Goal: Task Accomplishment & Management: Complete application form

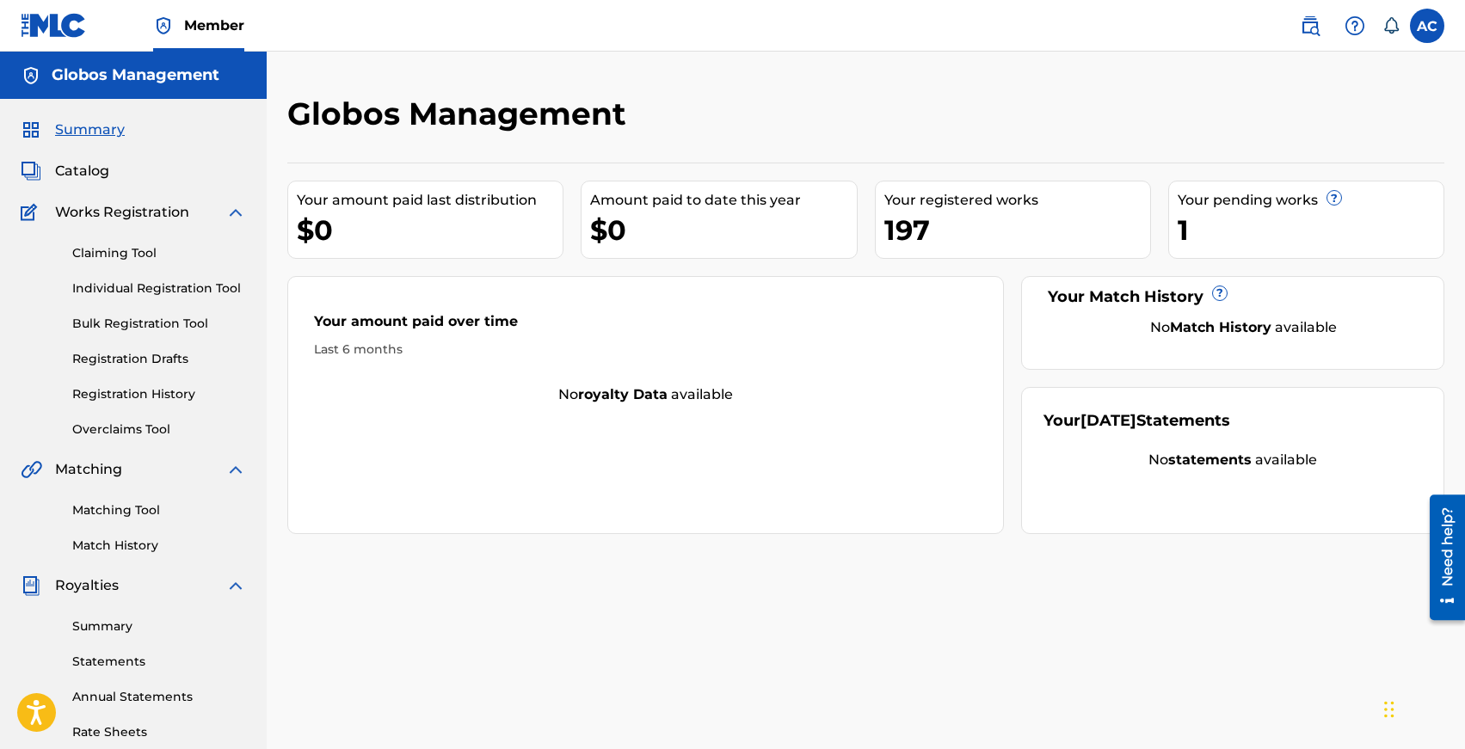
click at [127, 292] on link "Individual Registration Tool" at bounding box center [159, 289] width 174 height 18
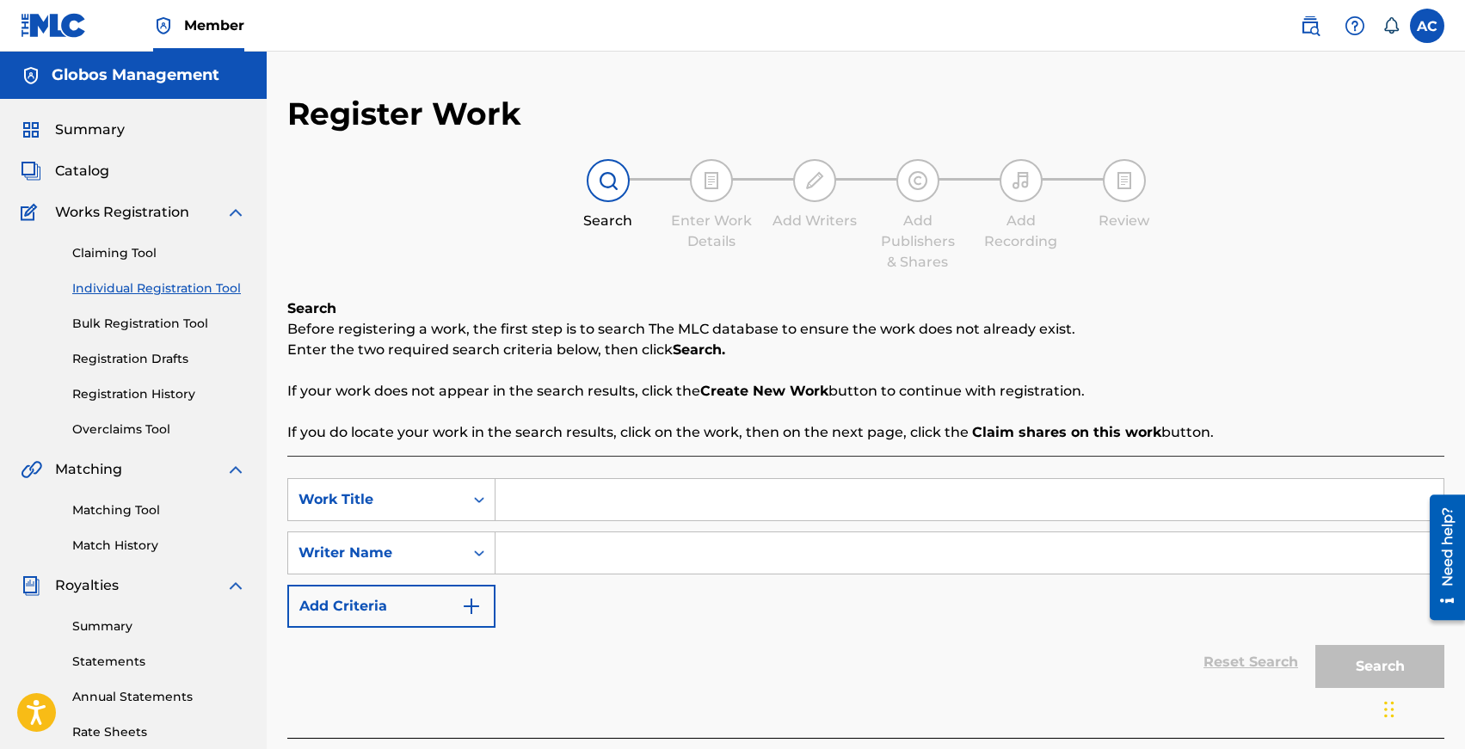
click at [526, 499] on input "Search Form" at bounding box center [969, 499] width 948 height 41
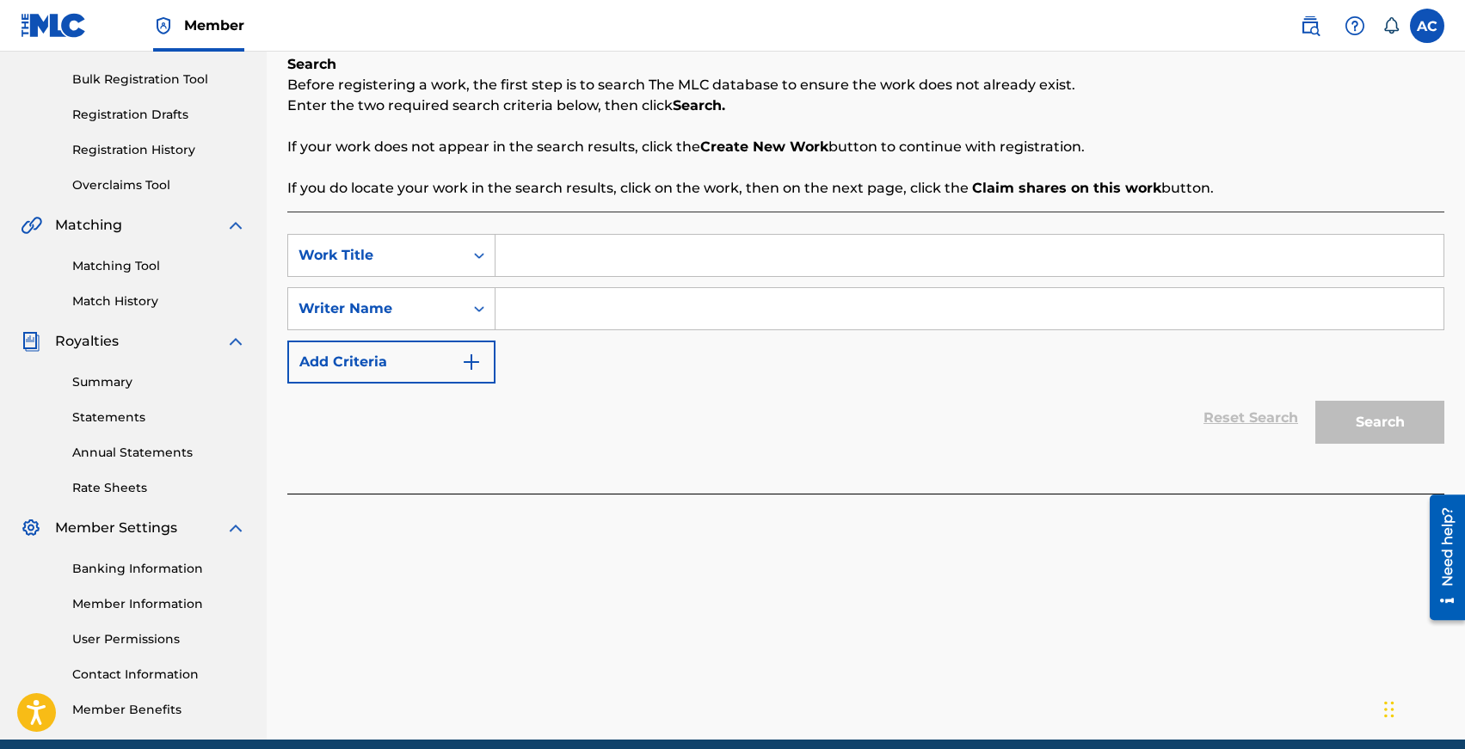
scroll to position [246, 0]
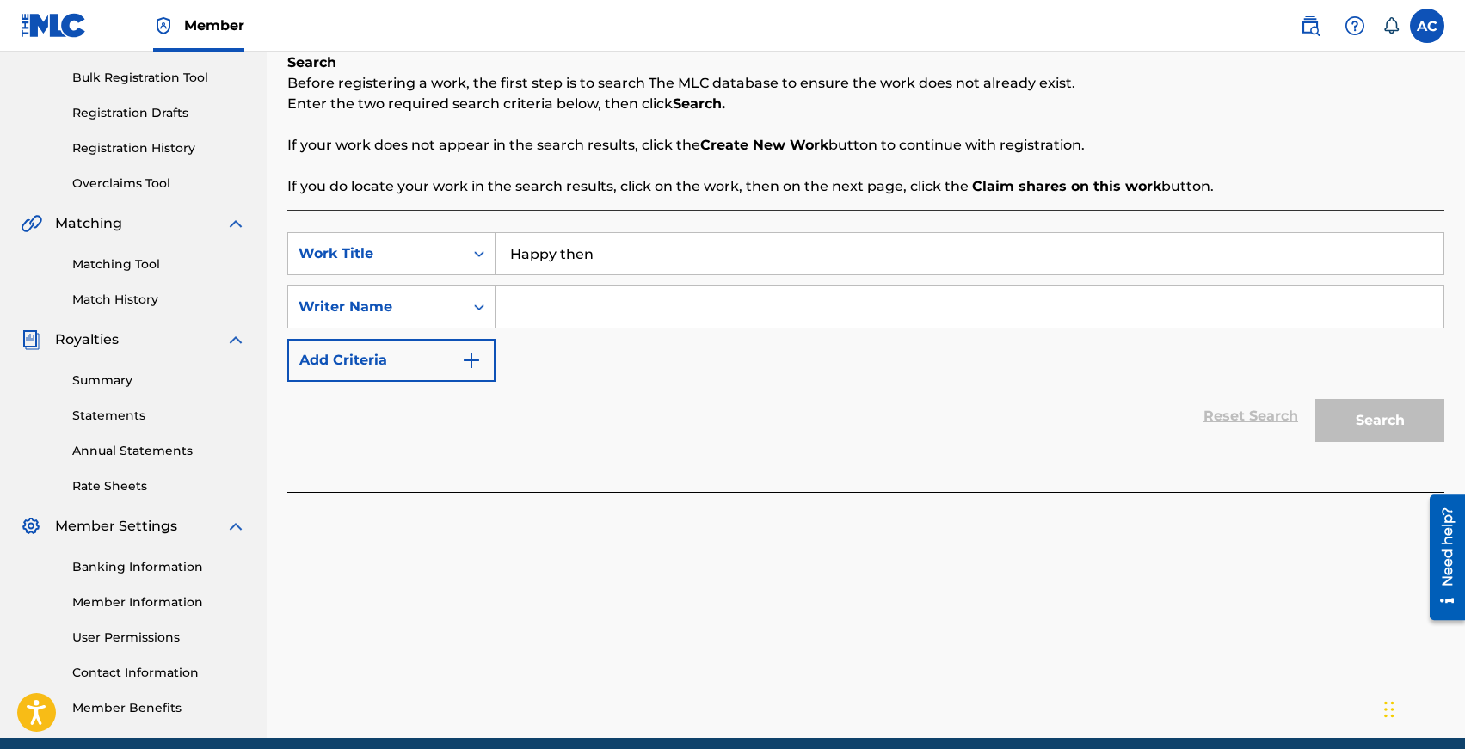
type input "Happy then"
click at [538, 320] on input "Search Form" at bounding box center [969, 306] width 948 height 41
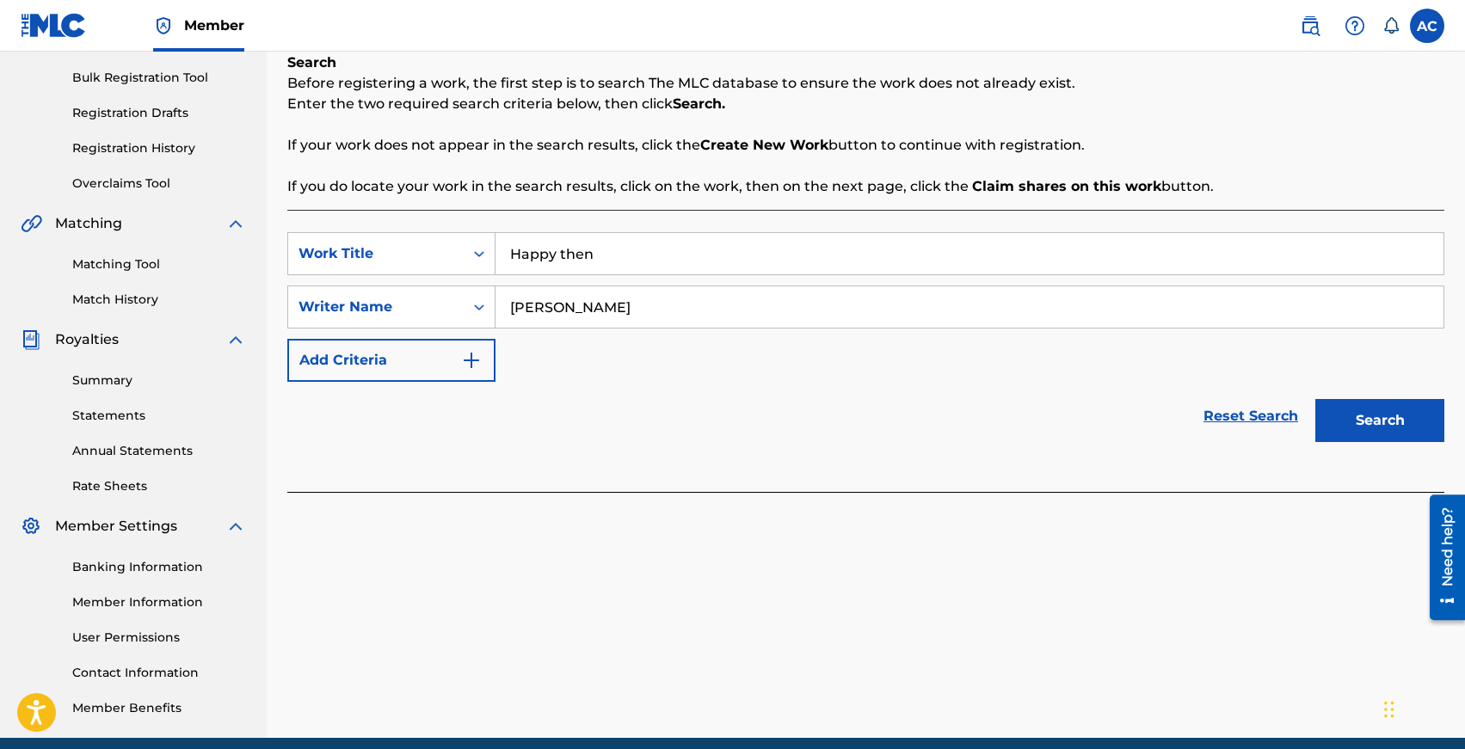
type input "[PERSON_NAME]"
click at [1315, 399] on button "Search" at bounding box center [1379, 420] width 129 height 43
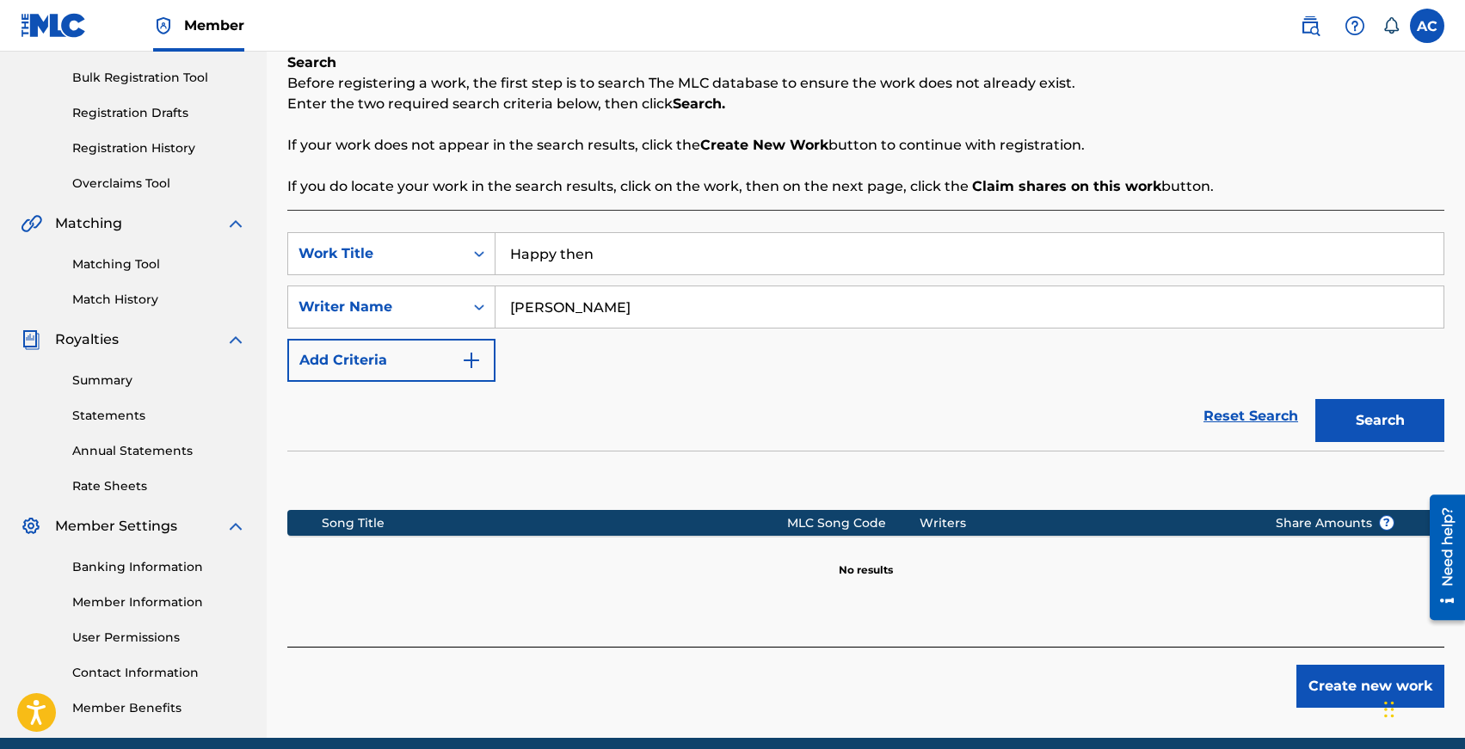
scroll to position [317, 0]
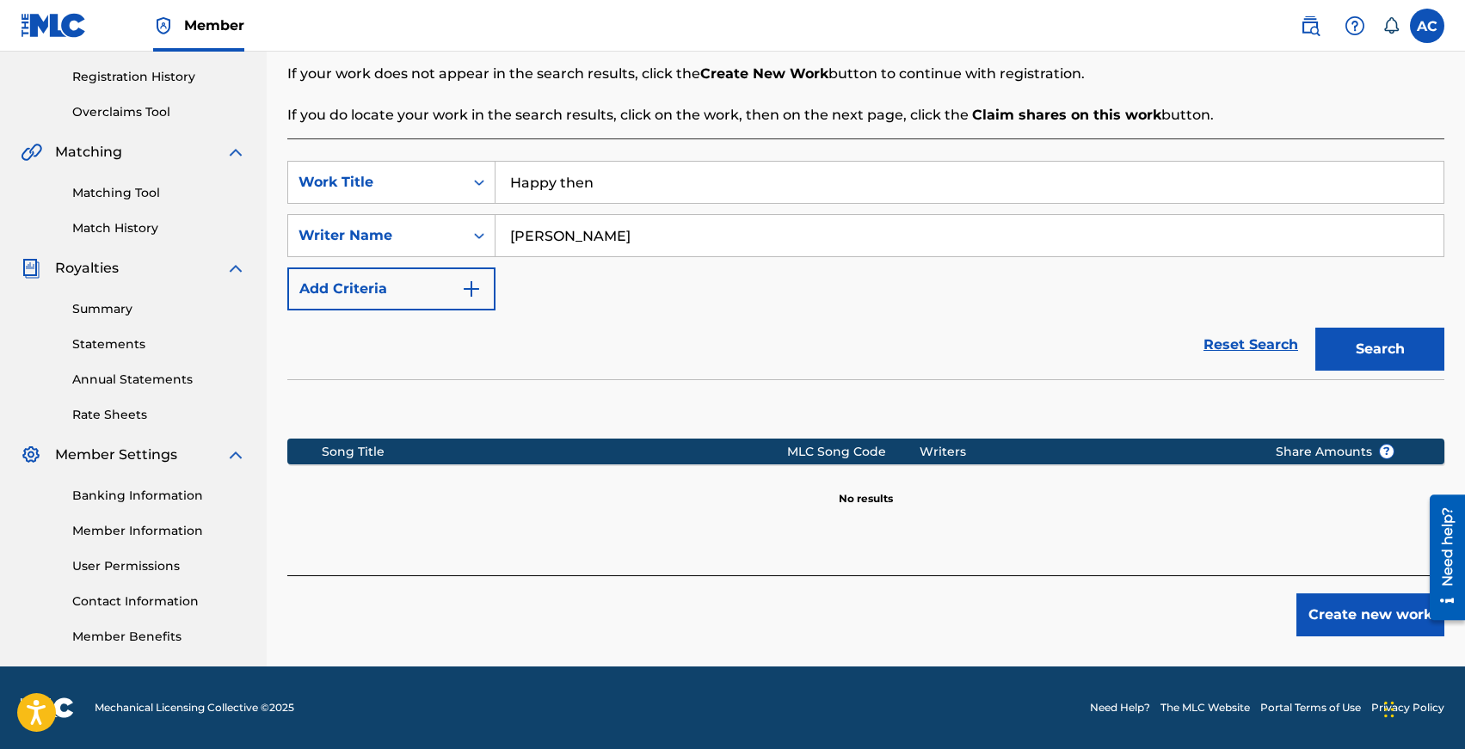
click at [1319, 618] on button "Create new work" at bounding box center [1370, 614] width 148 height 43
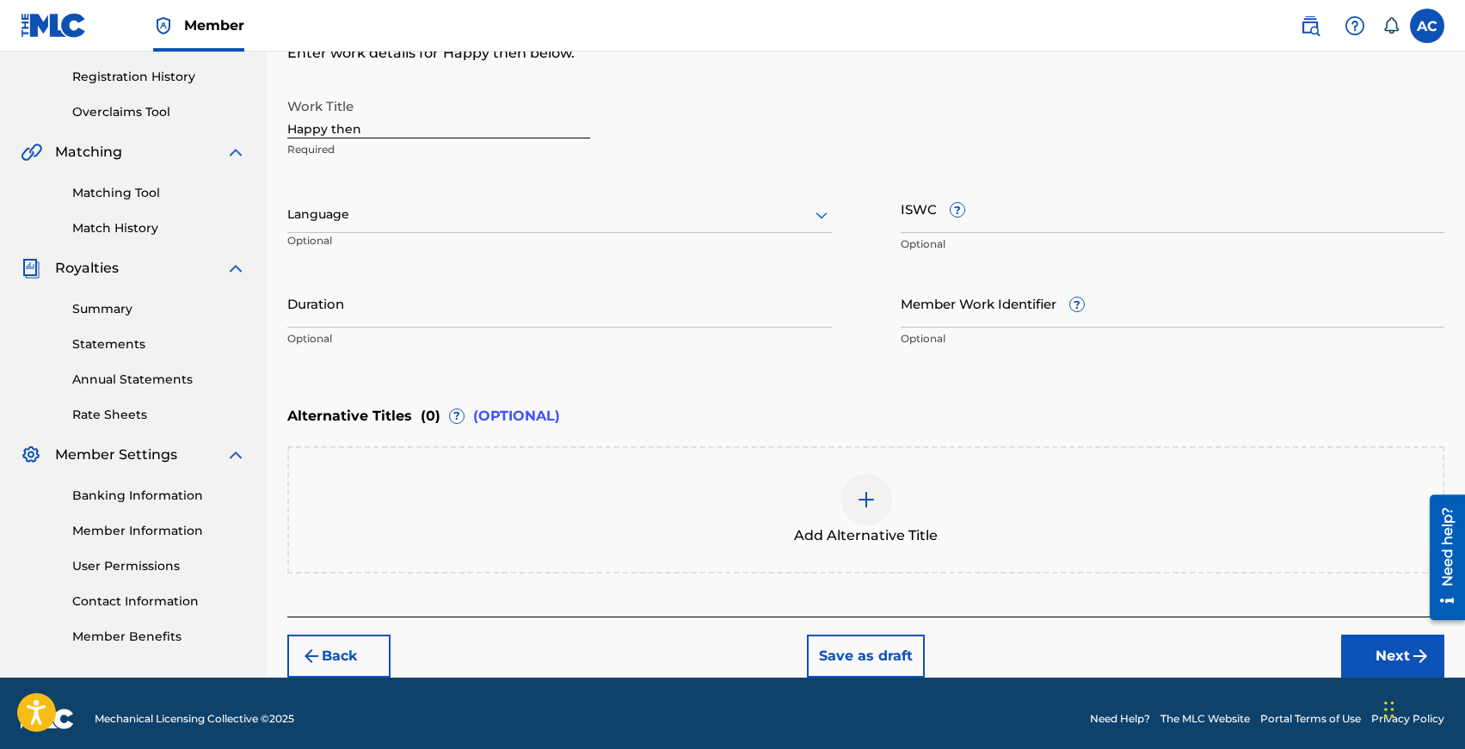
click at [357, 129] on input "Happy then" at bounding box center [438, 113] width 303 height 49
type input "HappyThe"
click at [370, 222] on div at bounding box center [559, 215] width 544 height 22
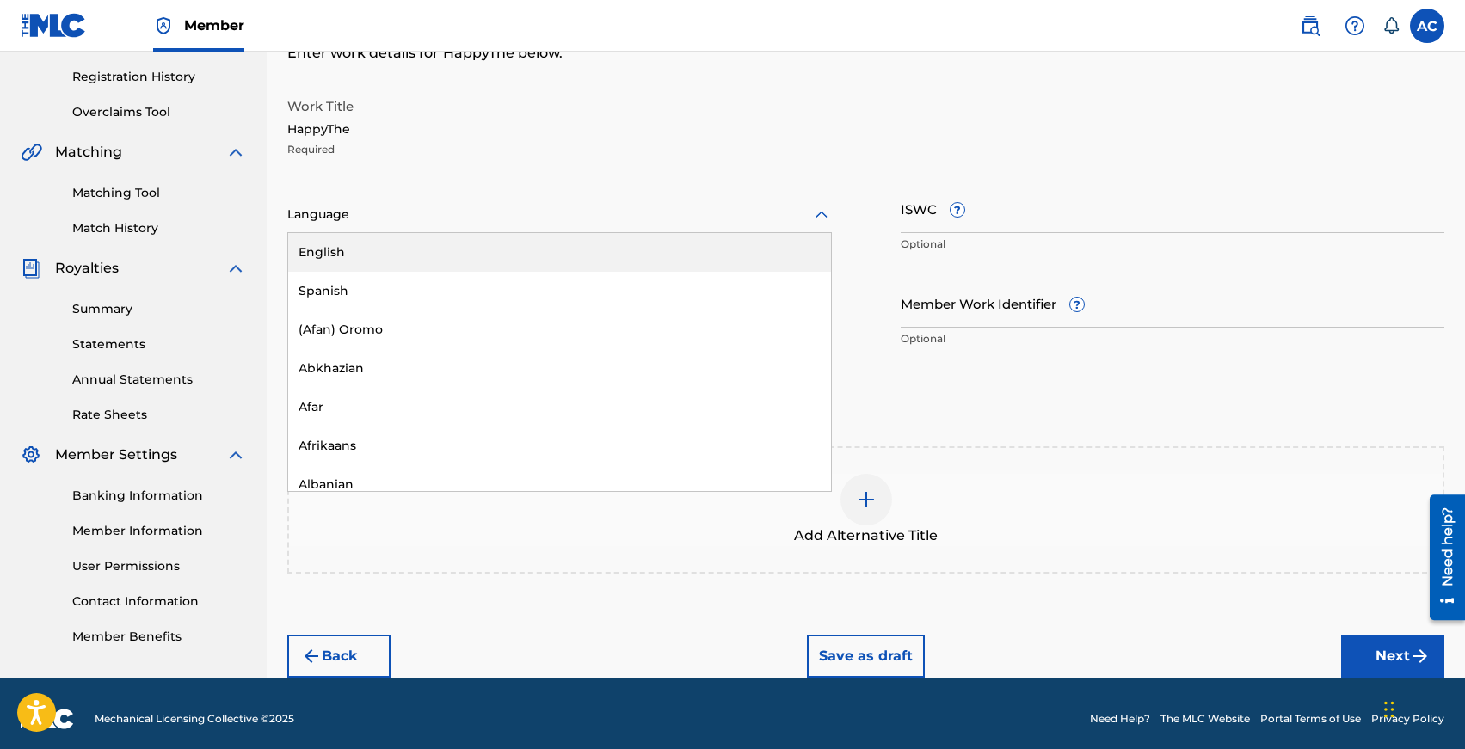
click at [383, 244] on div "English" at bounding box center [559, 252] width 543 height 39
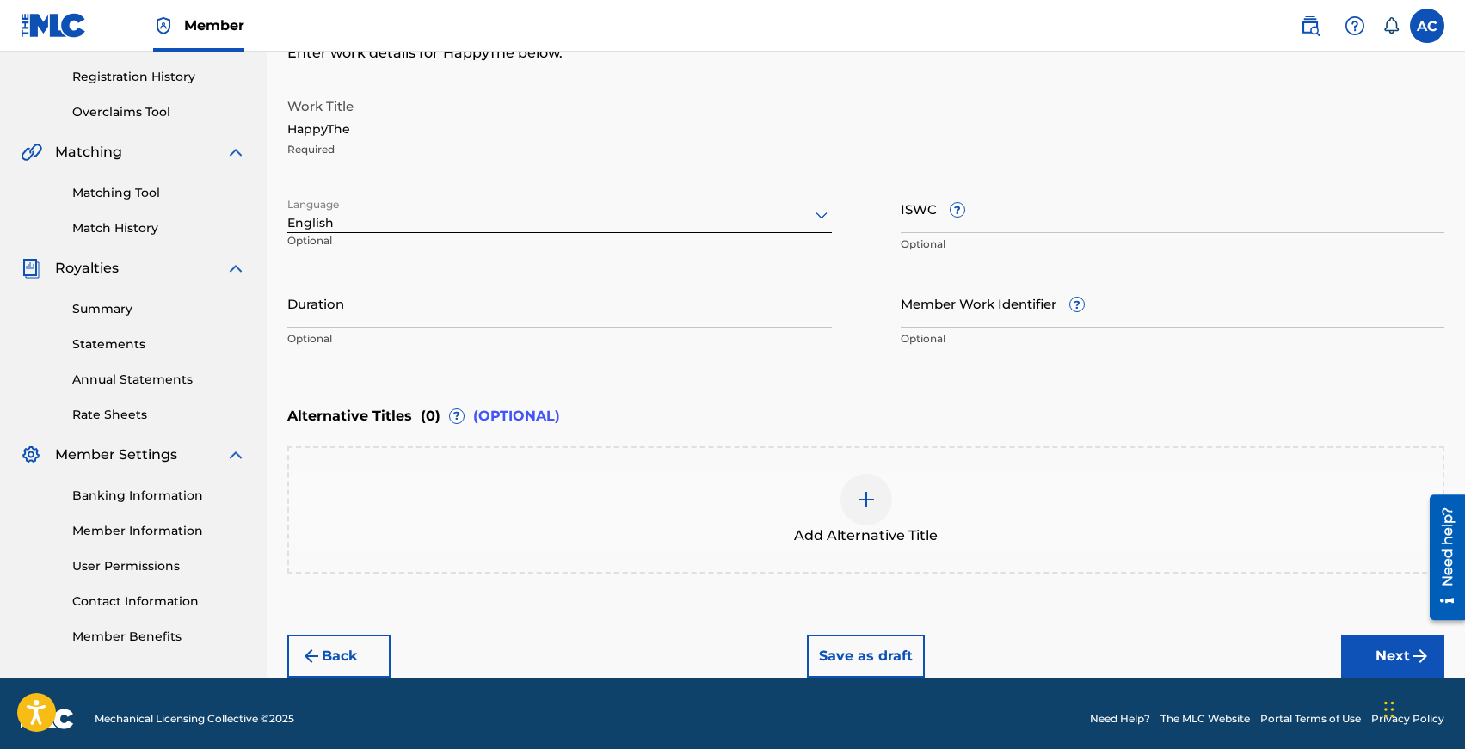
click at [293, 306] on input "Duration" at bounding box center [559, 303] width 544 height 49
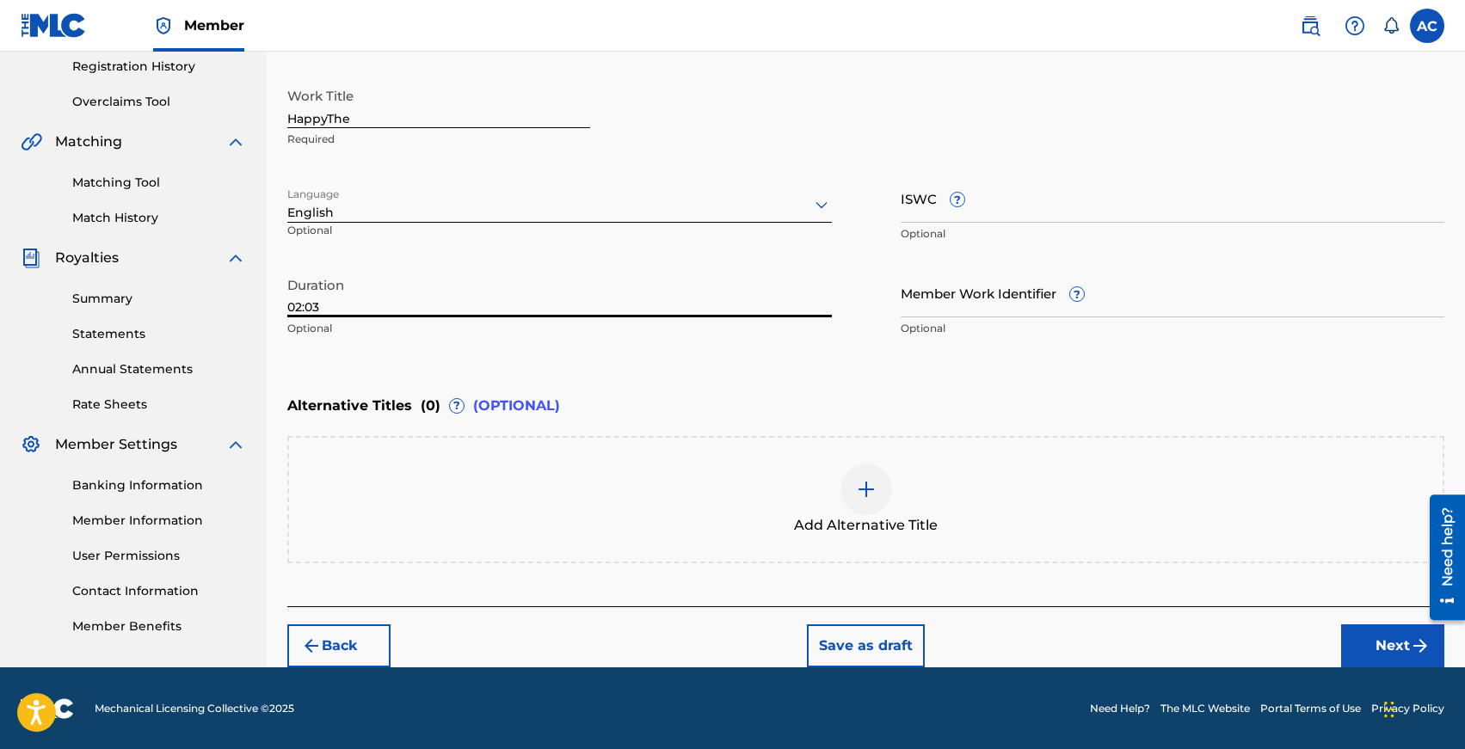
type input "02:03"
click at [1358, 634] on button "Next" at bounding box center [1392, 645] width 103 height 43
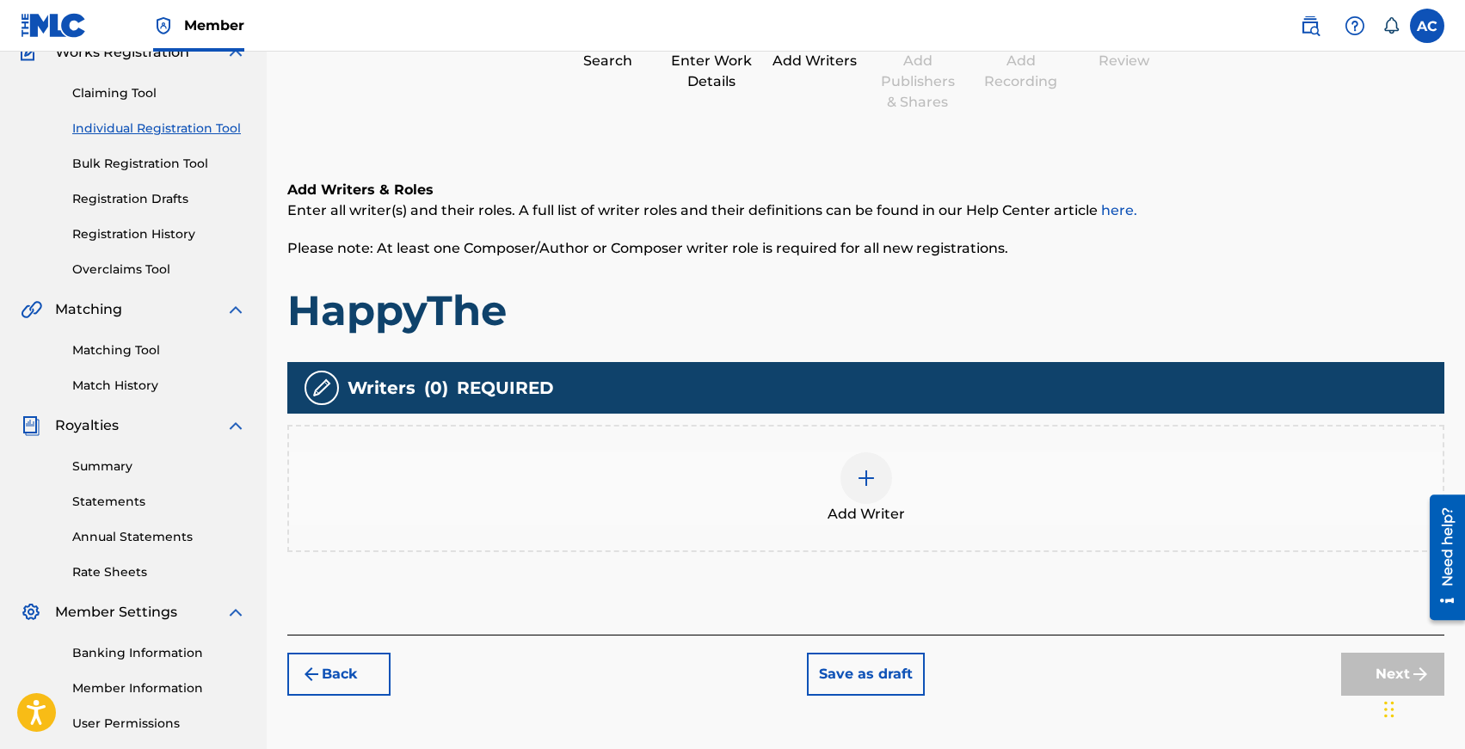
scroll to position [77, 0]
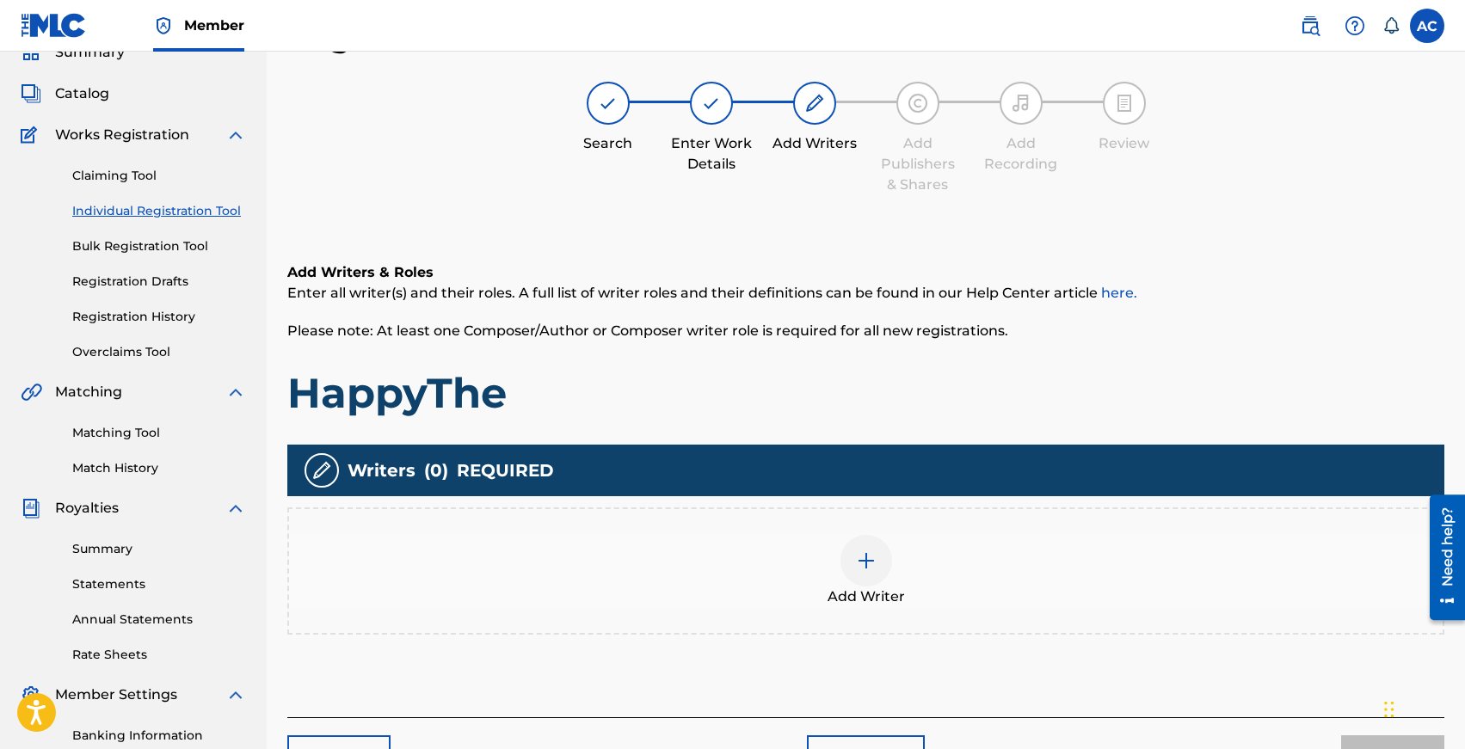
click at [808, 522] on div "Add Writer" at bounding box center [865, 570] width 1157 height 127
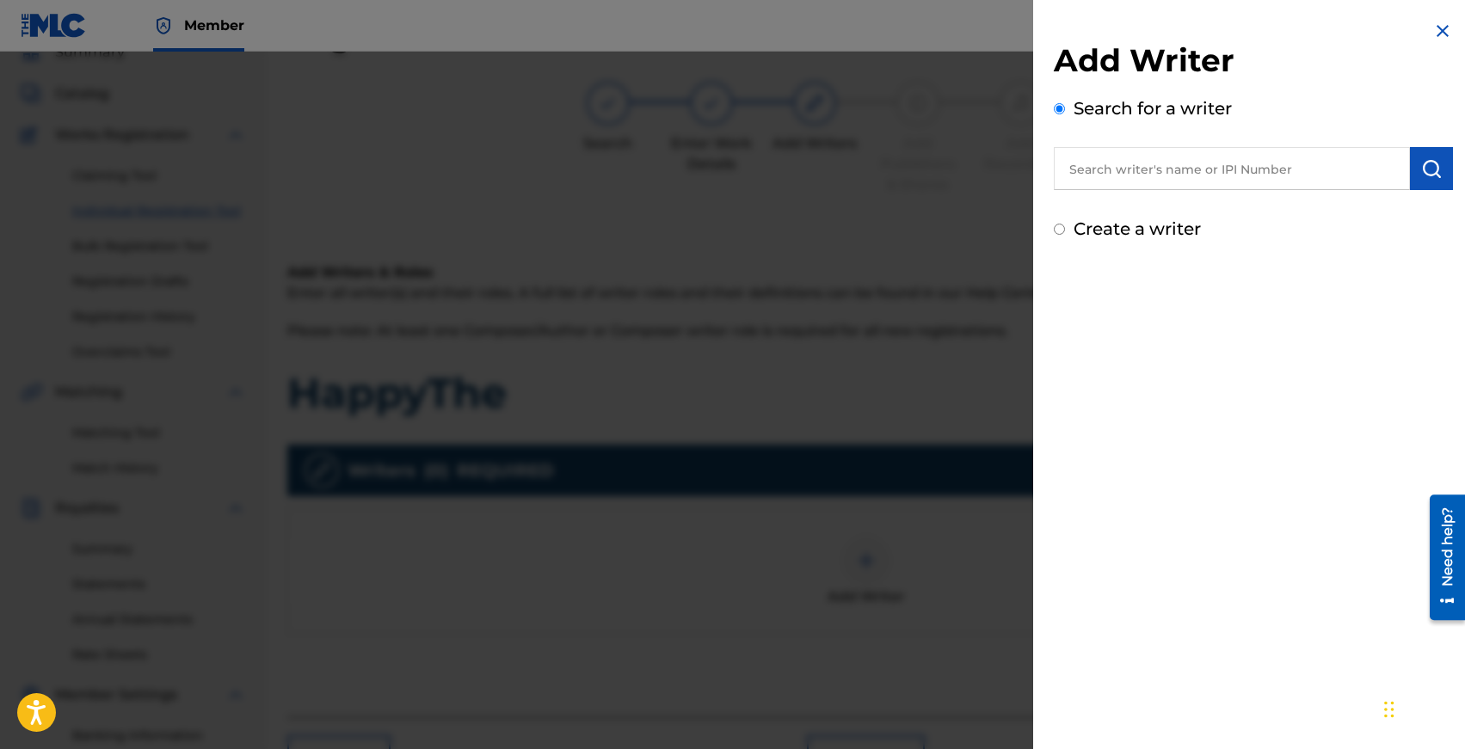
click at [1092, 181] on input "text" at bounding box center [1232, 168] width 356 height 43
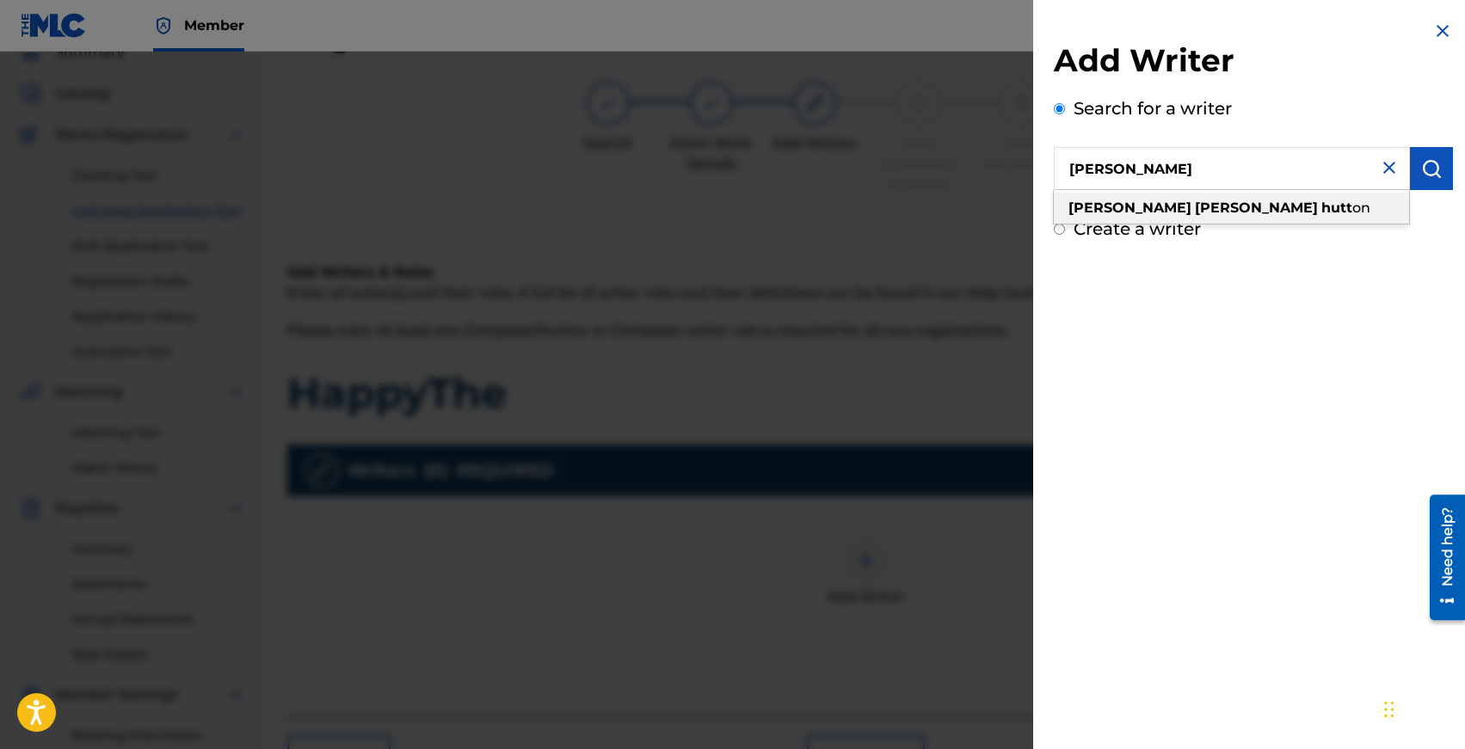
click at [1102, 216] on div "[PERSON_NAME] on" at bounding box center [1231, 208] width 355 height 31
type input "[PERSON_NAME]"
click at [1421, 175] on img "submit" at bounding box center [1431, 168] width 21 height 21
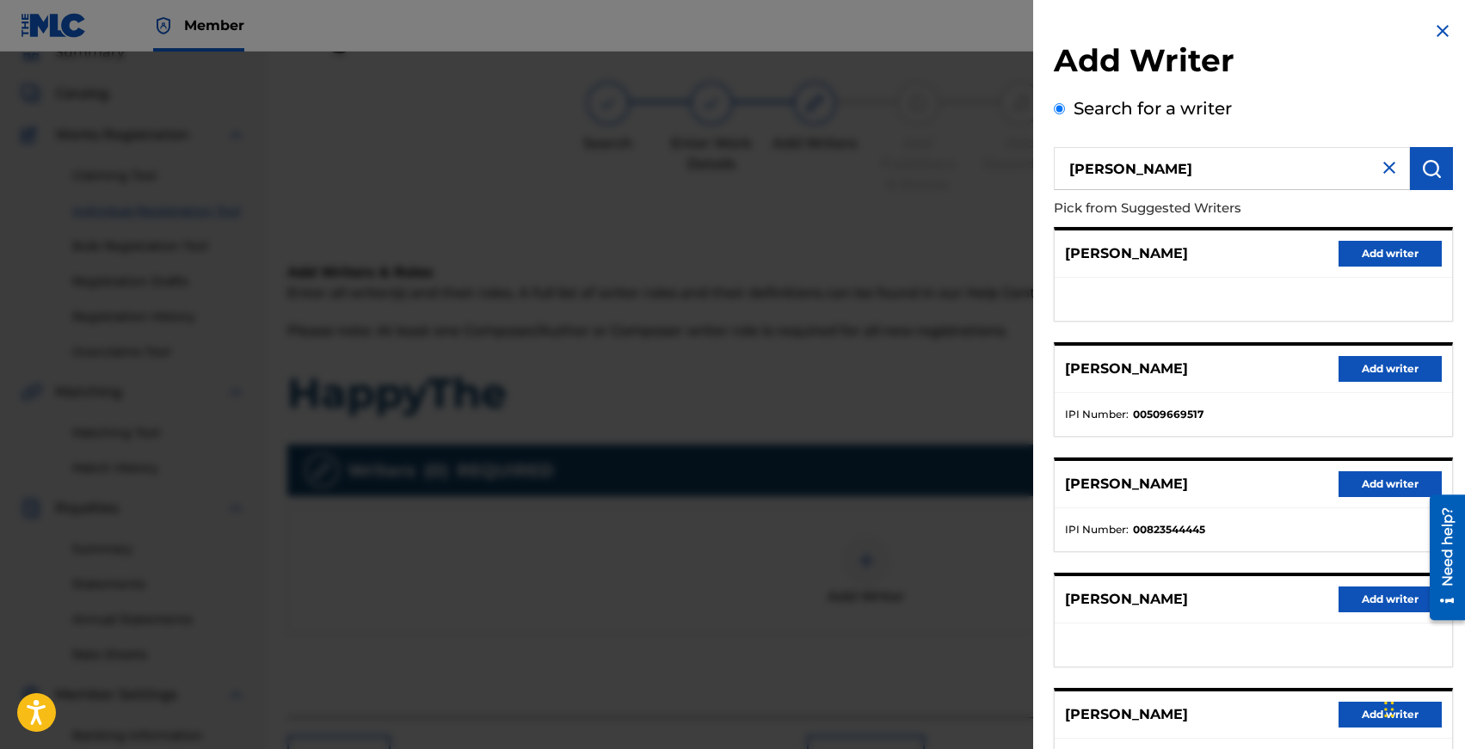
scroll to position [71, 0]
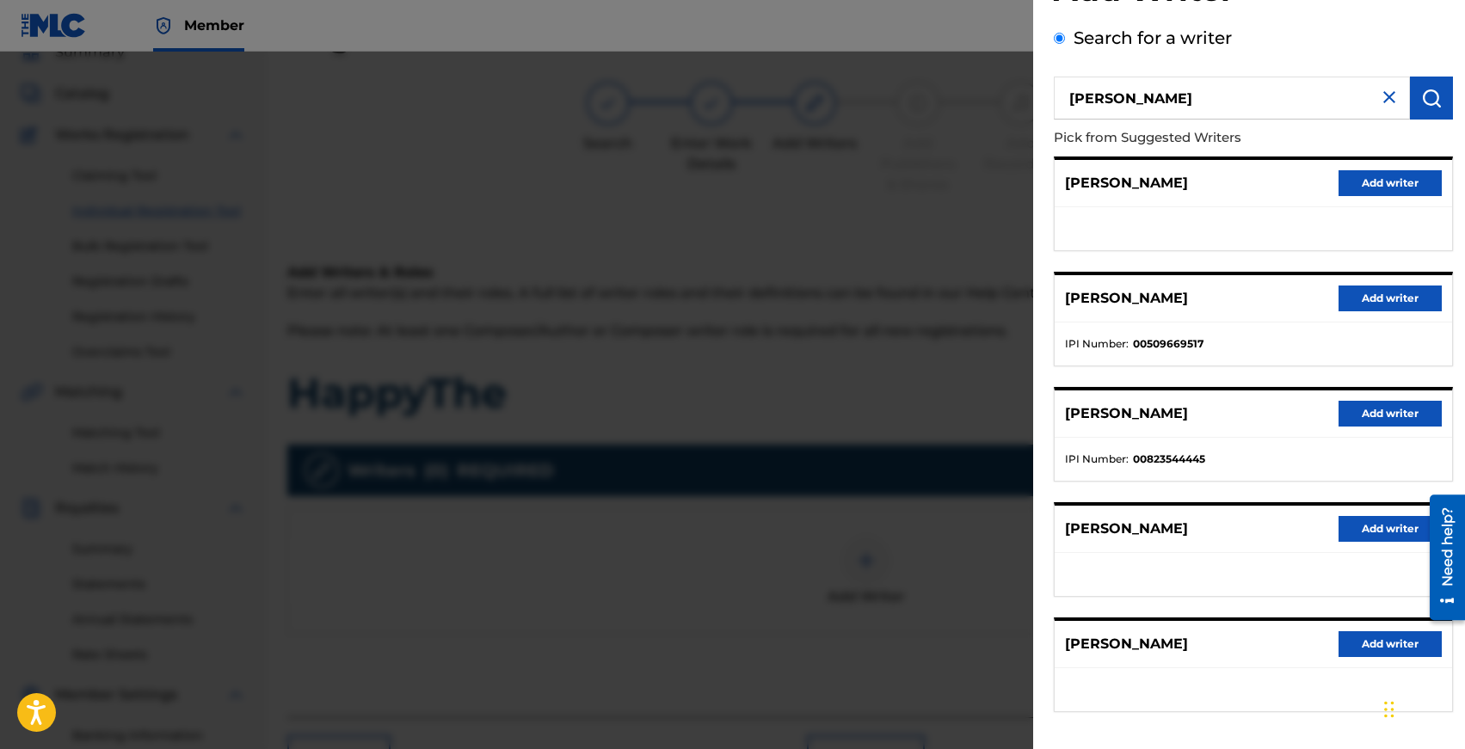
click at [1361, 413] on button "Add writer" at bounding box center [1389, 414] width 103 height 26
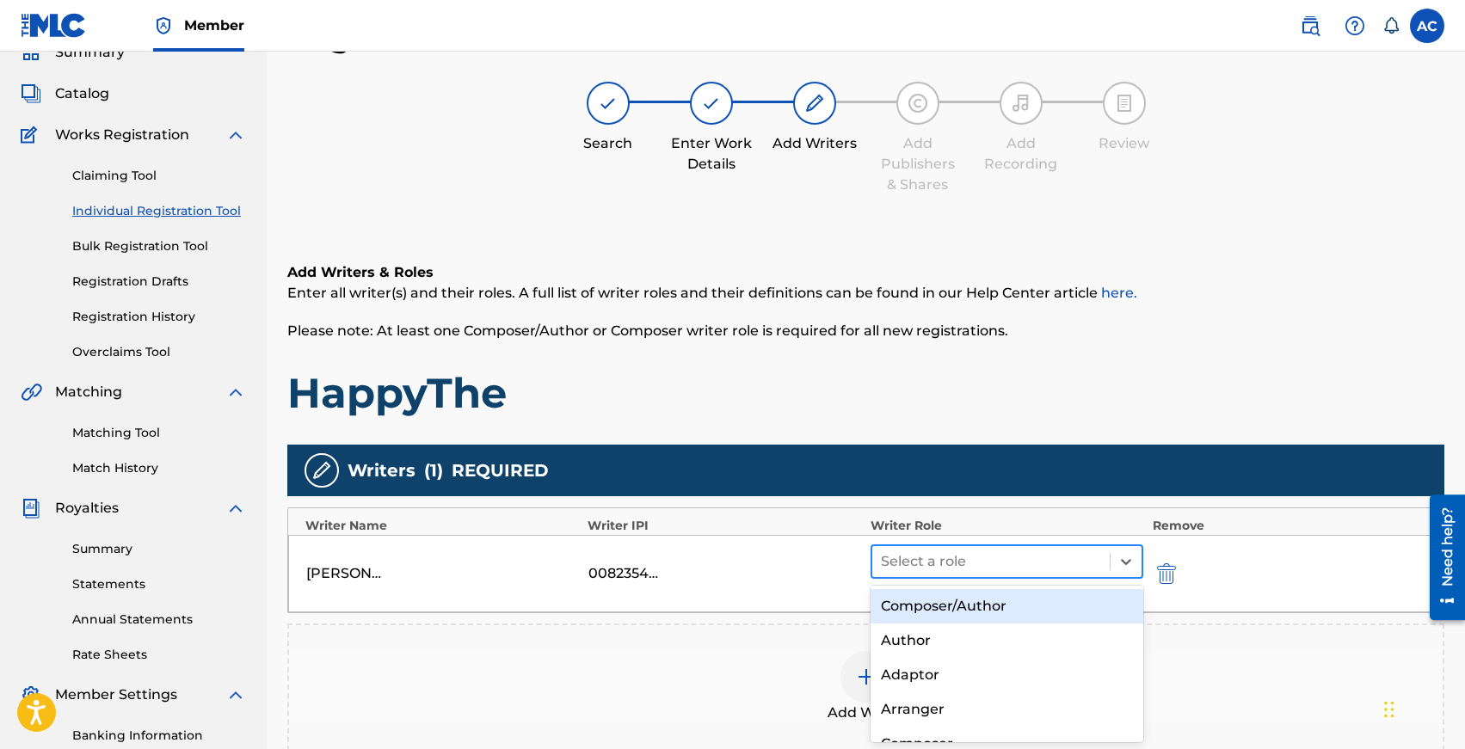
click at [947, 557] on div at bounding box center [991, 562] width 221 height 24
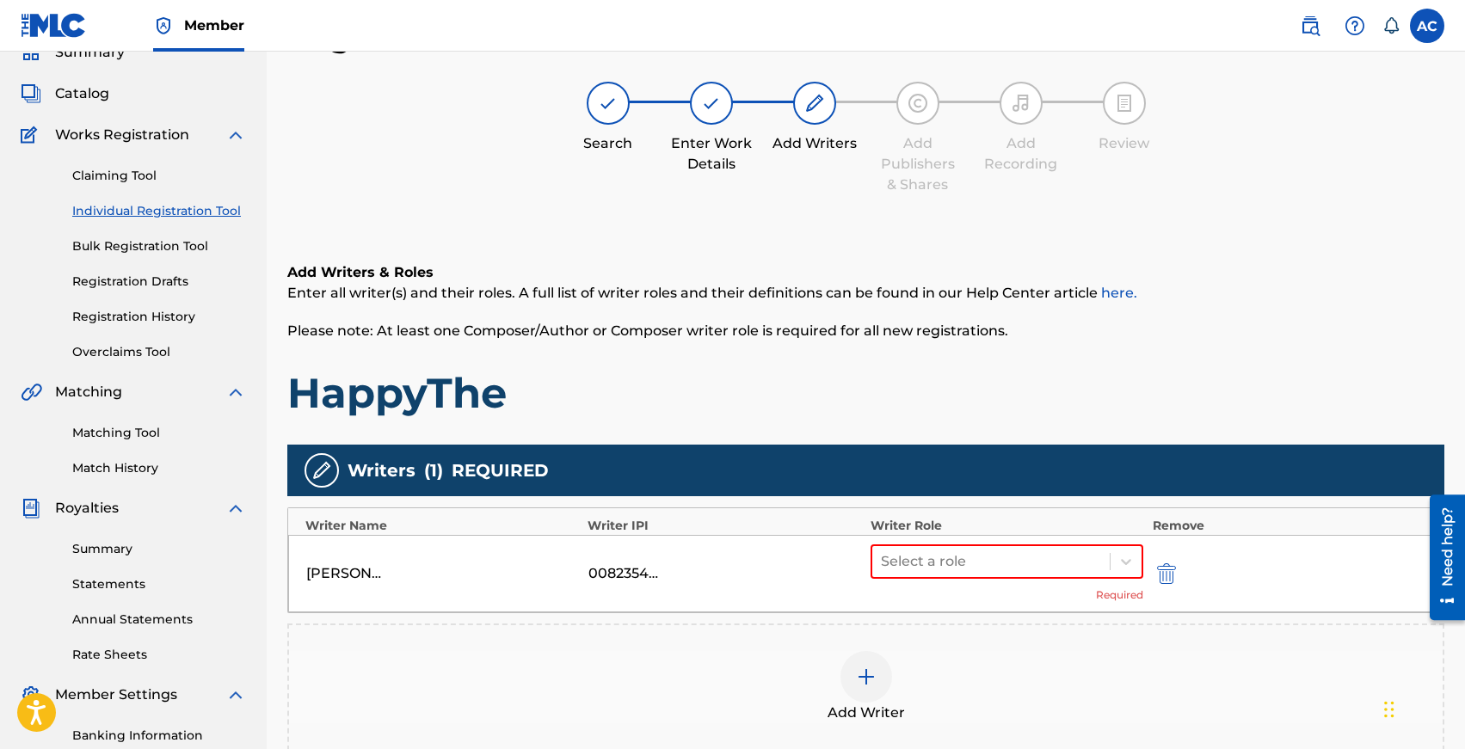
click at [947, 580] on div "Select a role Required" at bounding box center [1007, 573] width 274 height 58
click at [947, 560] on div at bounding box center [991, 562] width 221 height 24
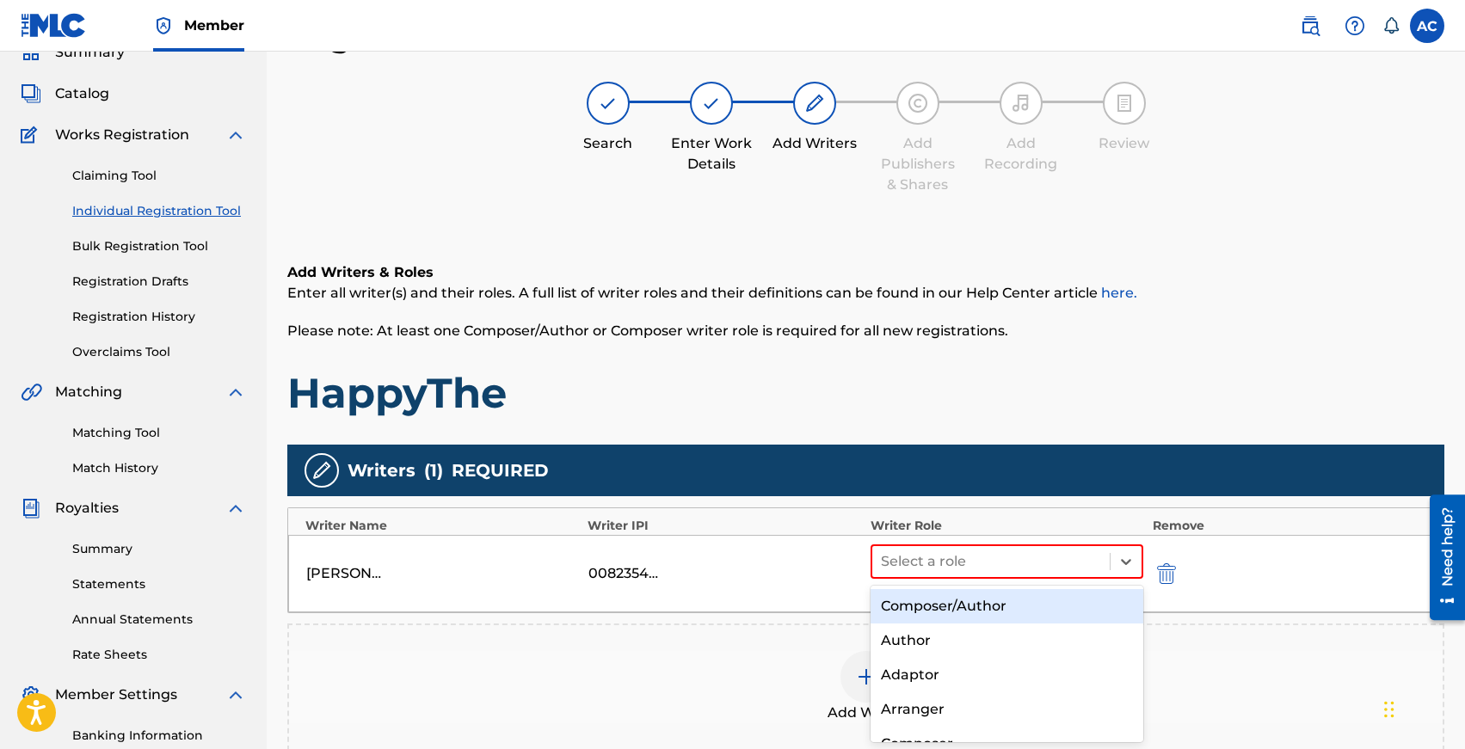
click at [947, 593] on div "Composer/Author" at bounding box center [1007, 606] width 274 height 34
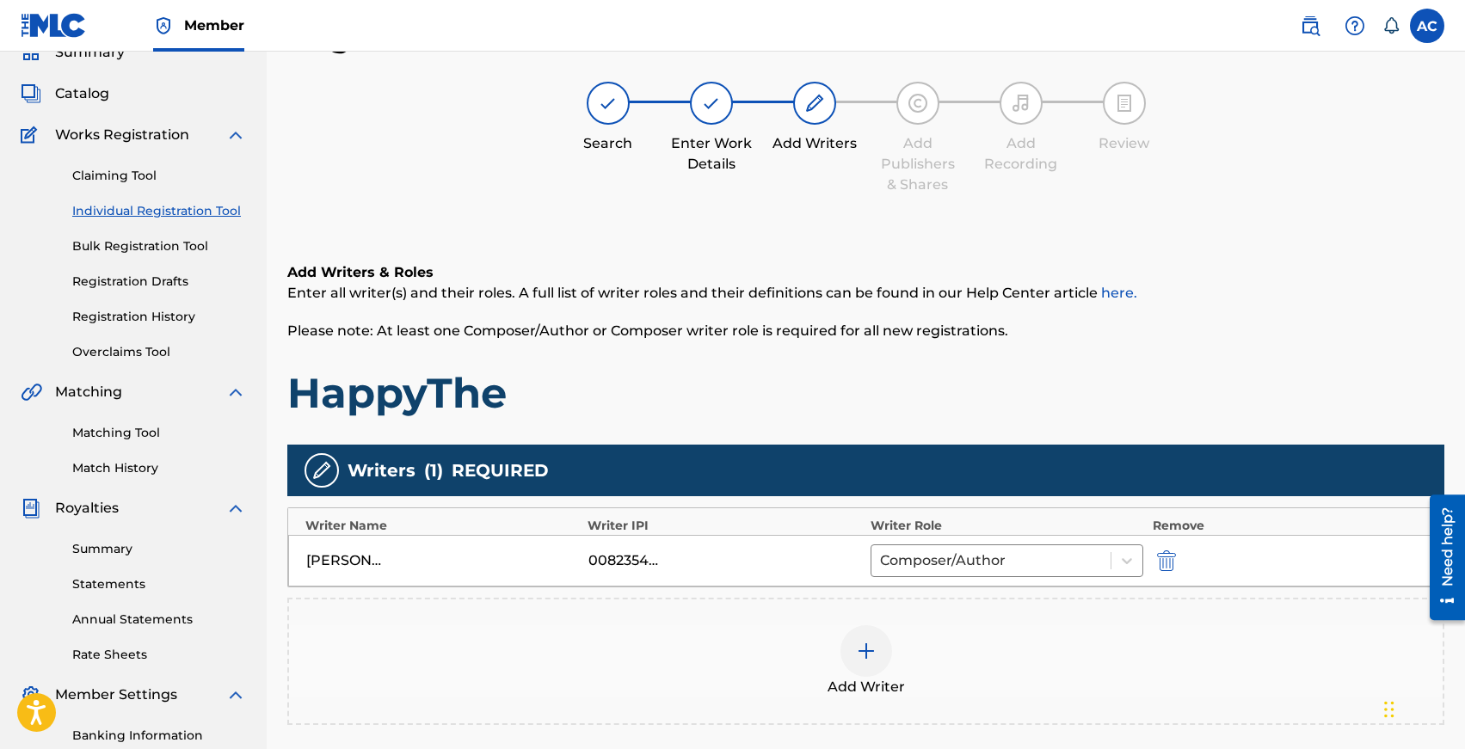
click at [859, 670] on div at bounding box center [866, 651] width 52 height 52
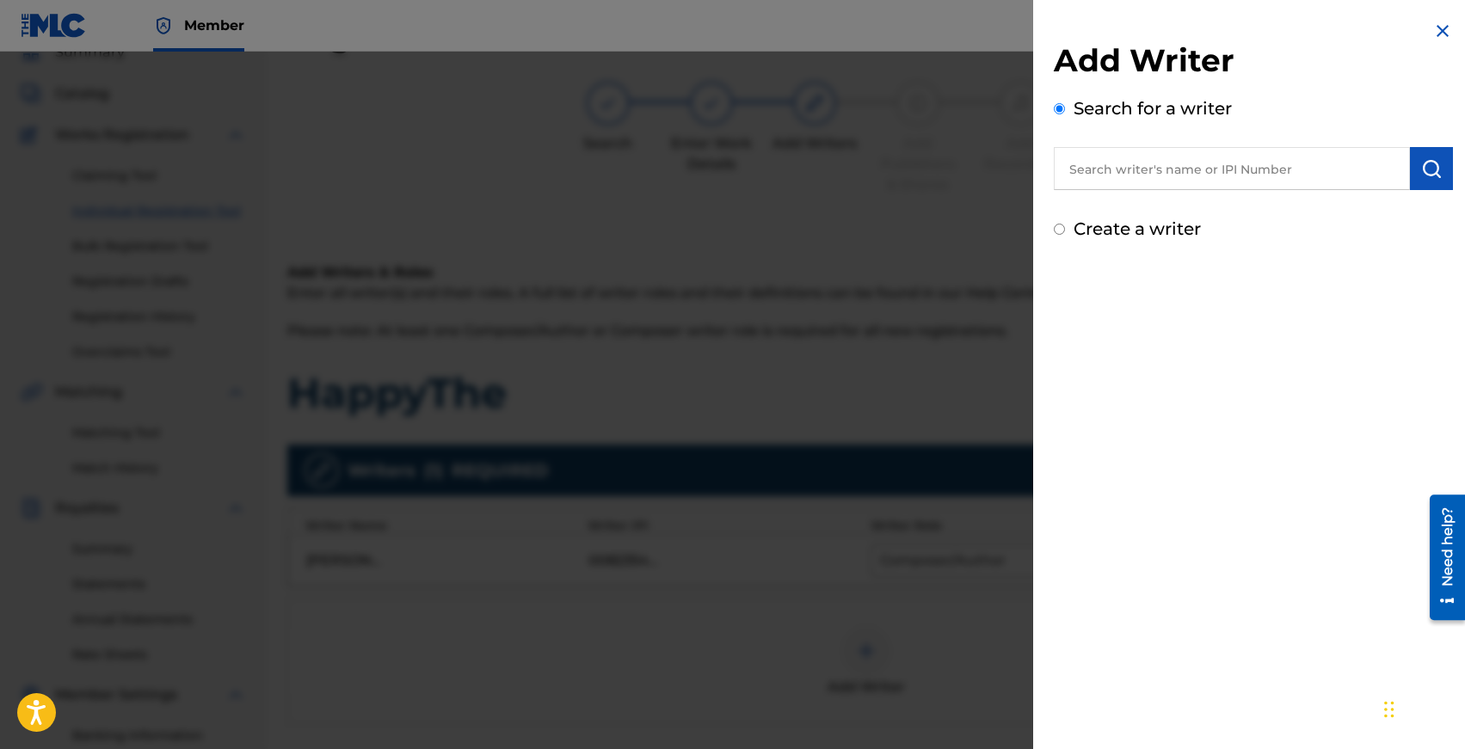
click at [1194, 171] on input "text" at bounding box center [1232, 168] width 356 height 43
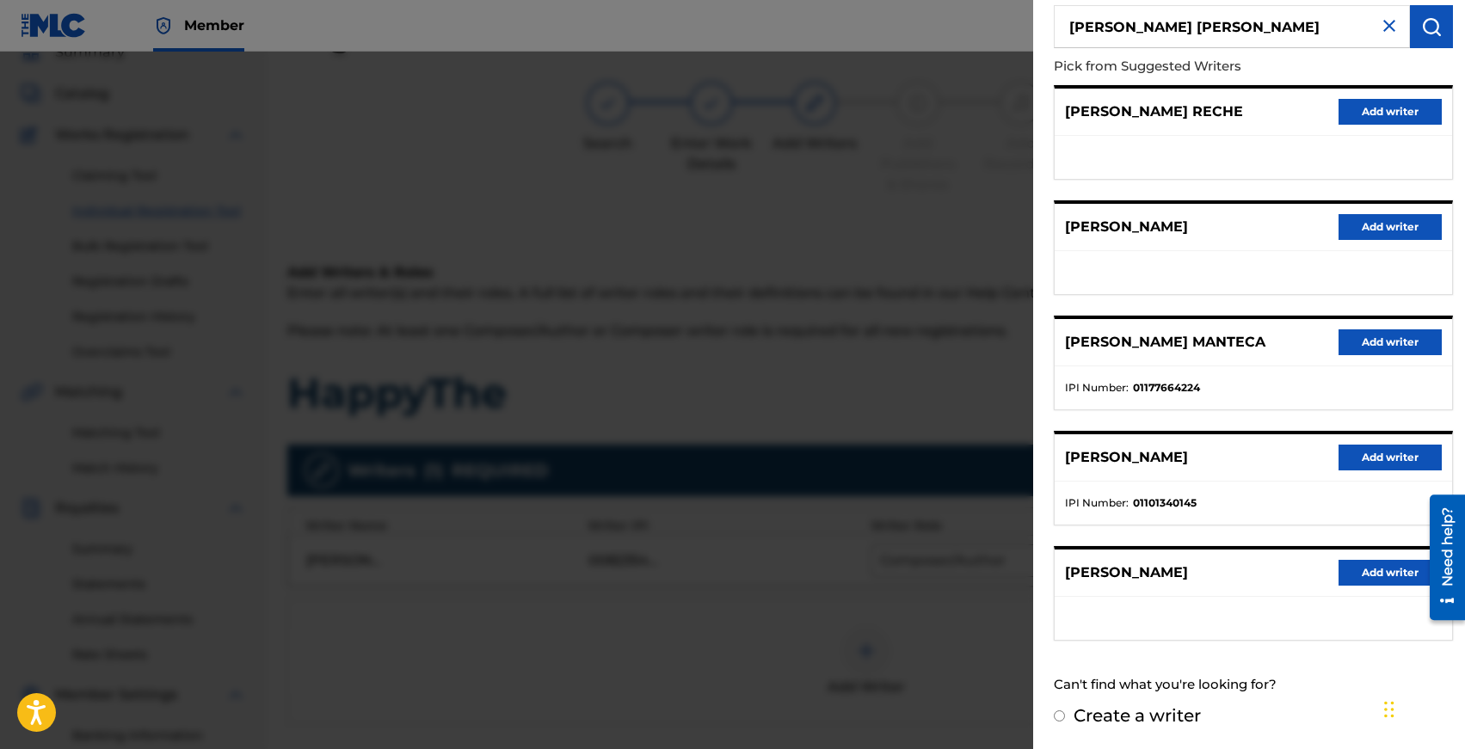
scroll to position [0, 0]
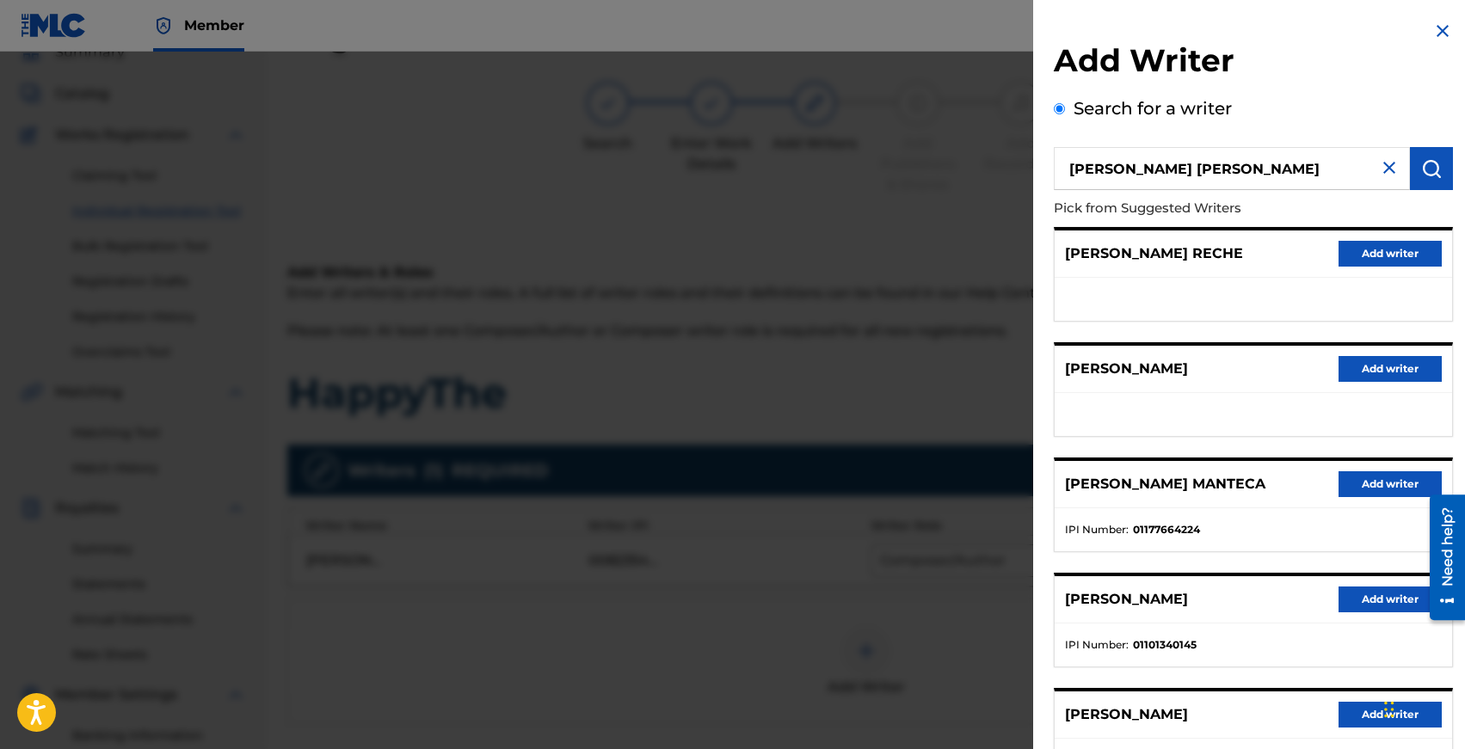
drag, startPoint x: 1128, startPoint y: 170, endPoint x: 1027, endPoint y: 170, distance: 101.5
click at [1032, 170] on div "Add Writer Search for a writer [PERSON_NAME] [PERSON_NAME] Pick from Suggested …" at bounding box center [732, 401] width 1465 height 698
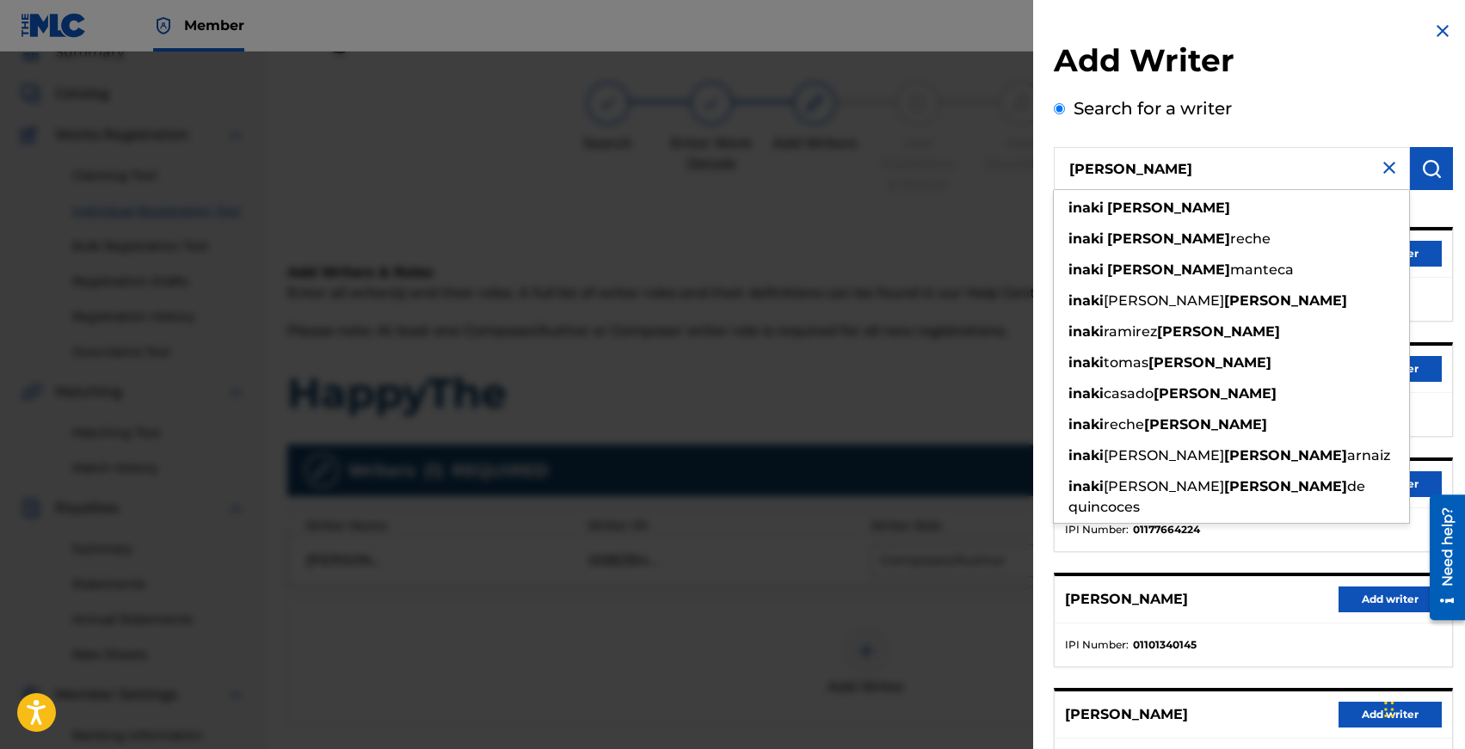
click at [1105, 165] on input "[PERSON_NAME]" at bounding box center [1232, 168] width 356 height 43
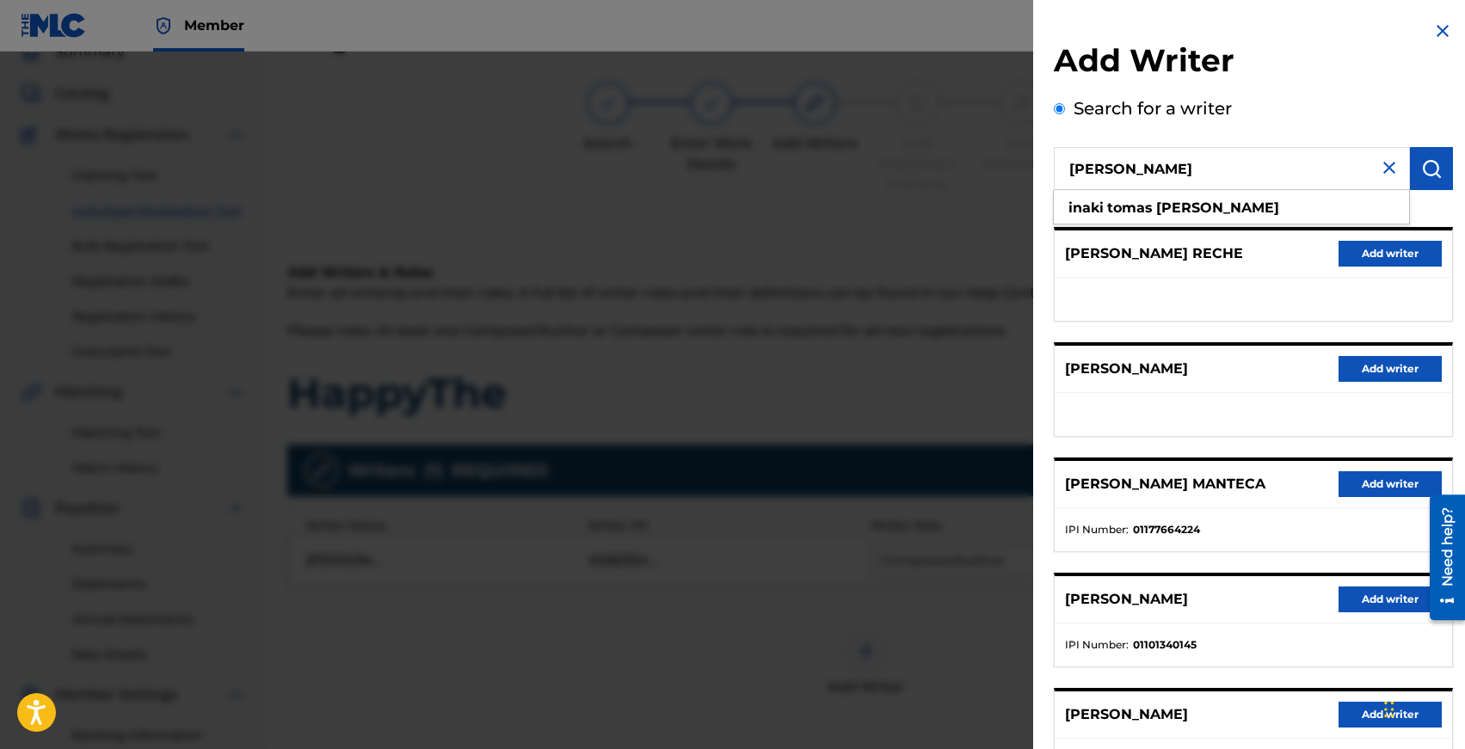
type input "[PERSON_NAME]"
click at [1353, 248] on button "Add writer" at bounding box center [1389, 254] width 103 height 26
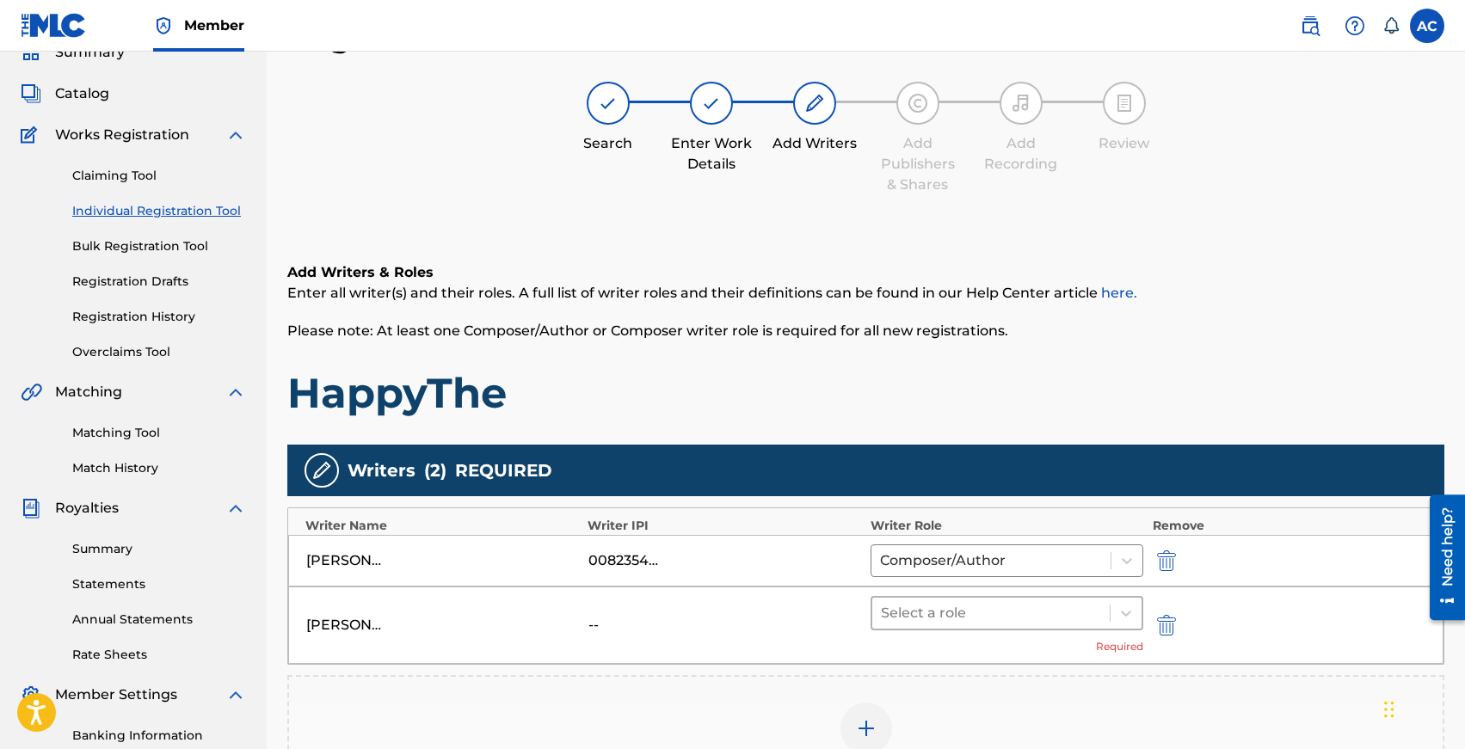
click at [940, 605] on div at bounding box center [991, 613] width 221 height 24
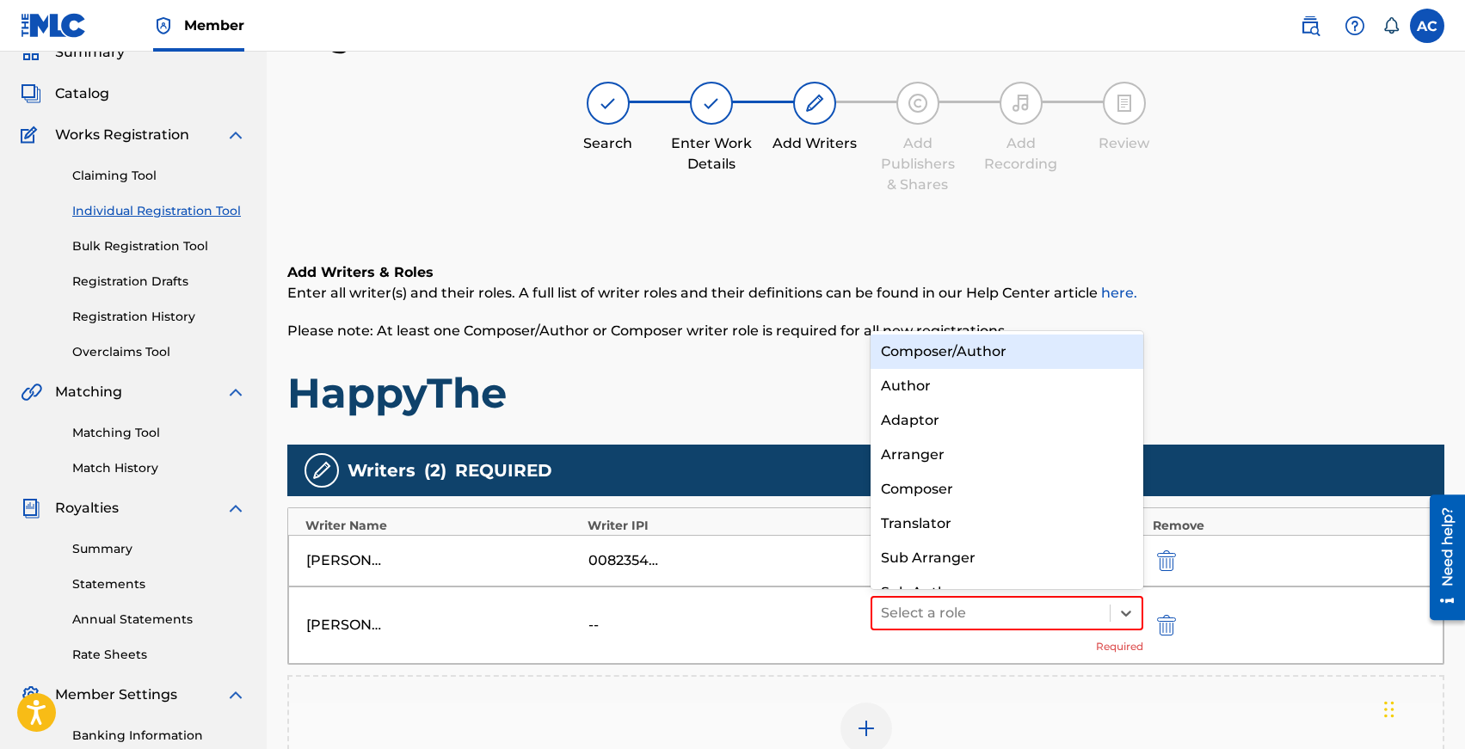
click at [933, 341] on div "Composer/Author" at bounding box center [1007, 352] width 274 height 34
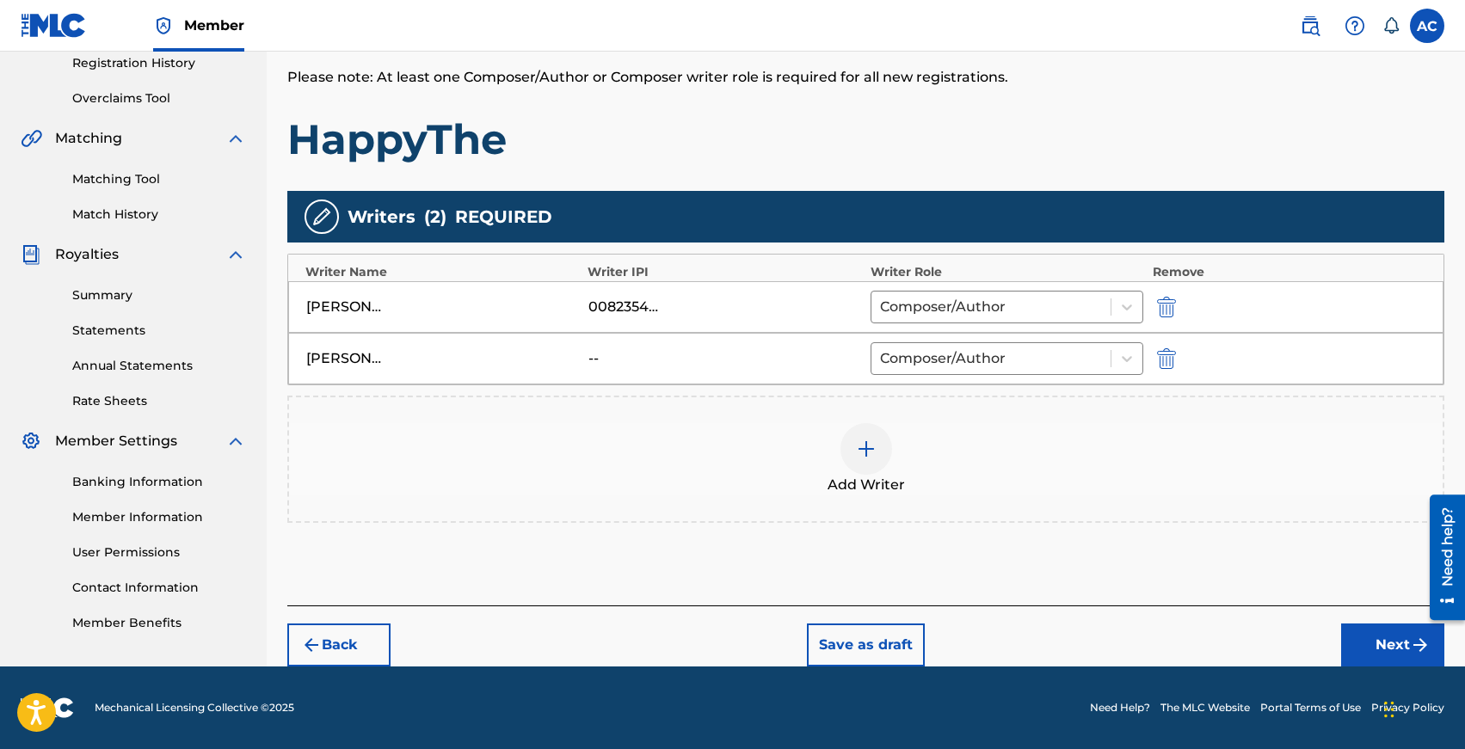
click at [1370, 647] on button "Next" at bounding box center [1392, 645] width 103 height 43
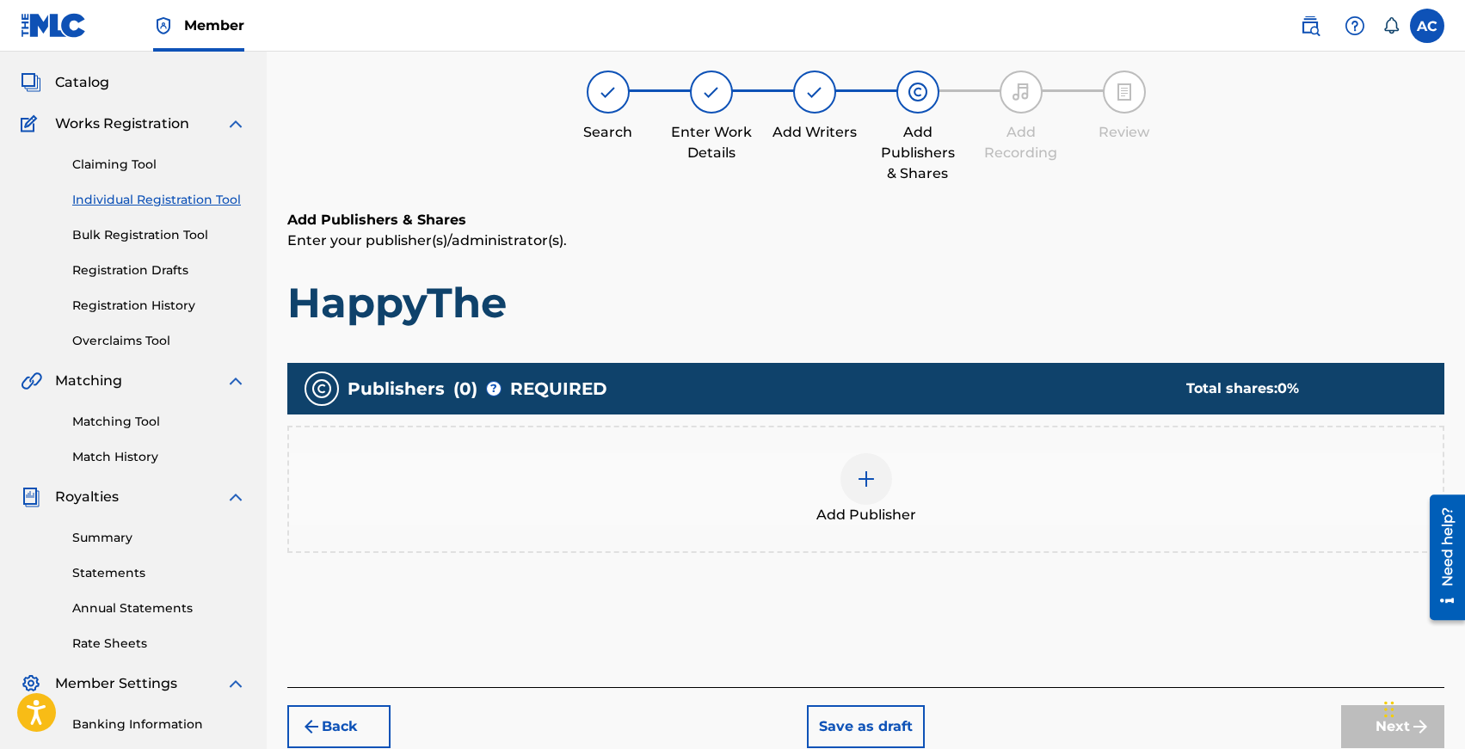
scroll to position [77, 0]
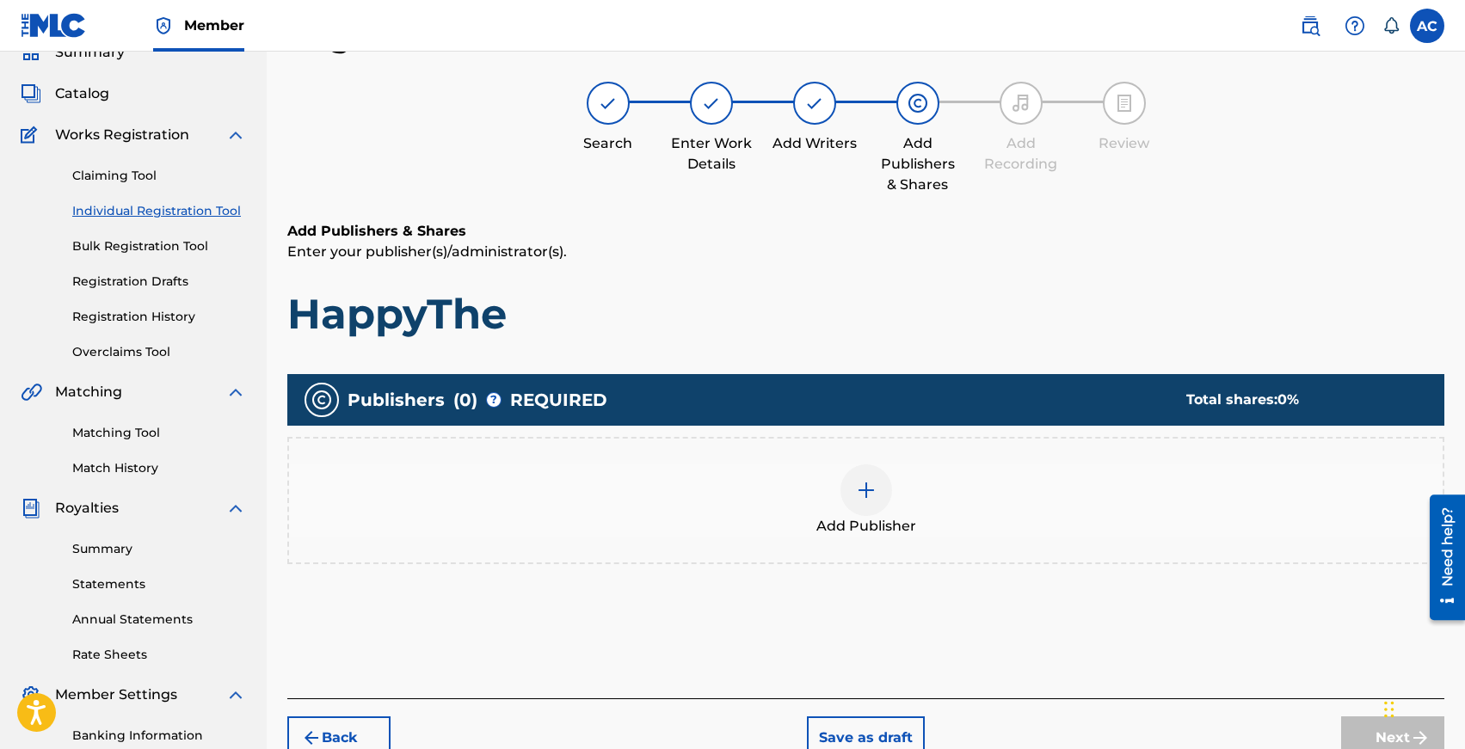
click at [863, 496] on img at bounding box center [866, 490] width 21 height 21
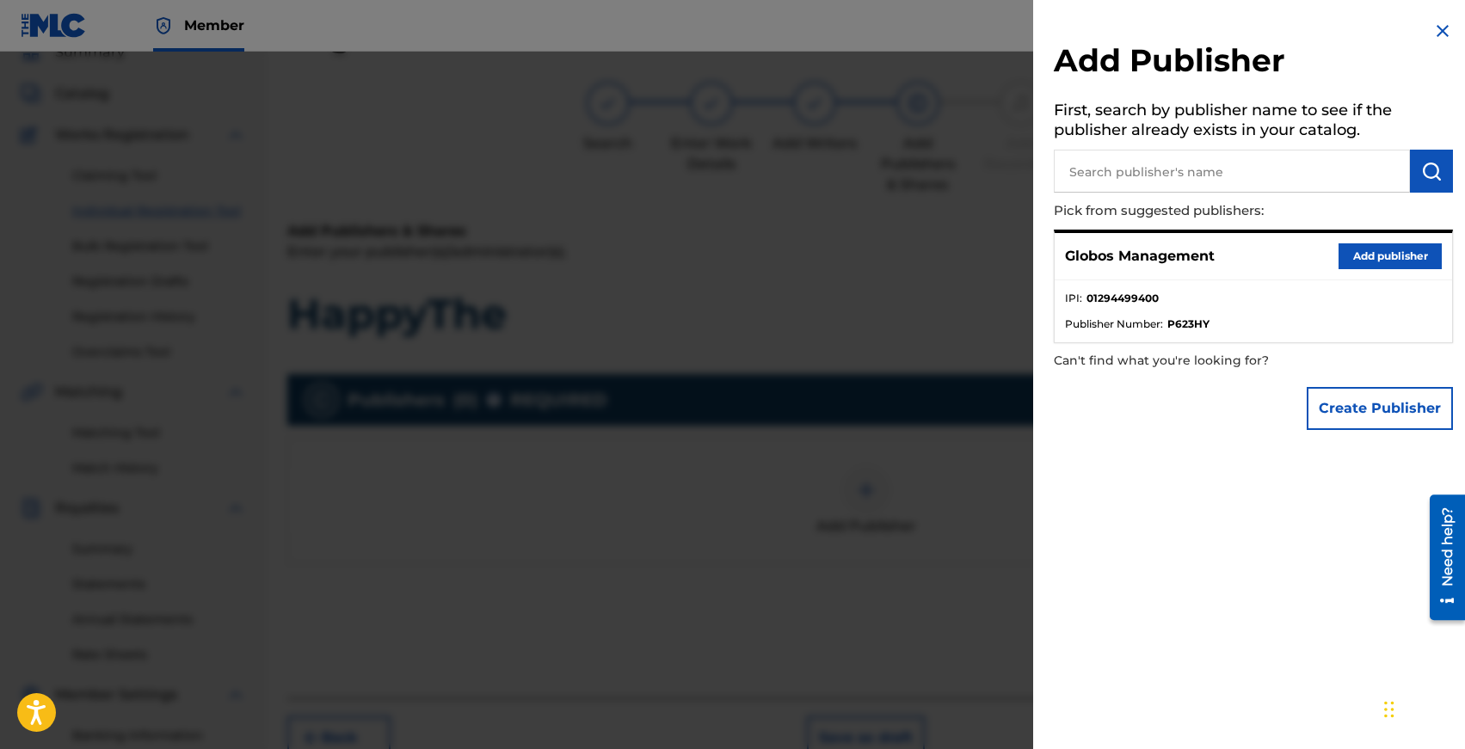
click at [1359, 263] on button "Add publisher" at bounding box center [1389, 256] width 103 height 26
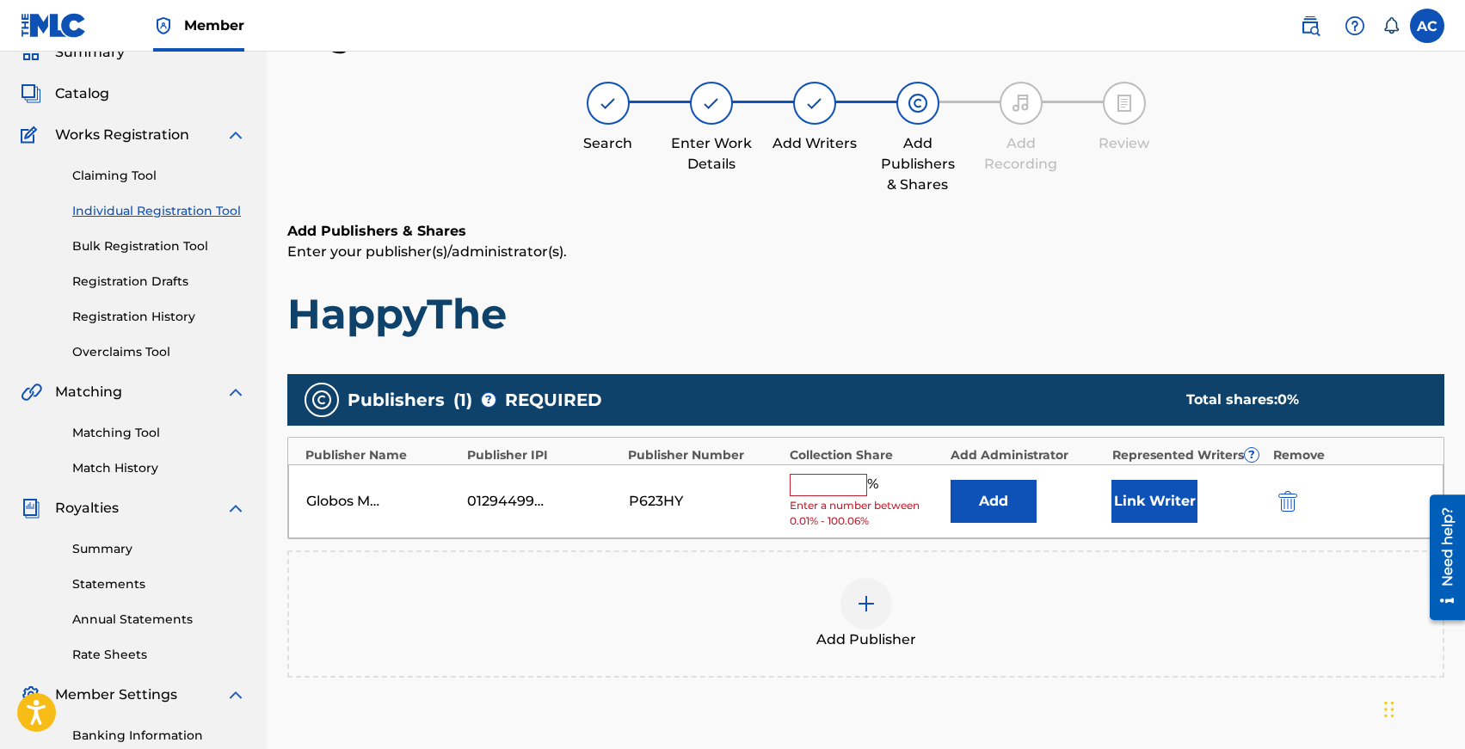
click at [834, 479] on input "text" at bounding box center [828, 485] width 77 height 22
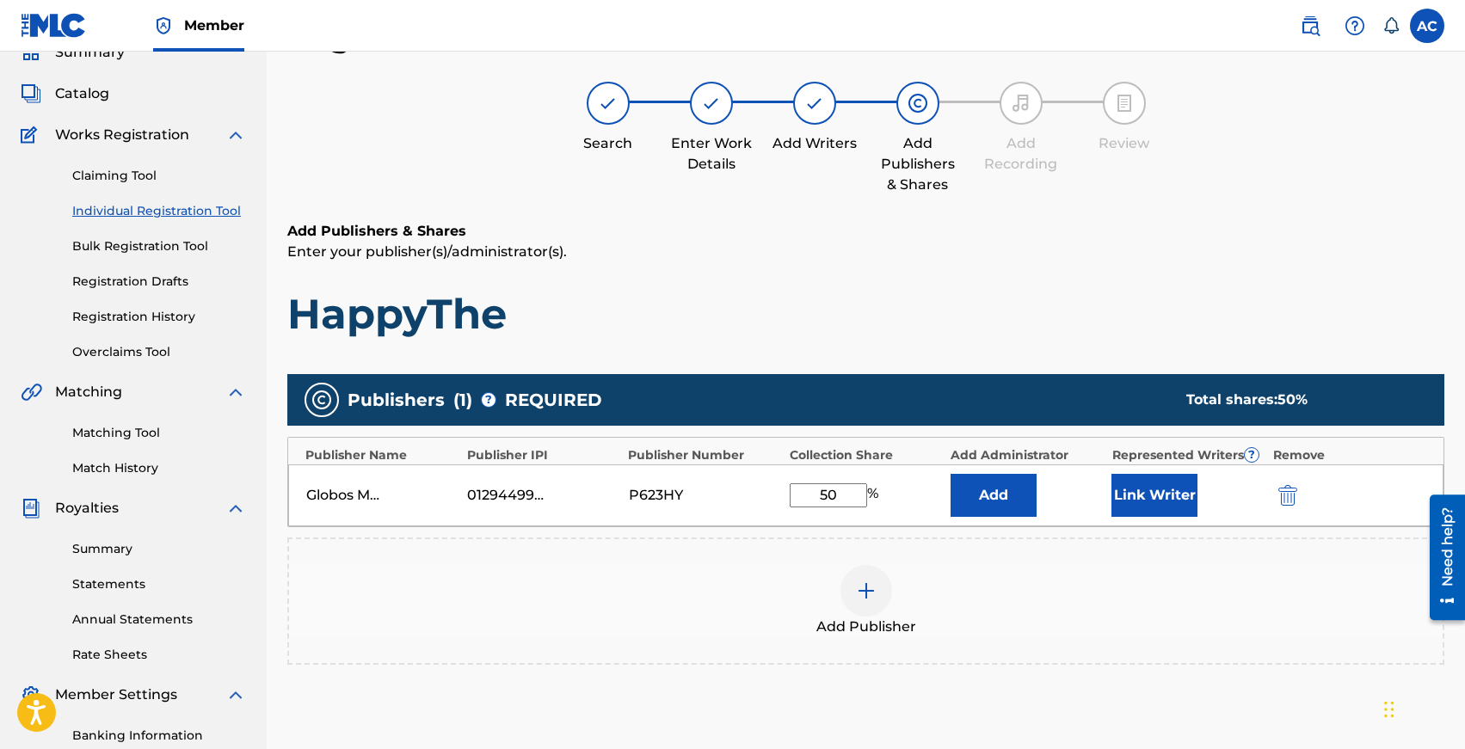
type input "50"
click at [1115, 490] on button "Link Writer" at bounding box center [1154, 495] width 86 height 43
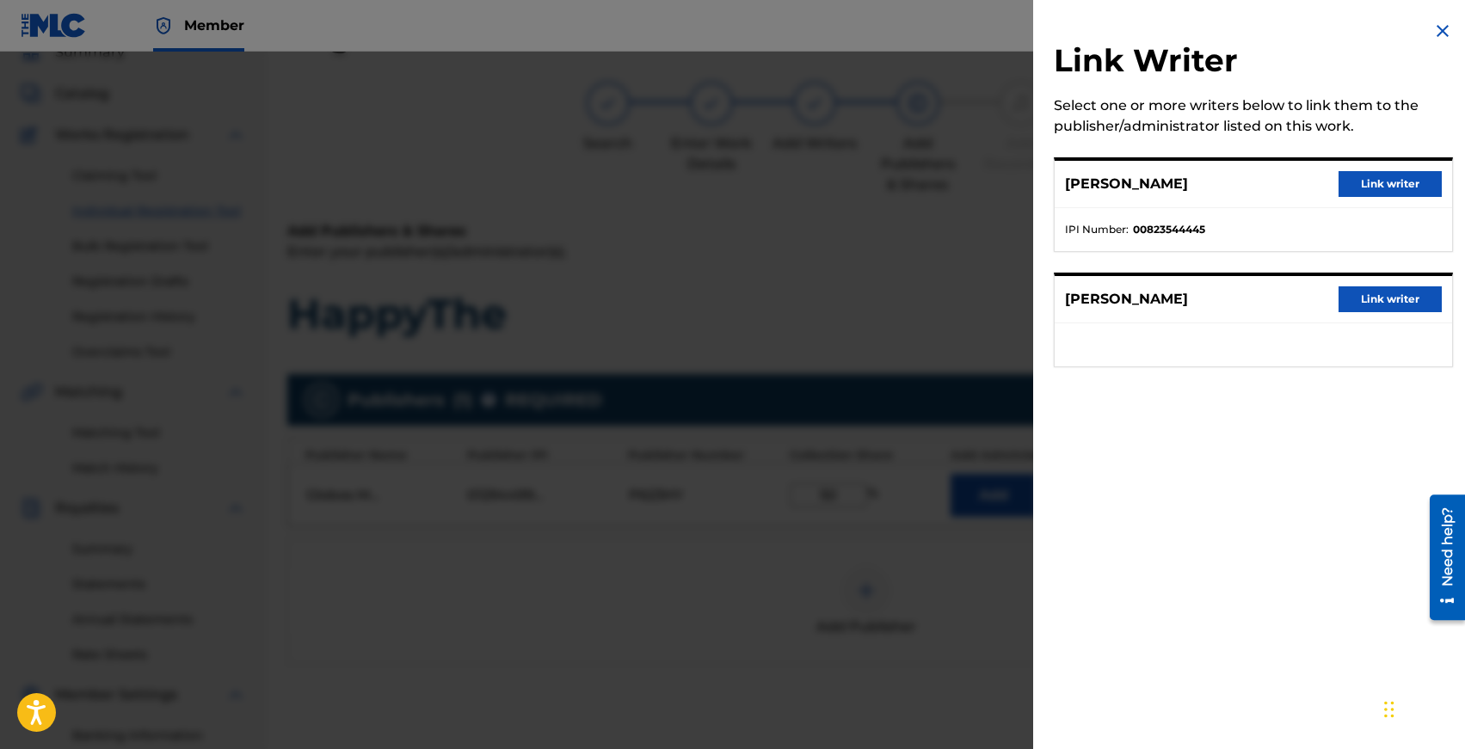
click at [1382, 187] on button "Link writer" at bounding box center [1389, 184] width 103 height 26
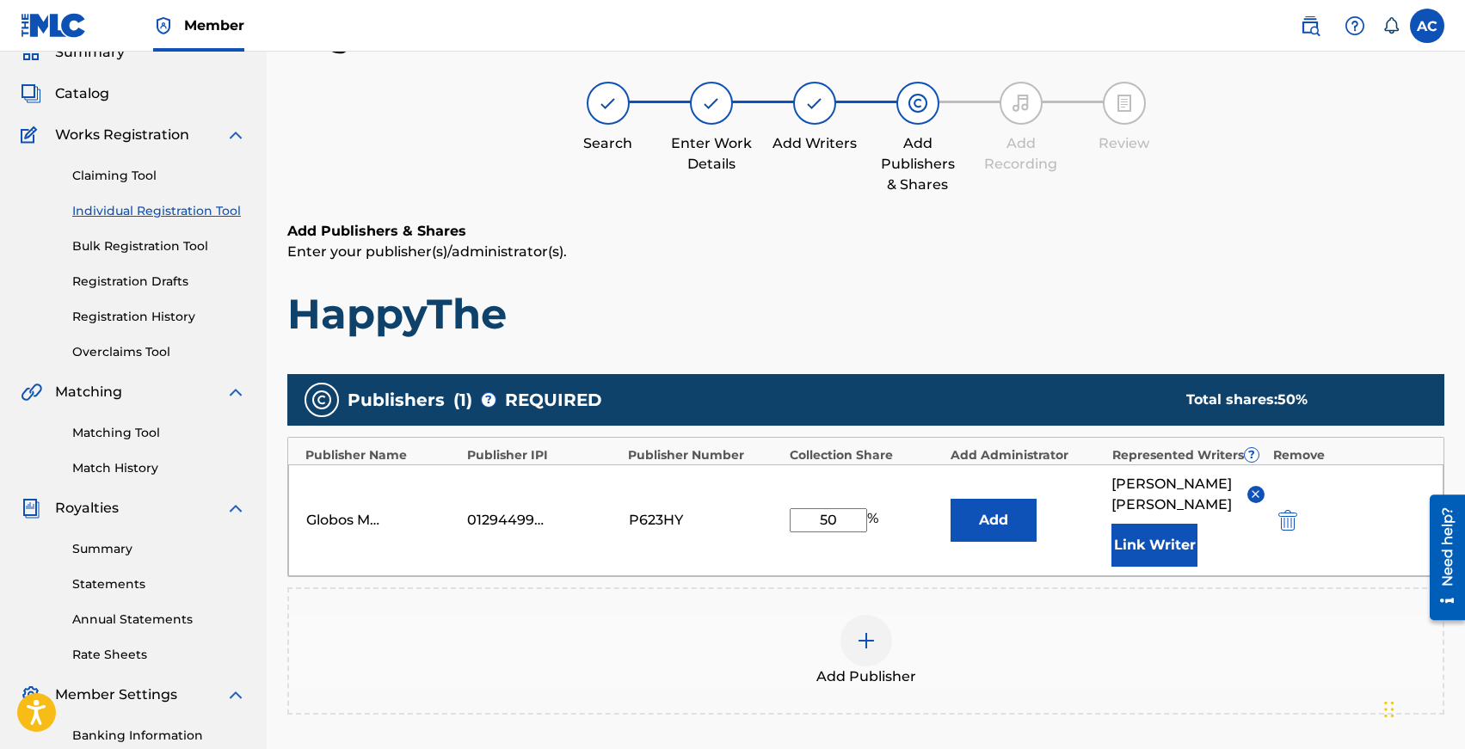
scroll to position [341, 0]
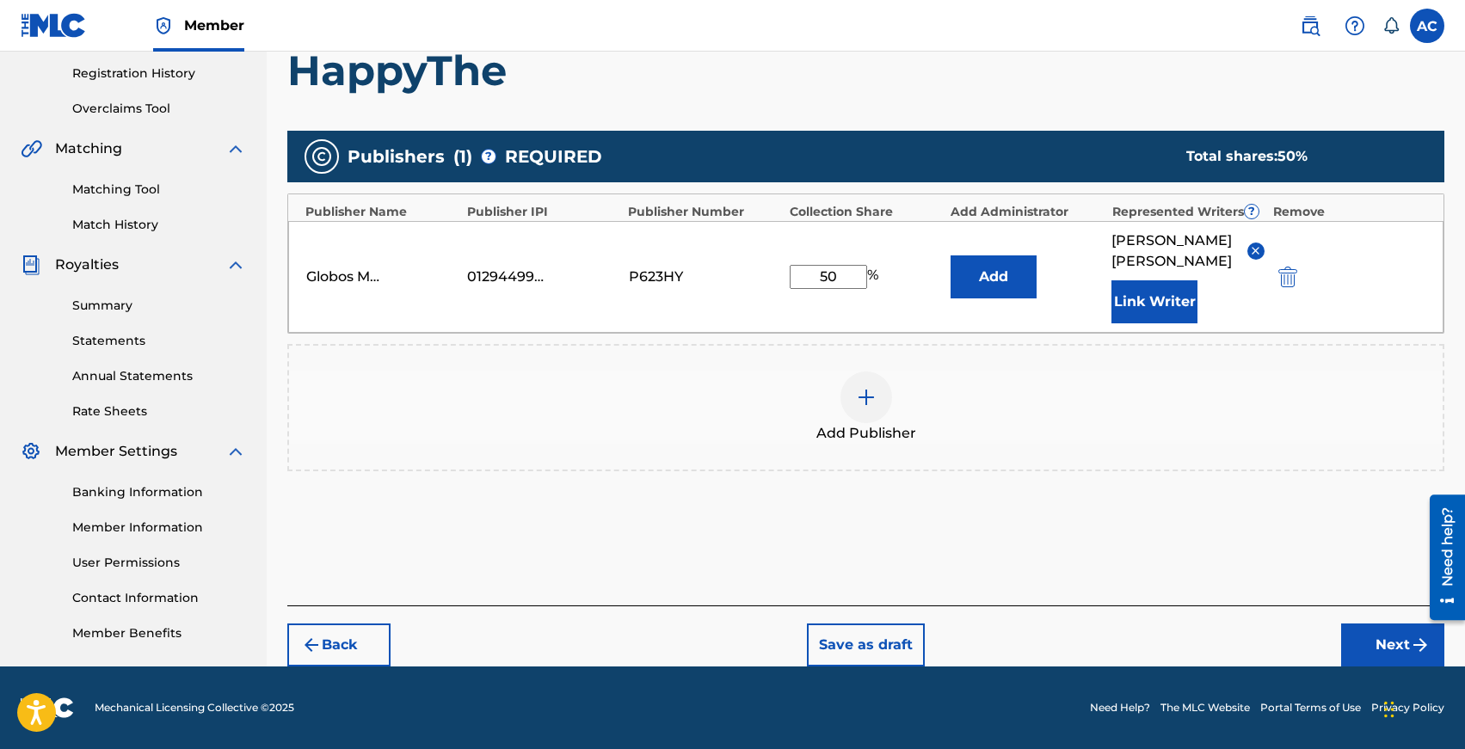
click at [1372, 633] on button "Next" at bounding box center [1392, 645] width 103 height 43
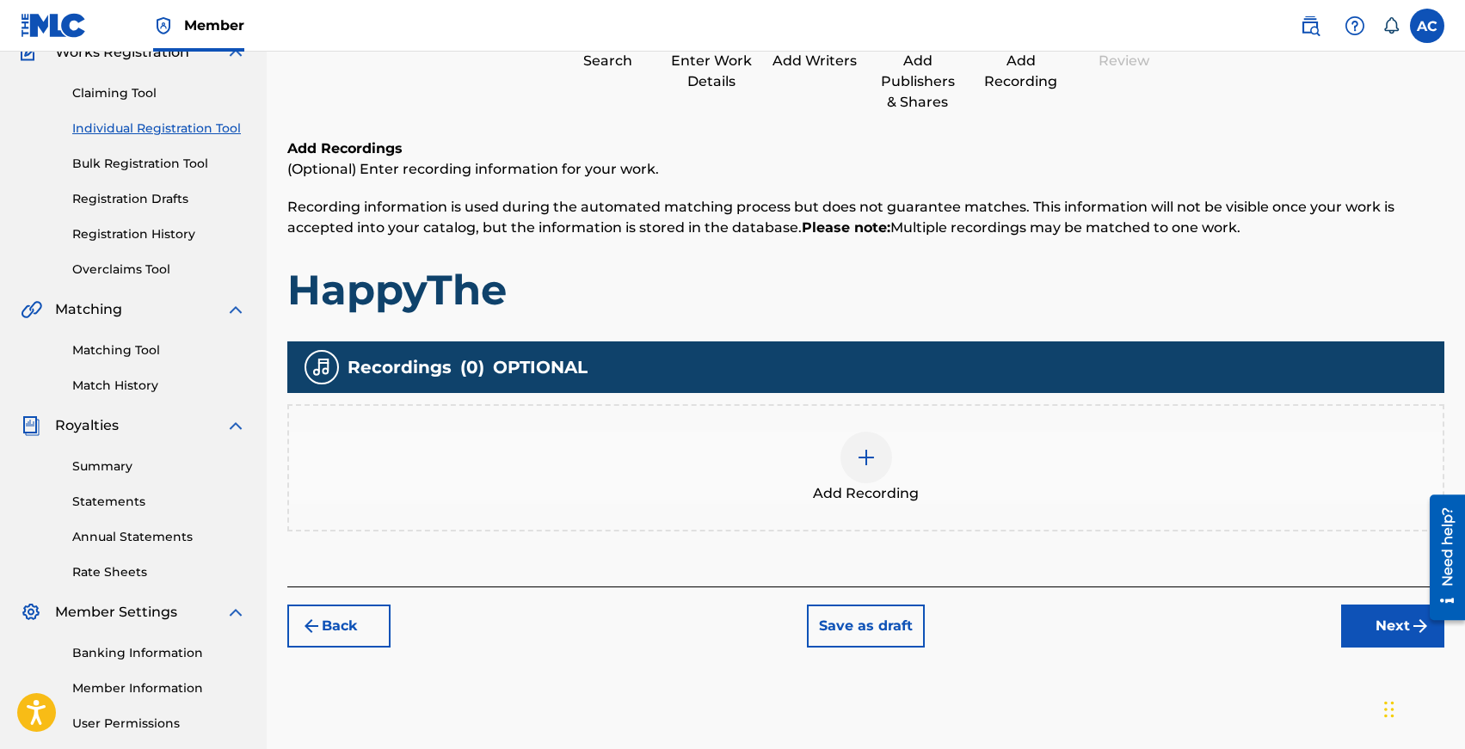
scroll to position [77, 0]
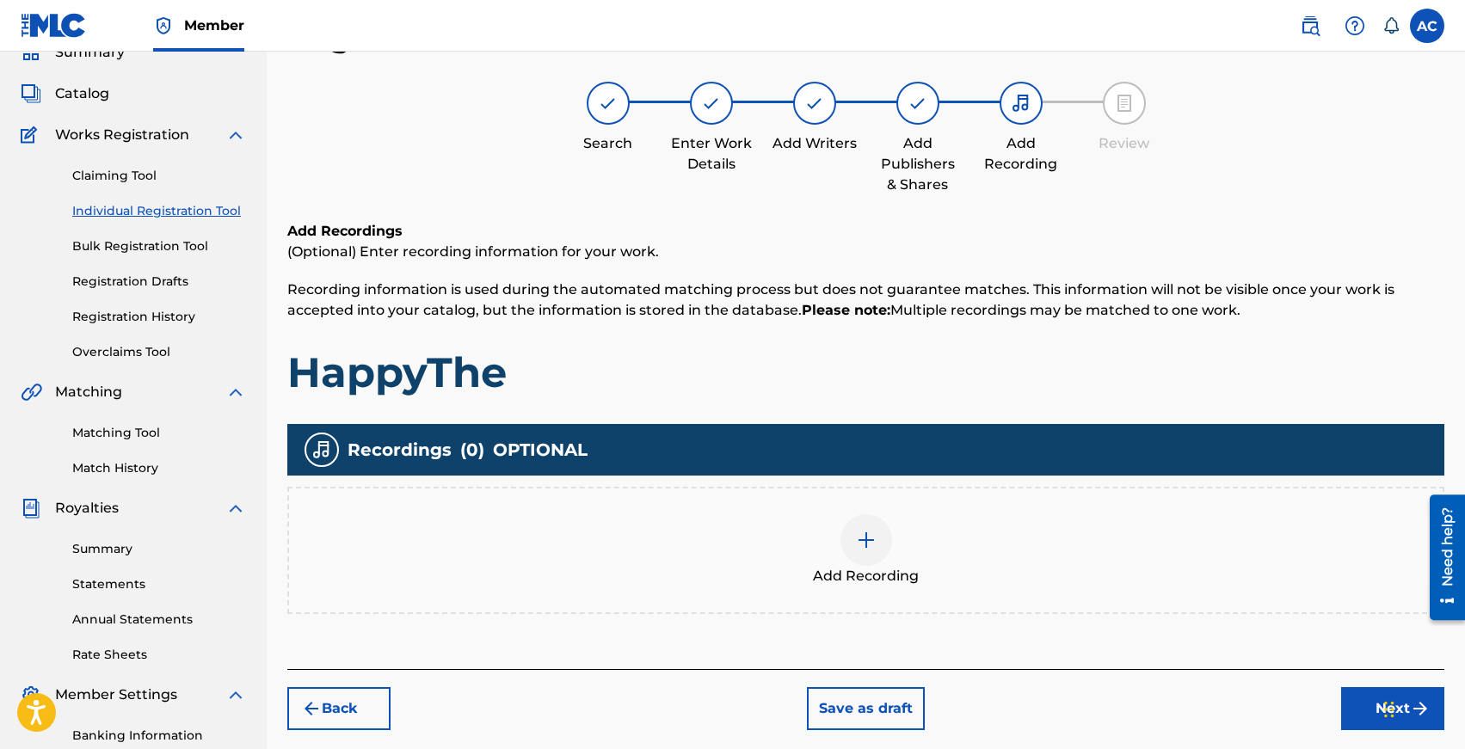
click at [864, 532] on img at bounding box center [866, 540] width 21 height 21
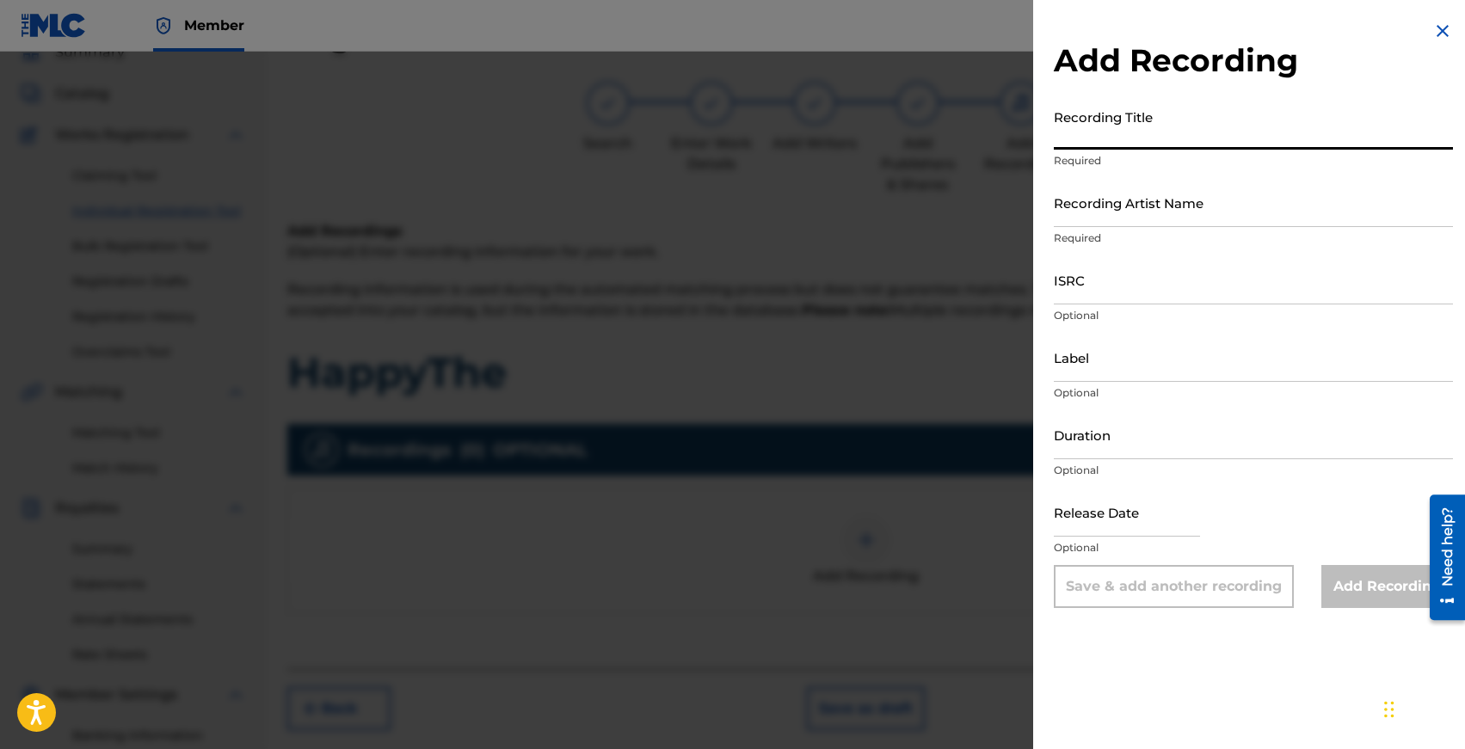
click at [1100, 141] on input "Recording Title" at bounding box center [1253, 125] width 399 height 49
click at [915, 281] on div at bounding box center [732, 426] width 1465 height 749
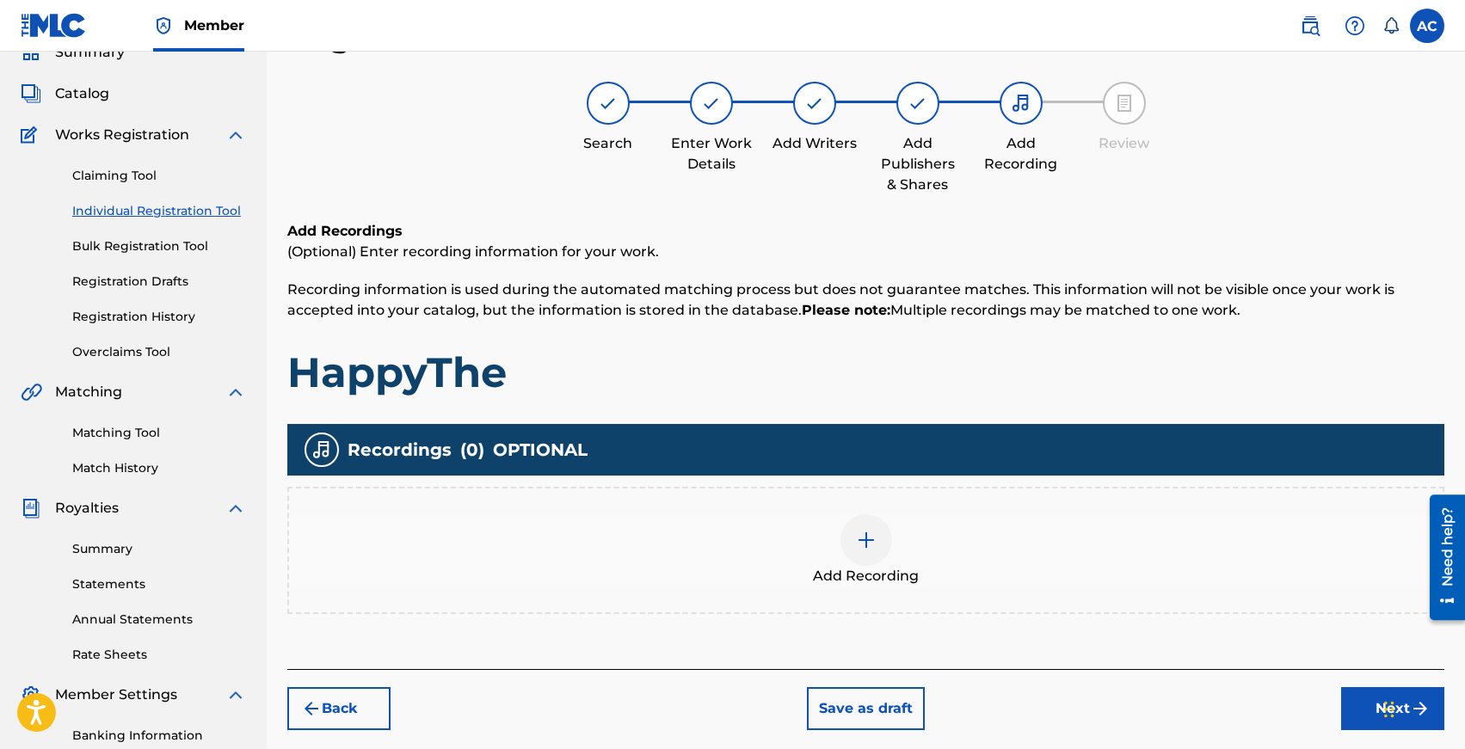
click at [342, 716] on button "Back" at bounding box center [338, 708] width 103 height 43
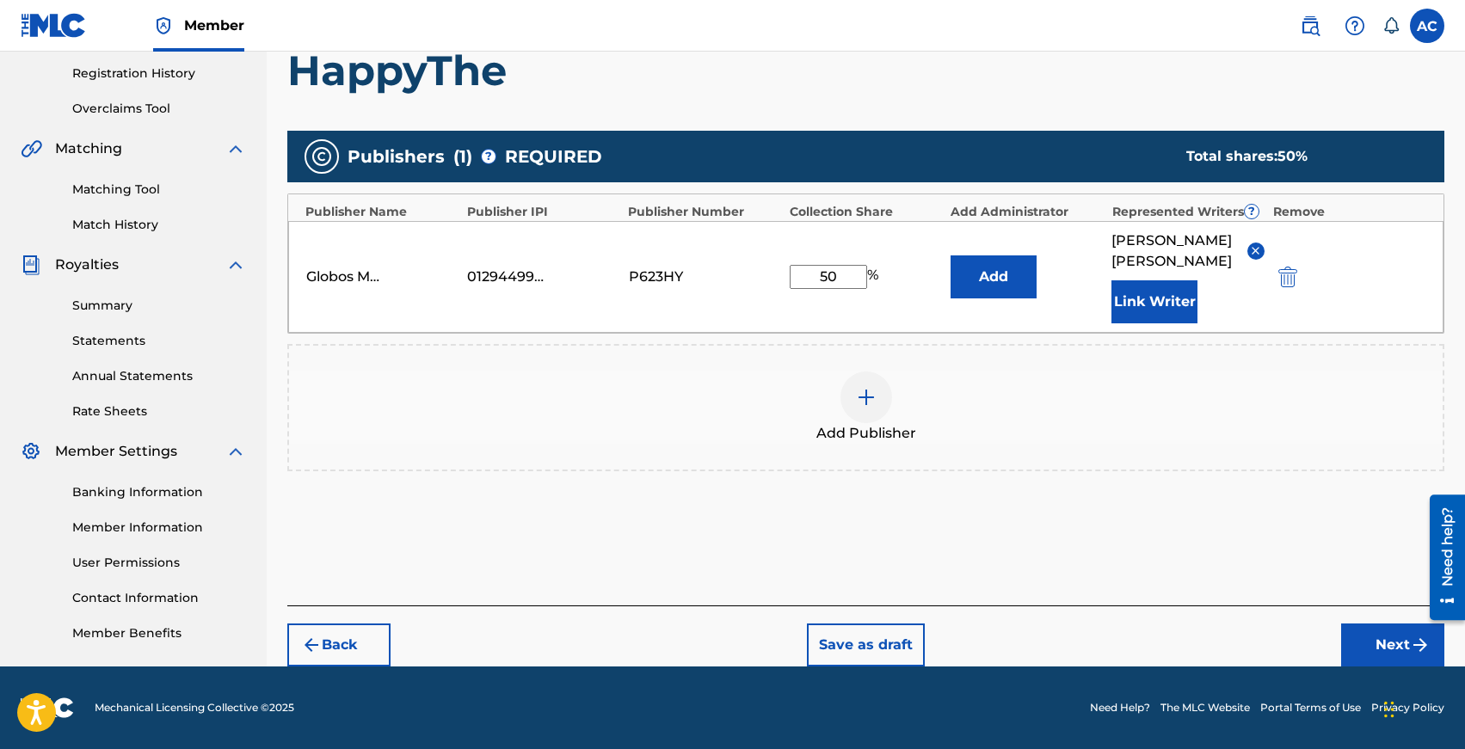
click at [354, 628] on button "Back" at bounding box center [338, 645] width 103 height 43
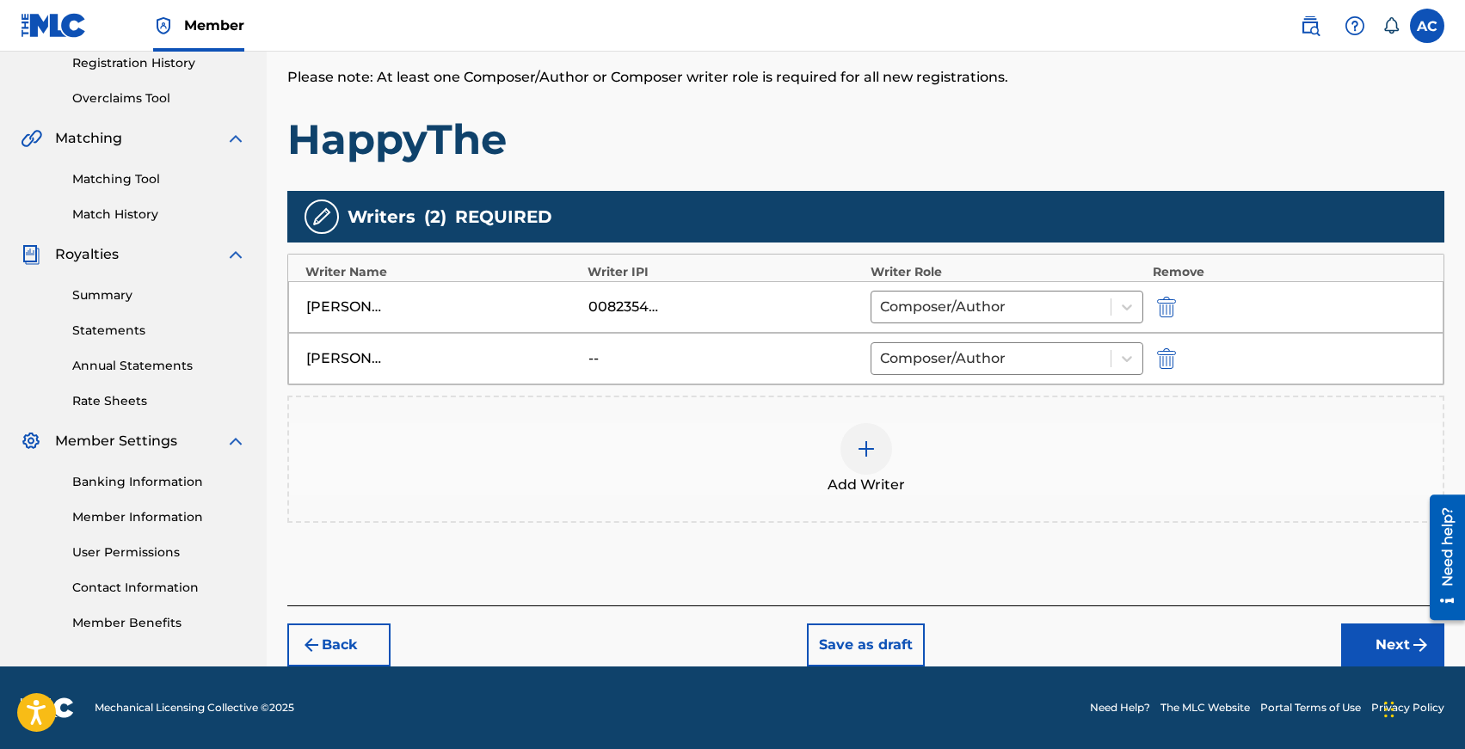
click at [353, 639] on button "Back" at bounding box center [338, 645] width 103 height 43
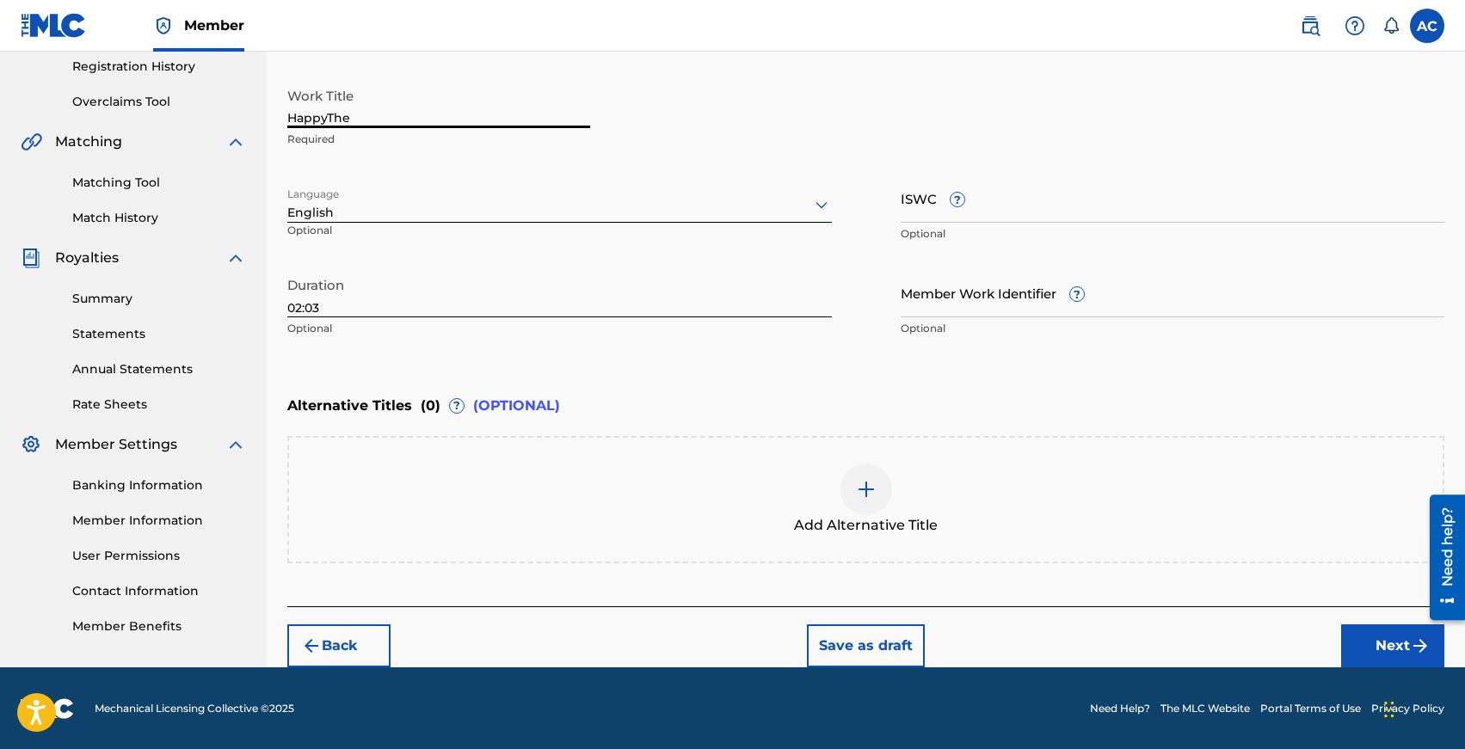
click at [324, 113] on input "HappyThe" at bounding box center [438, 103] width 303 height 49
click at [372, 120] on input "Happy The" at bounding box center [438, 103] width 303 height 49
type input "Happy Then"
click at [1357, 630] on button "Next" at bounding box center [1392, 645] width 103 height 43
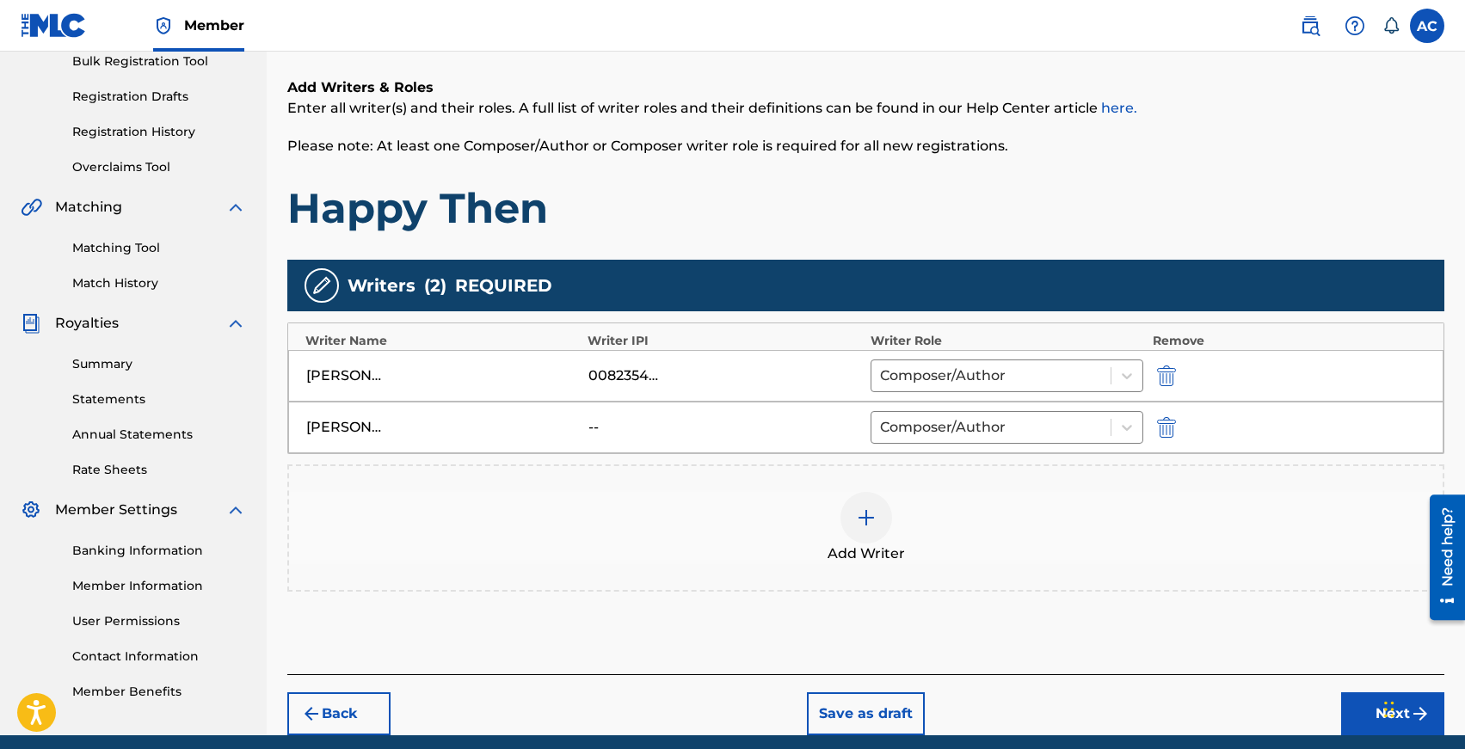
scroll to position [331, 0]
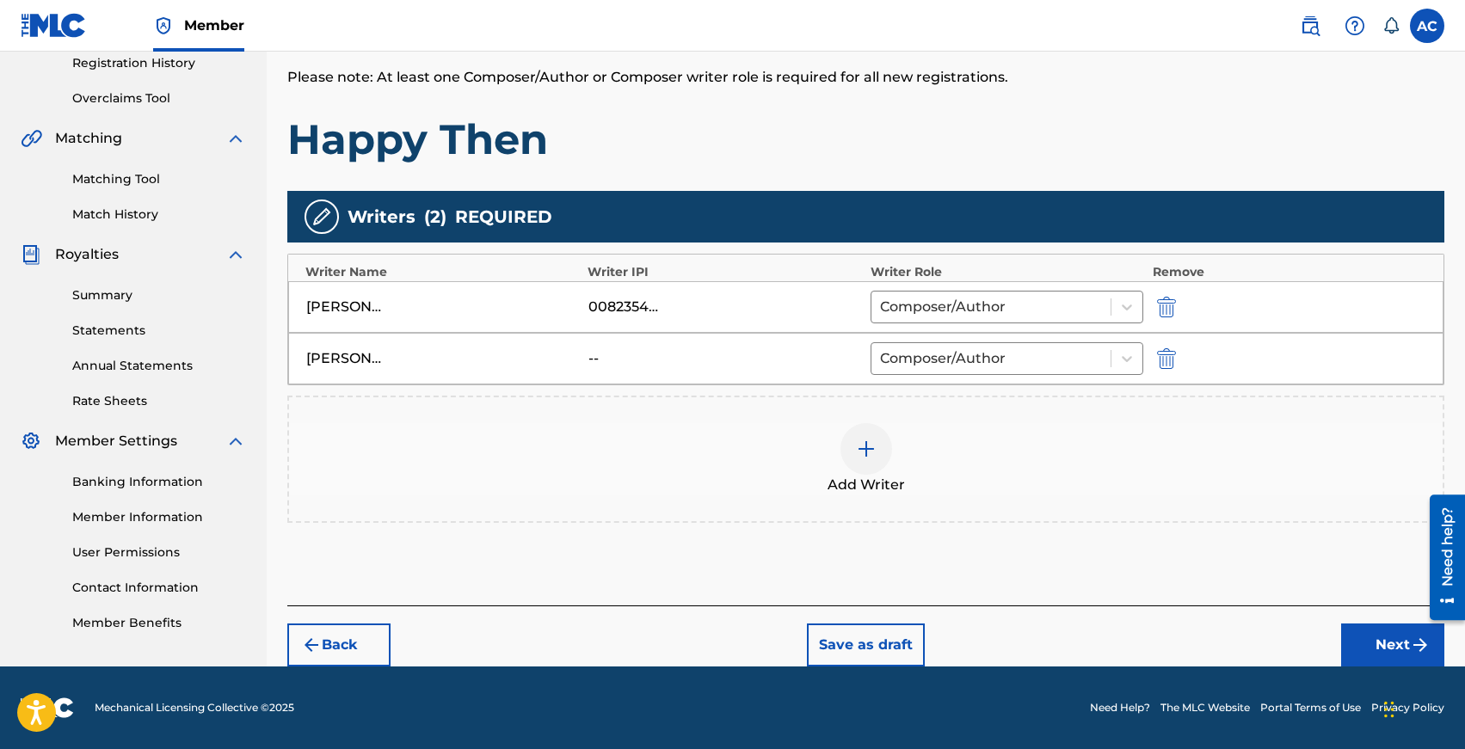
click at [1395, 637] on button "Next" at bounding box center [1392, 645] width 103 height 43
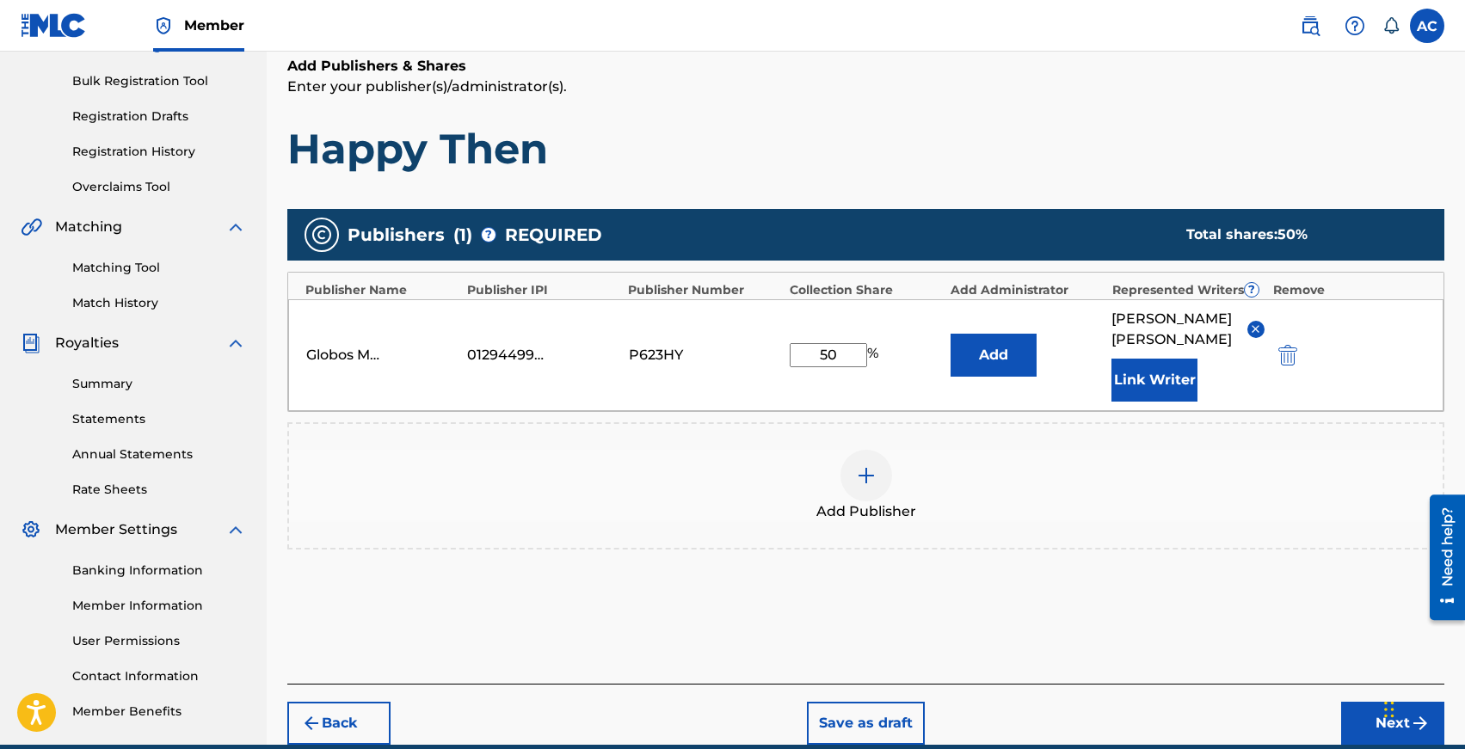
scroll to position [341, 0]
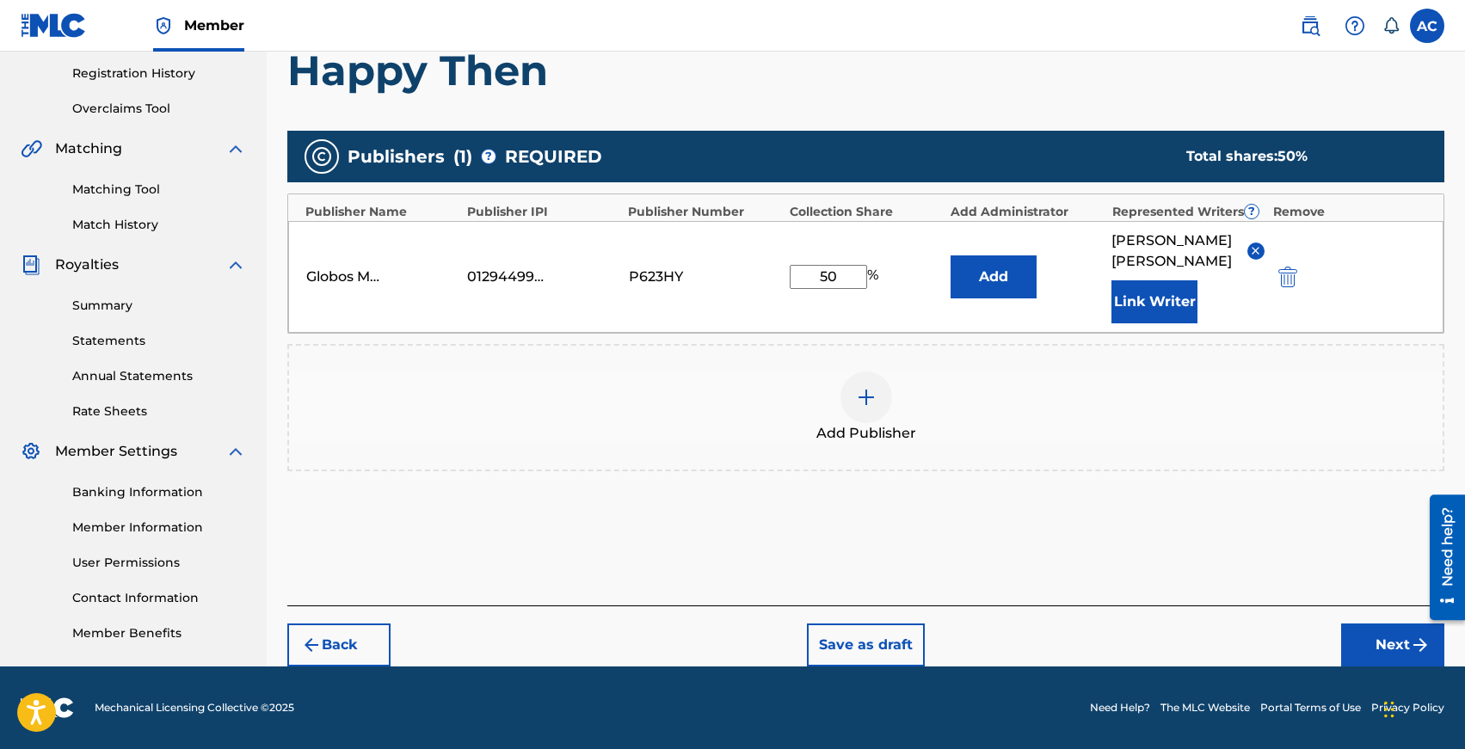
click at [1363, 631] on button "Next" at bounding box center [1392, 645] width 103 height 43
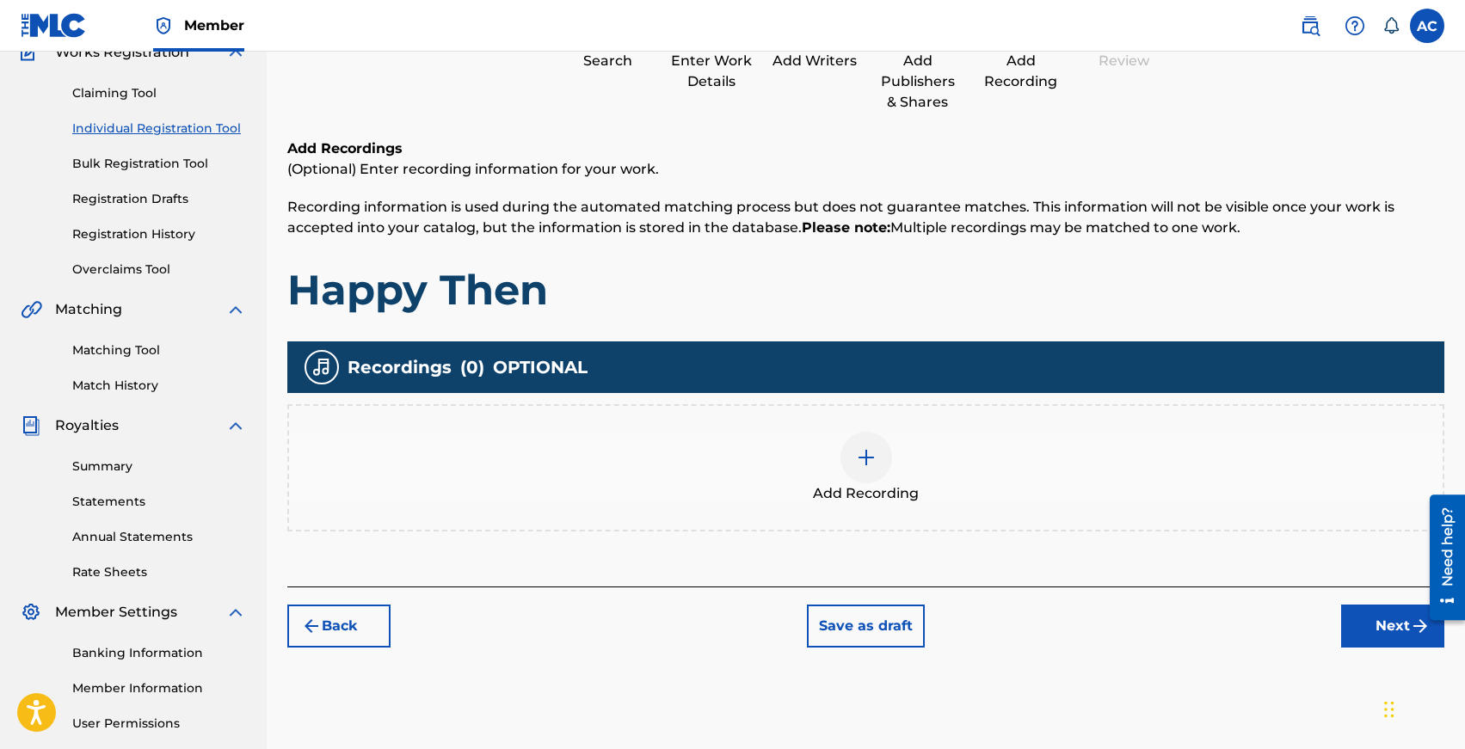
scroll to position [77, 0]
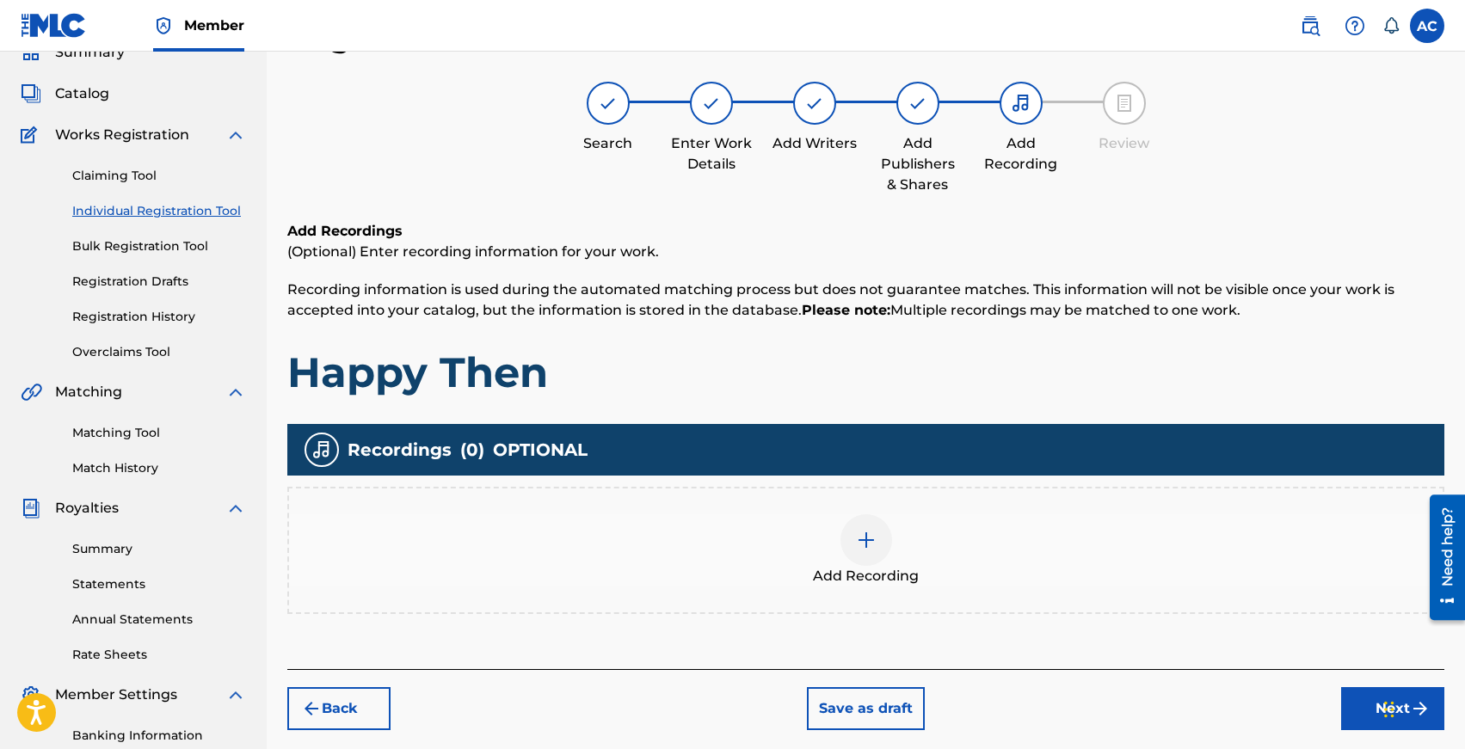
click at [860, 517] on div at bounding box center [866, 540] width 52 height 52
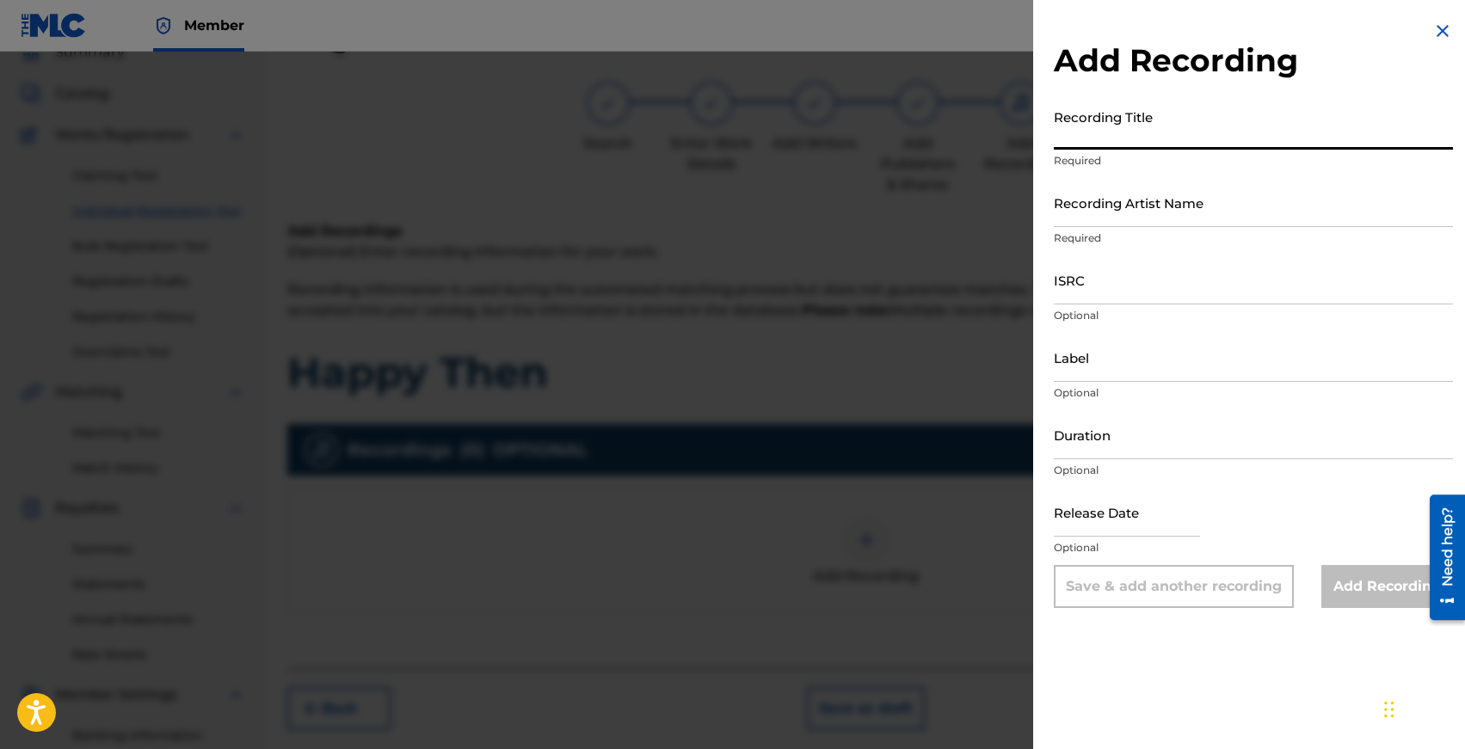
click at [1082, 130] on input "Recording Title" at bounding box center [1253, 125] width 399 height 49
type input "Happy Then"
click at [1104, 210] on input "Recording Artist Name" at bounding box center [1253, 202] width 399 height 49
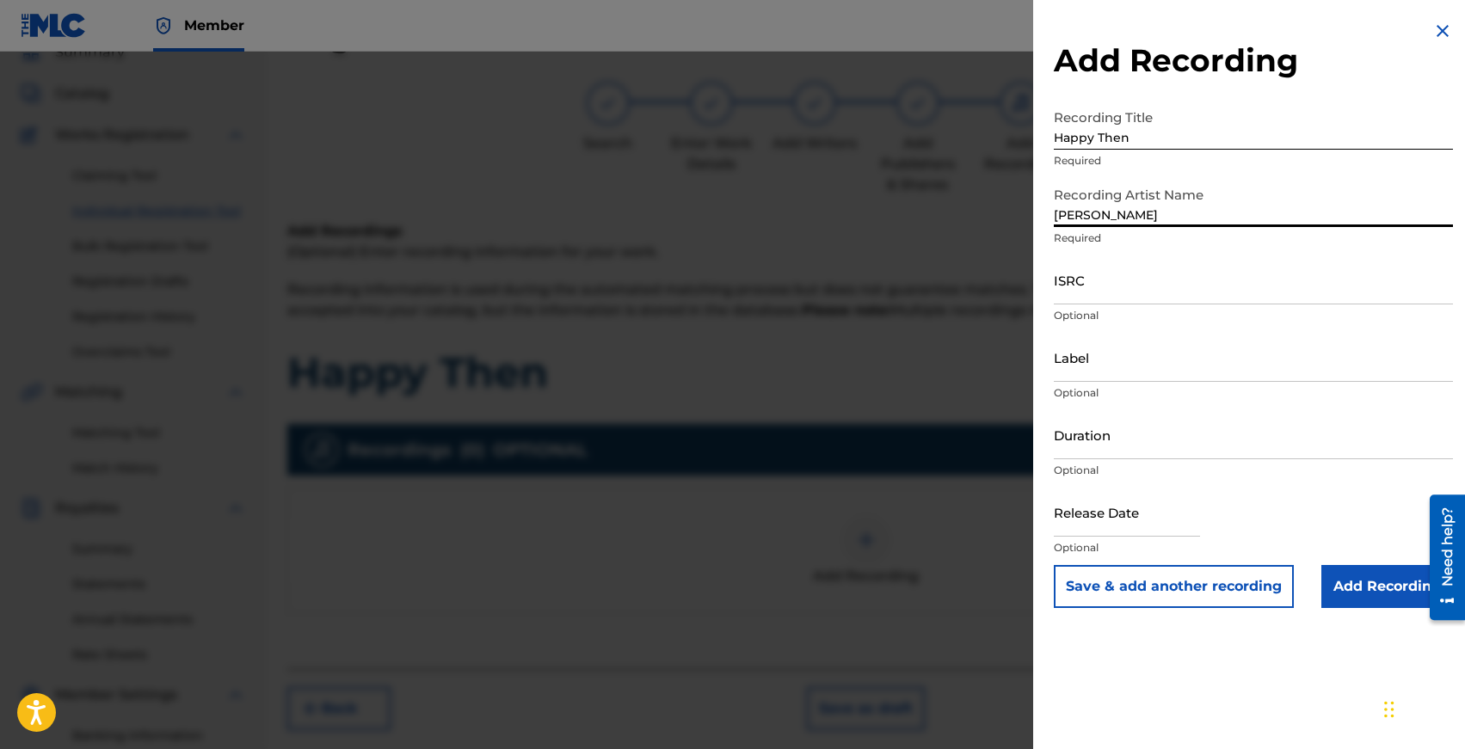
click at [1109, 212] on input "[PERSON_NAME]" at bounding box center [1253, 202] width 399 height 49
click at [1056, 211] on input "[PERSON_NAME]" at bounding box center [1253, 202] width 399 height 49
type input "AKI, [PERSON_NAME]"
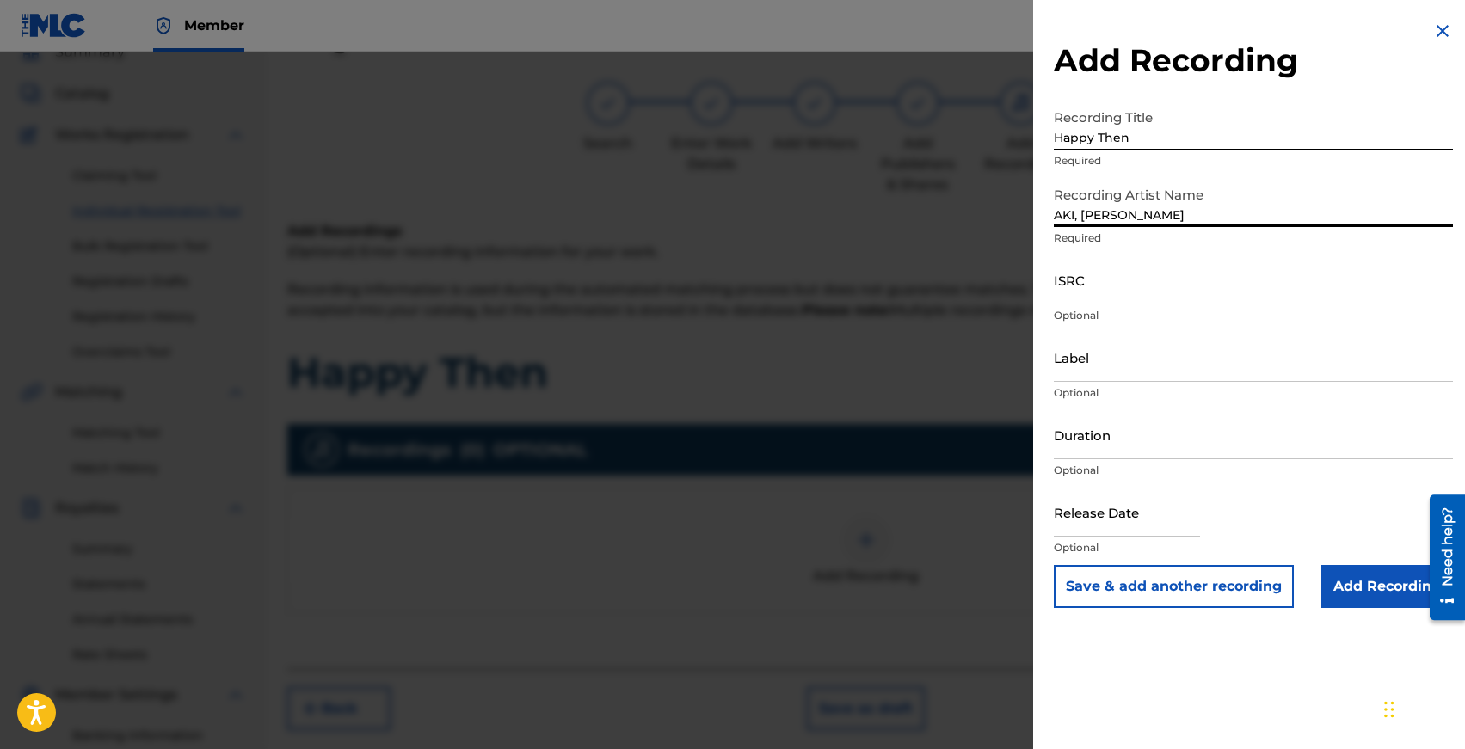
click at [1071, 291] on input "ISRC" at bounding box center [1253, 279] width 399 height 49
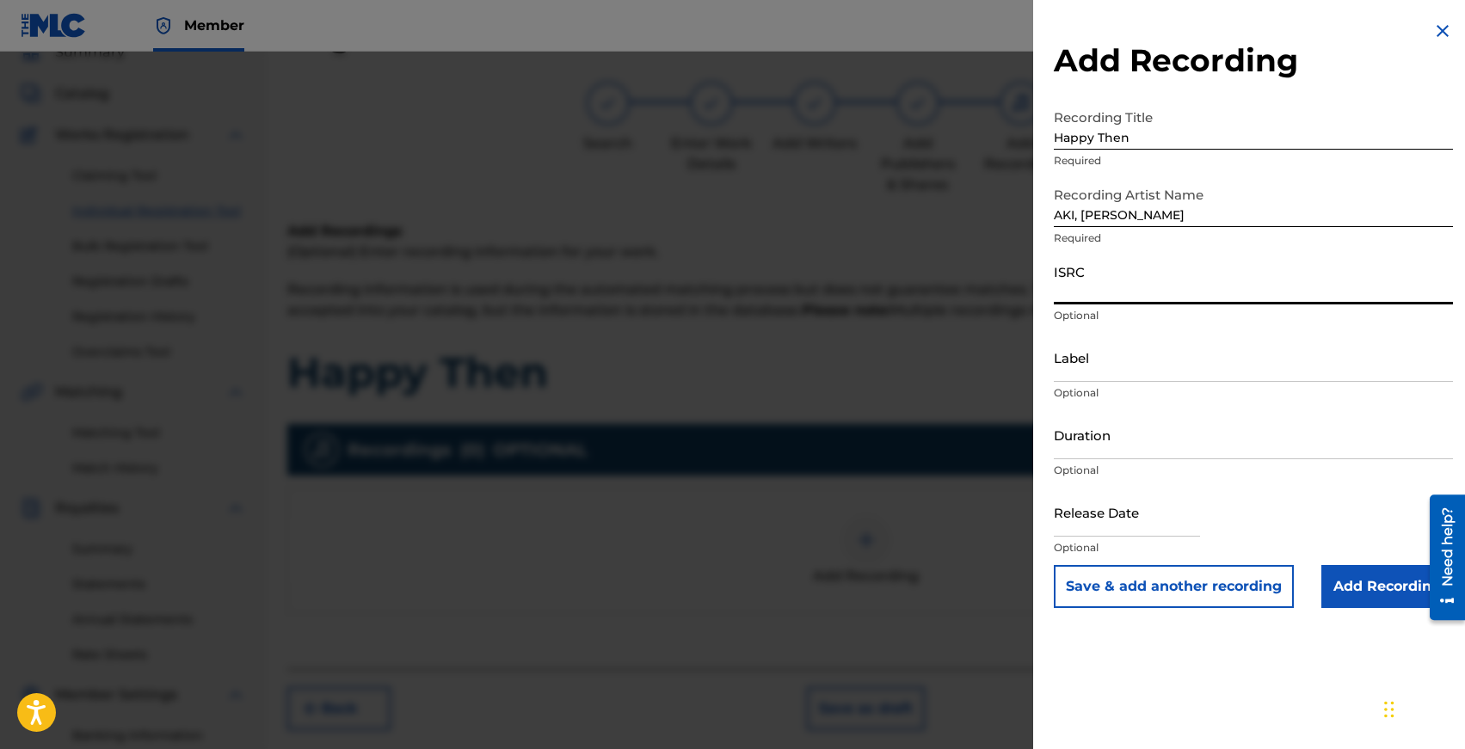
paste input "TCAJP2518426"
type input "TCAJP2518426"
click at [1098, 449] on input "Duration" at bounding box center [1253, 434] width 399 height 49
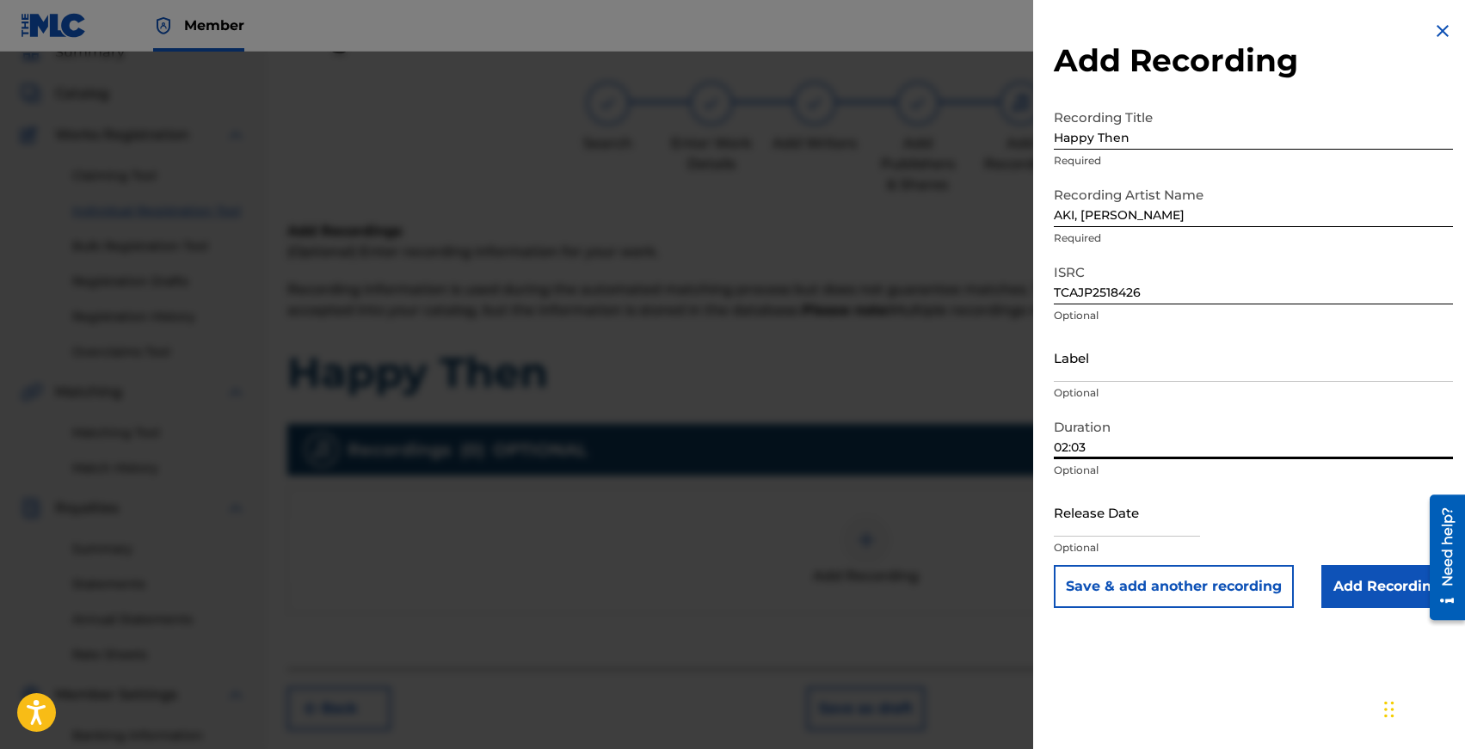
type input "02:03"
click at [1085, 521] on input "text" at bounding box center [1127, 512] width 146 height 49
select select "7"
select select "2025"
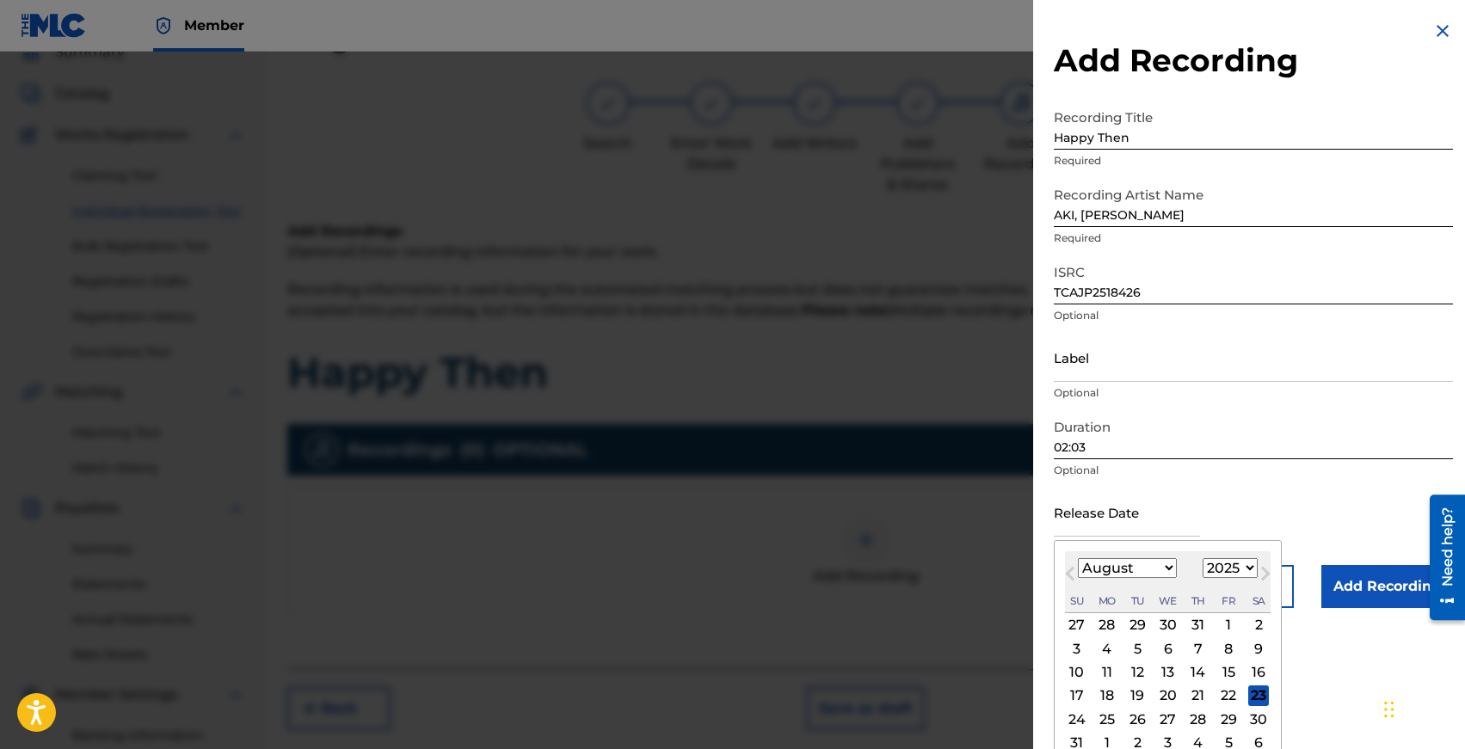
click at [1086, 566] on select "January February March April May June July August September October November De…" at bounding box center [1127, 568] width 99 height 20
select select "6"
click at [1193, 668] on div "17" at bounding box center [1198, 672] width 21 height 21
type input "[DATE]"
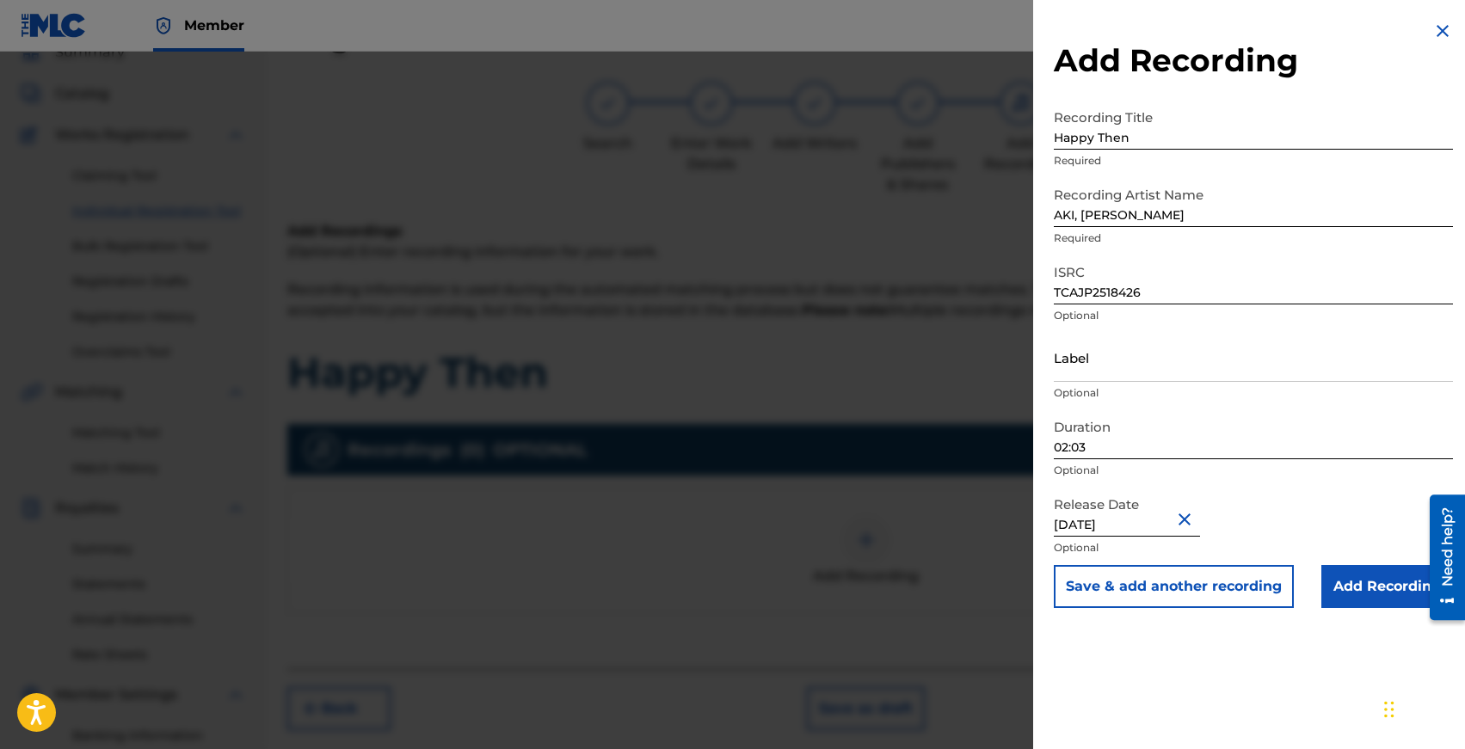
click at [1361, 575] on input "Add Recording" at bounding box center [1387, 586] width 132 height 43
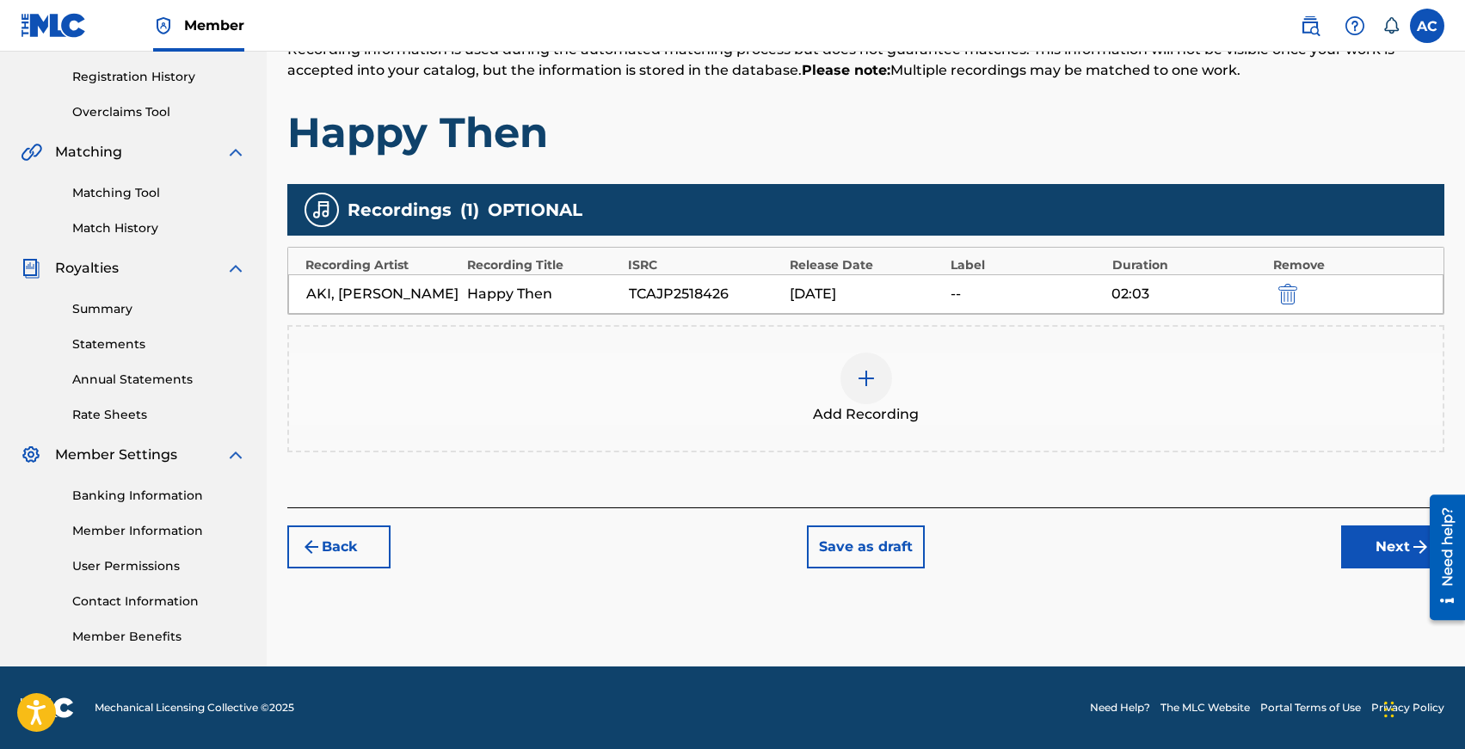
click at [1366, 550] on button "Next" at bounding box center [1392, 547] width 103 height 43
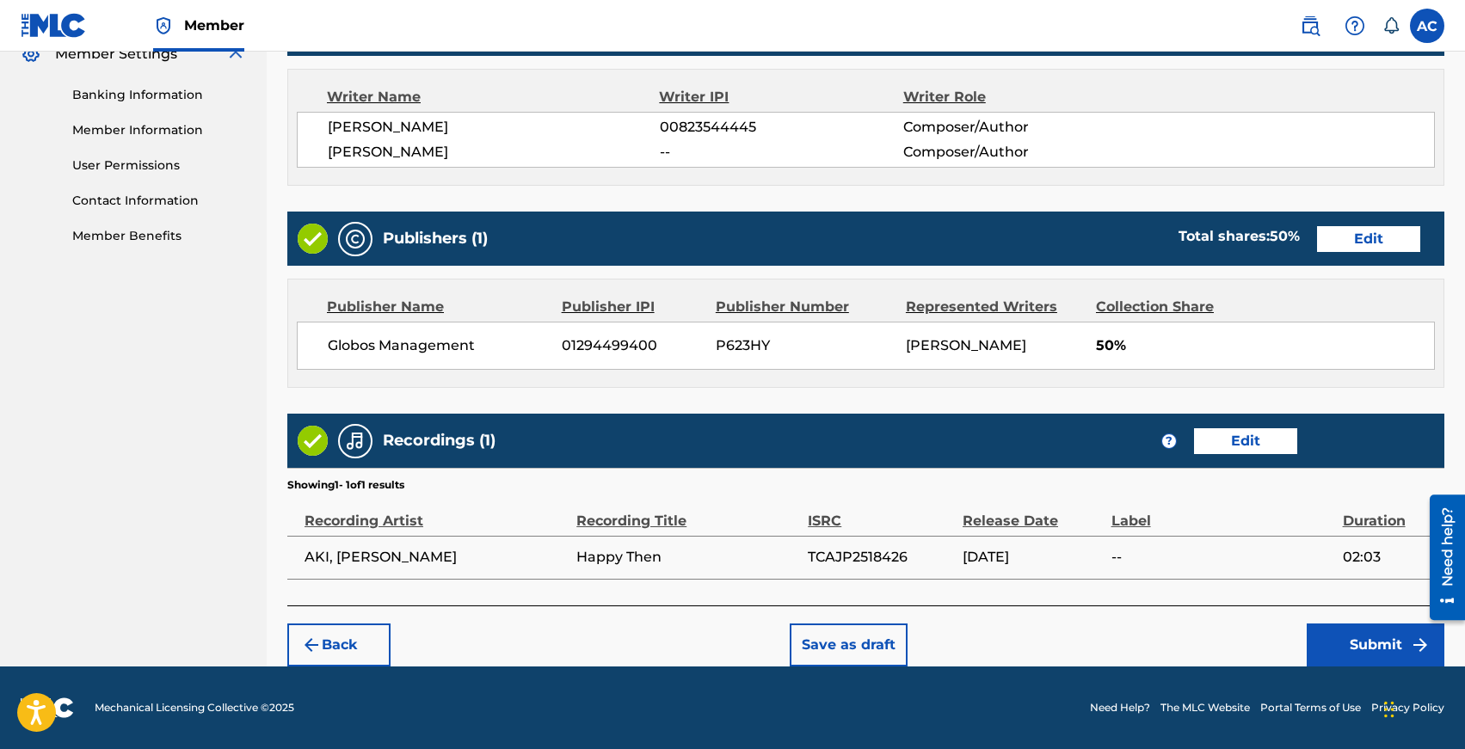
scroll to position [736, 0]
click at [1362, 643] on button "Submit" at bounding box center [1376, 645] width 138 height 43
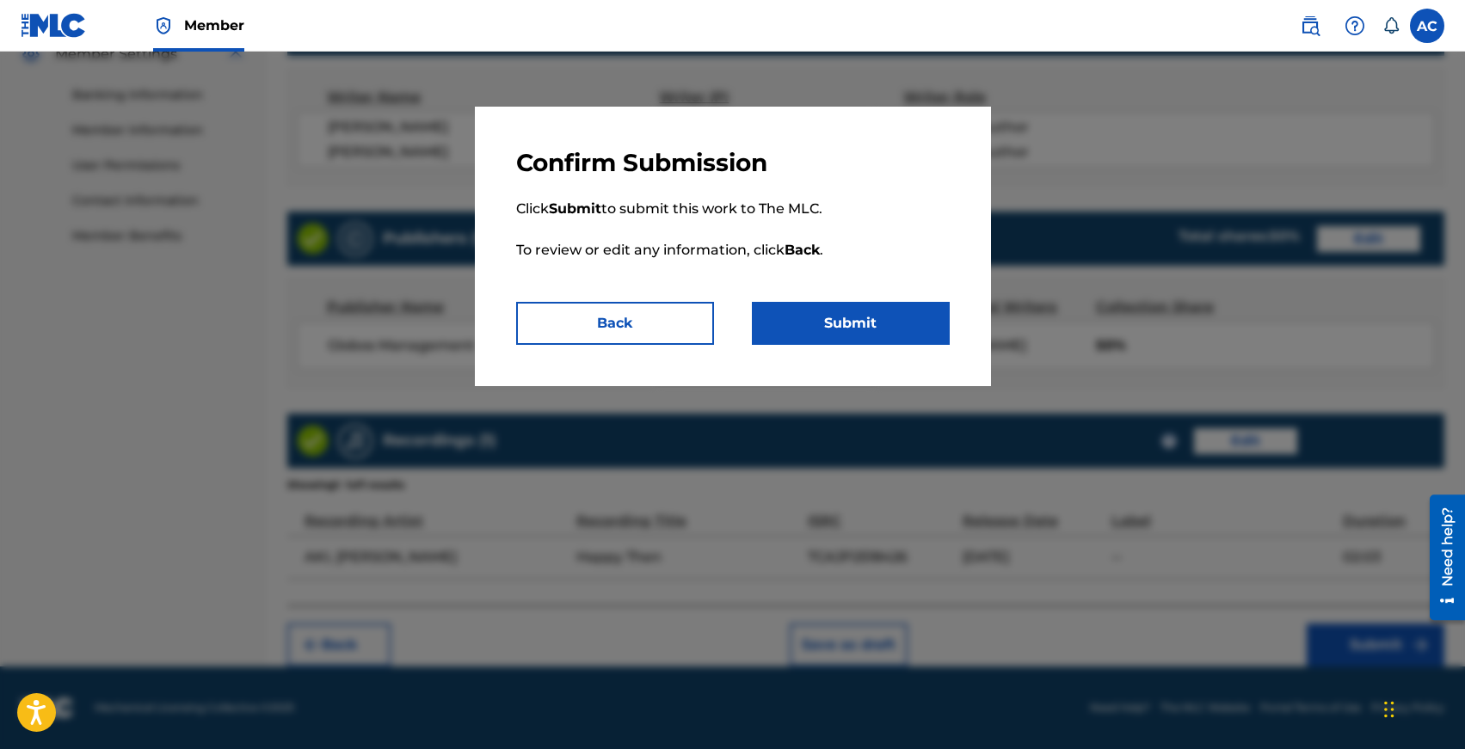
click at [823, 322] on button "Submit" at bounding box center [851, 323] width 198 height 43
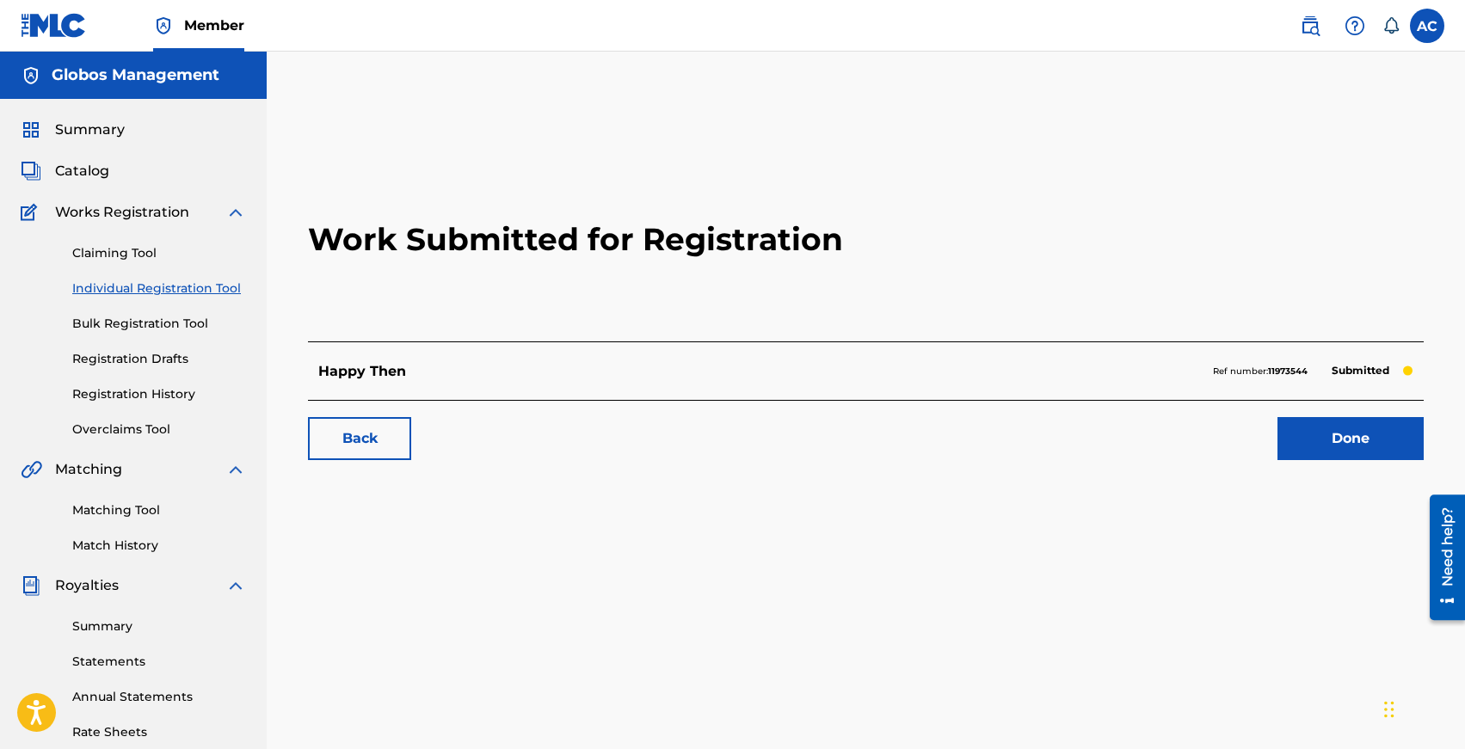
click at [149, 289] on link "Individual Registration Tool" at bounding box center [159, 289] width 174 height 18
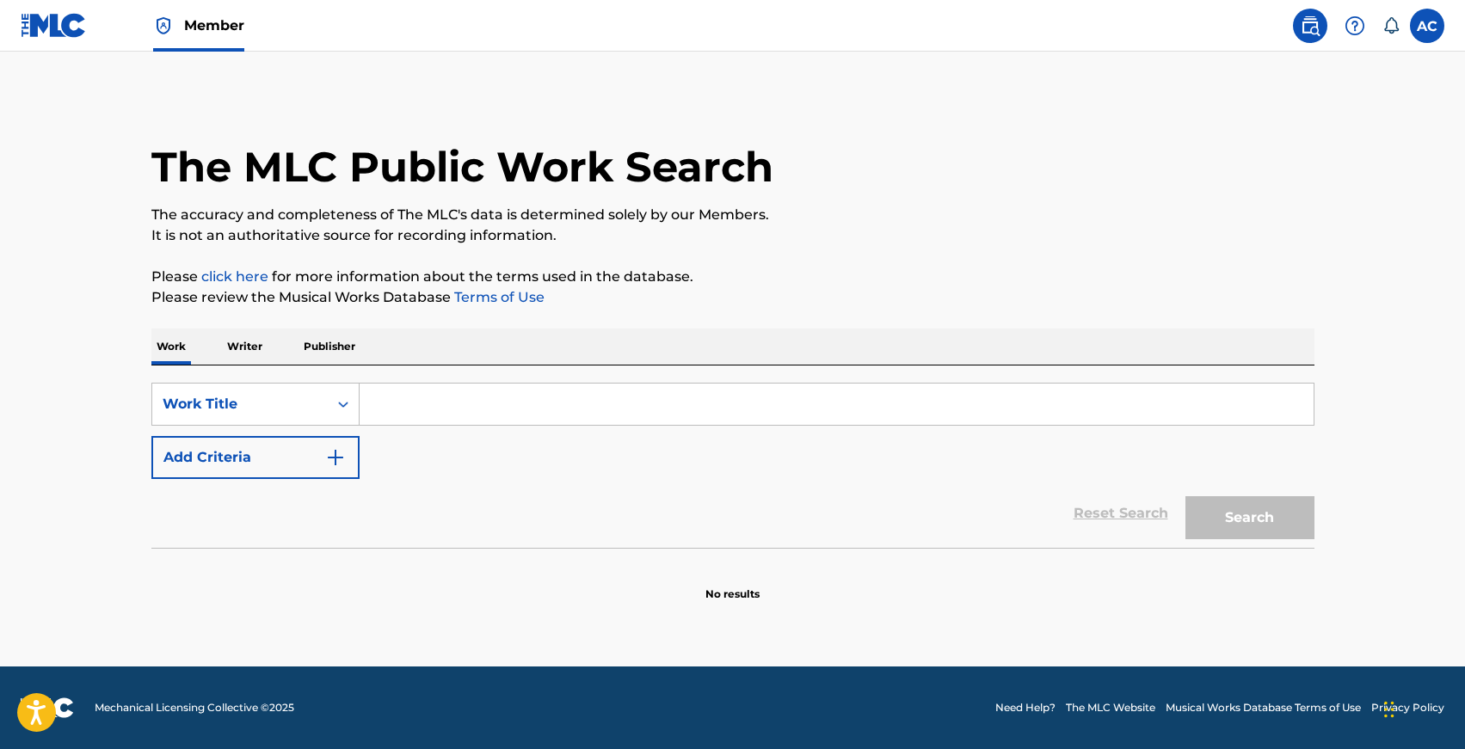
click at [259, 358] on p "Writer" at bounding box center [245, 347] width 46 height 36
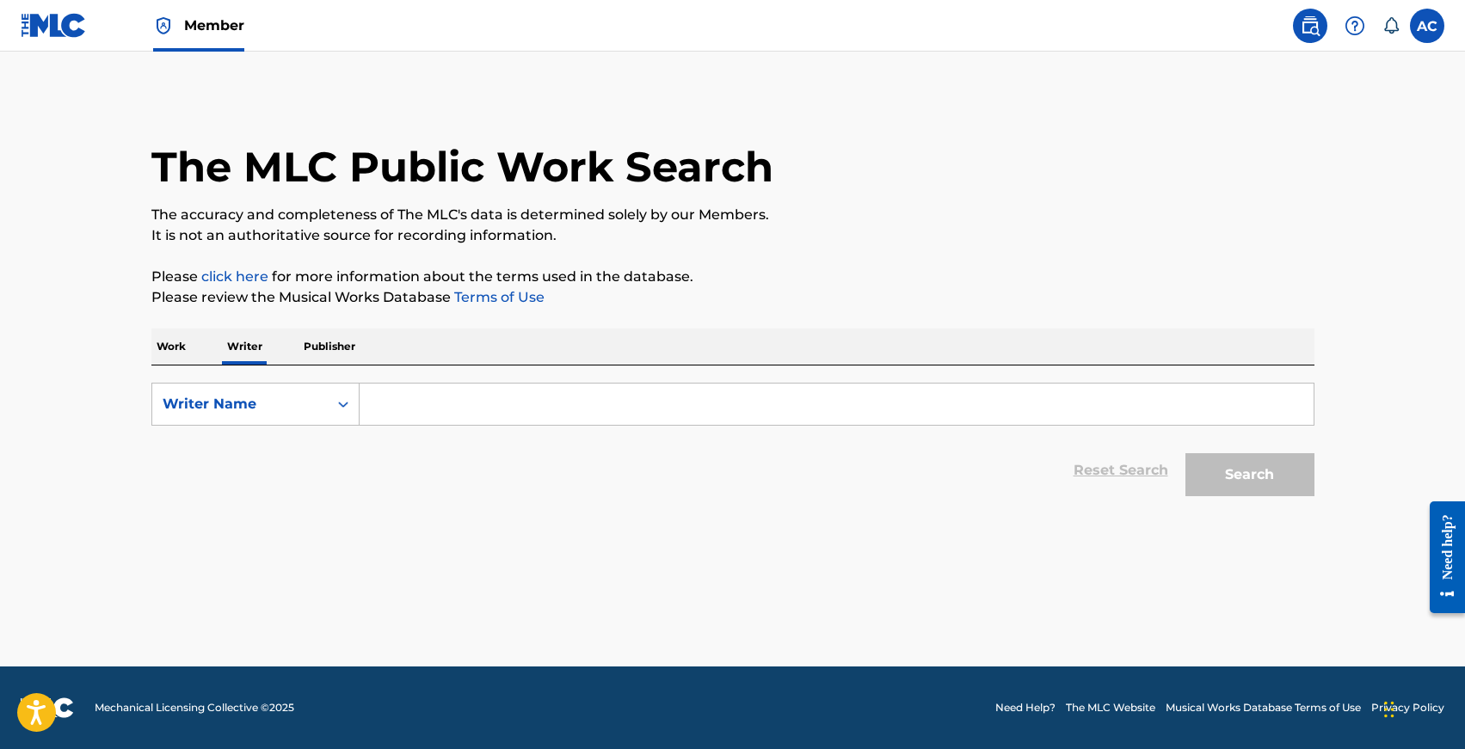
click at [414, 414] on input "Search Form" at bounding box center [837, 404] width 954 height 41
click at [179, 355] on p "Work" at bounding box center [171, 347] width 40 height 36
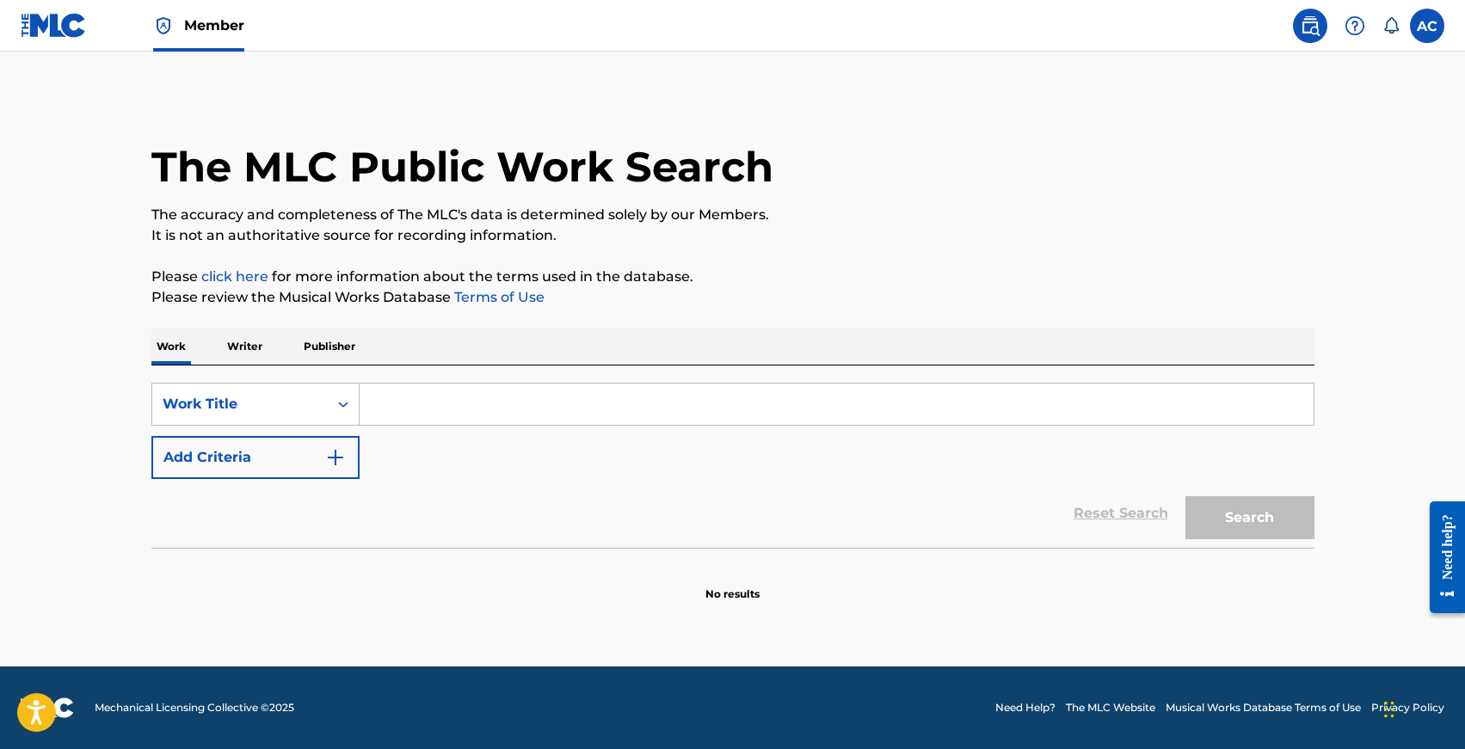
click at [326, 459] on img "Search Form" at bounding box center [335, 457] width 21 height 21
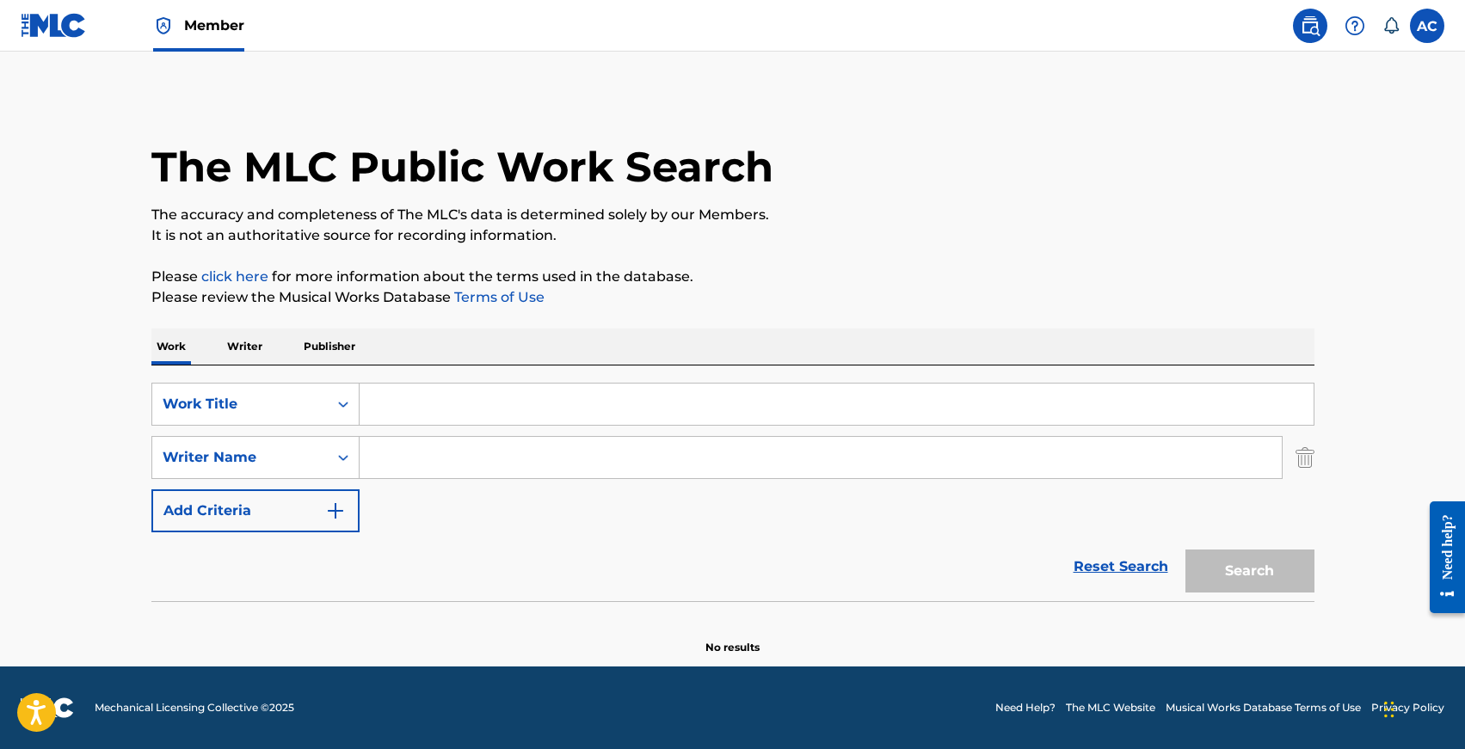
click at [423, 448] on input "Search Form" at bounding box center [821, 457] width 922 height 41
type input "[PERSON_NAME]"
click at [368, 410] on input "Search Form" at bounding box center [837, 404] width 954 height 41
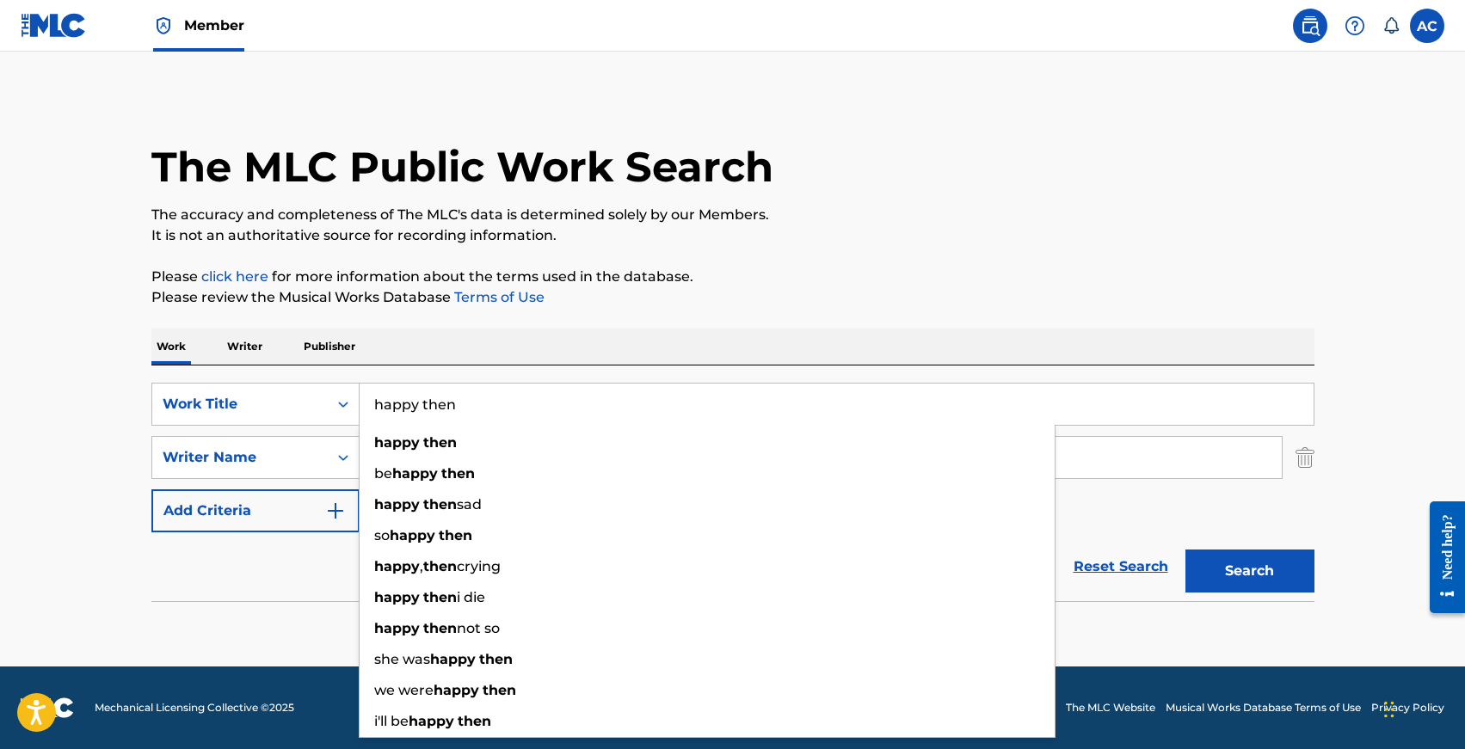
type input "happy then"
click at [1185, 550] on button "Search" at bounding box center [1249, 571] width 129 height 43
